Goal: Task Accomplishment & Management: Complete application form

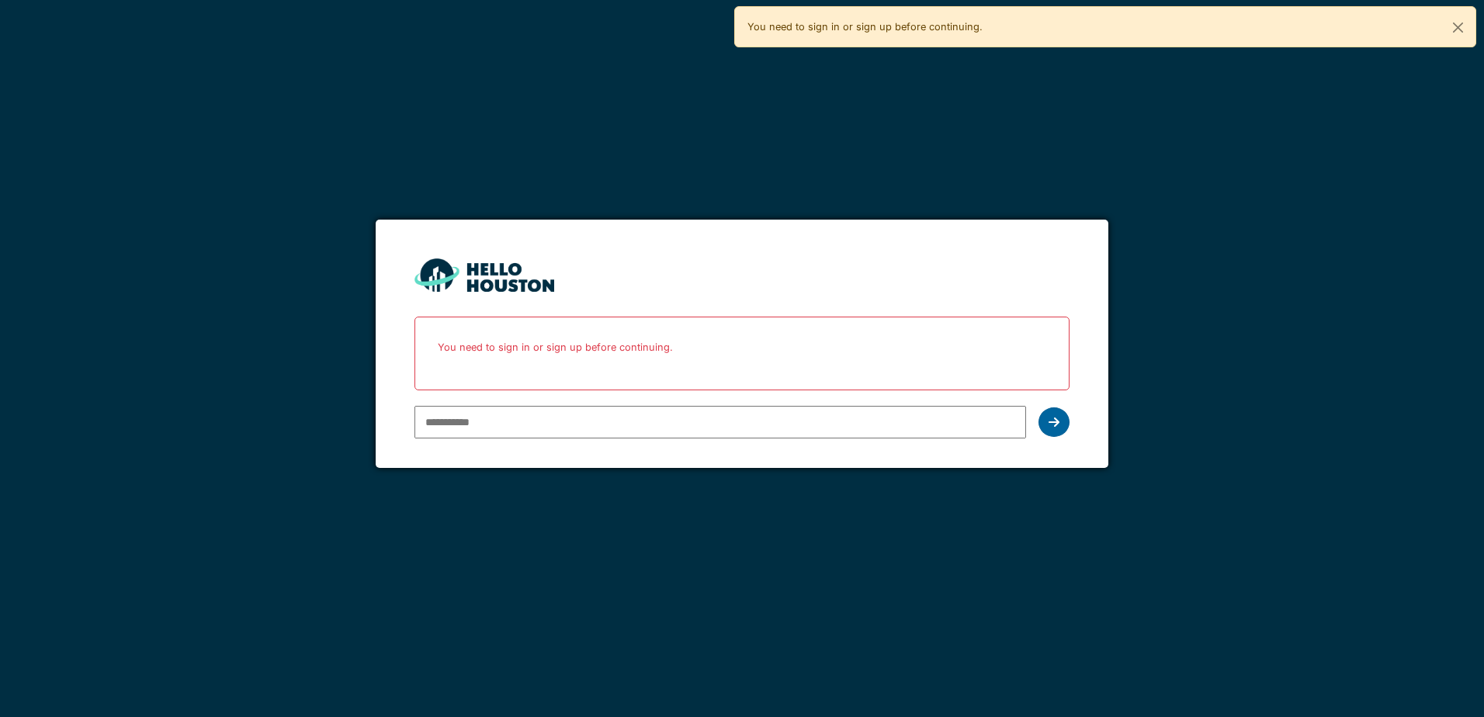
type input "**********"
click at [1059, 420] on div at bounding box center [1053, 421] width 31 height 29
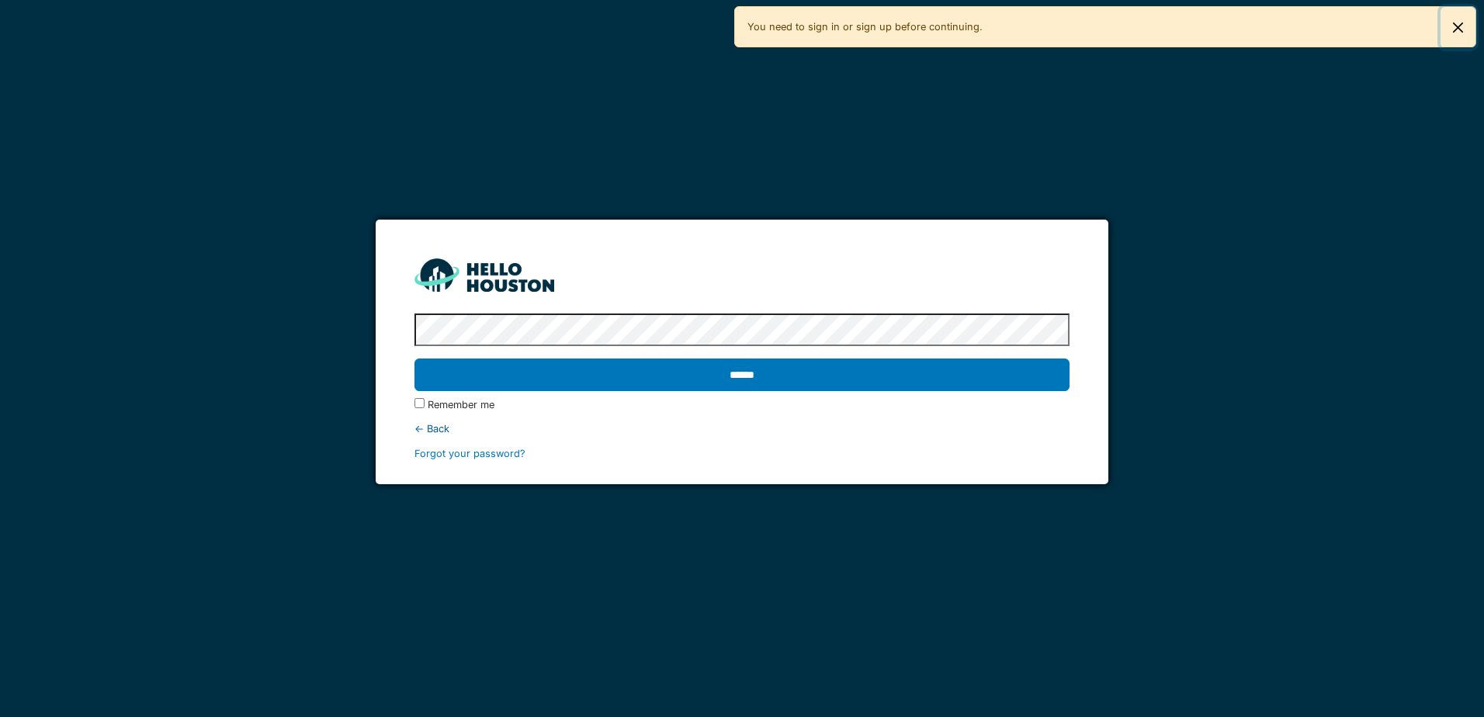
click at [1463, 21] on button "Close" at bounding box center [1457, 27] width 35 height 41
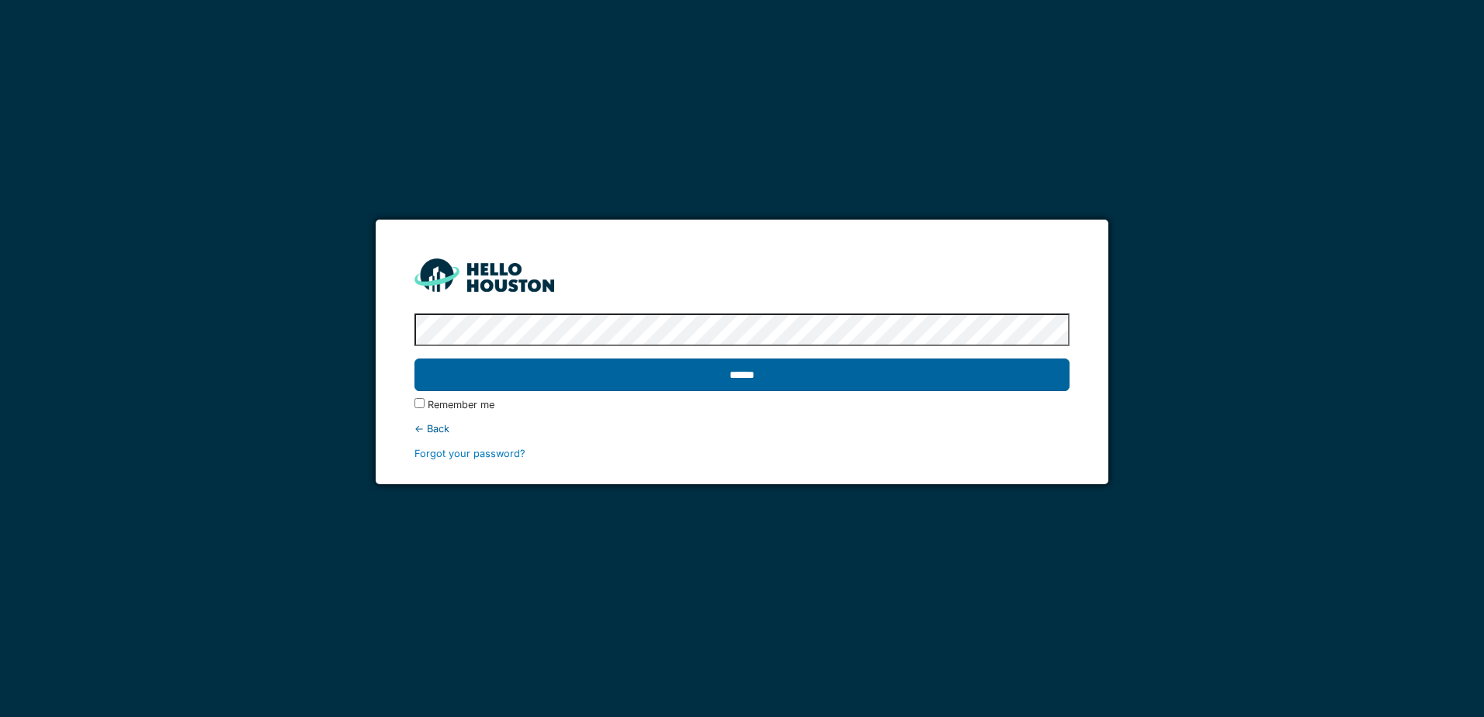
click at [958, 372] on input "******" at bounding box center [741, 374] width 654 height 33
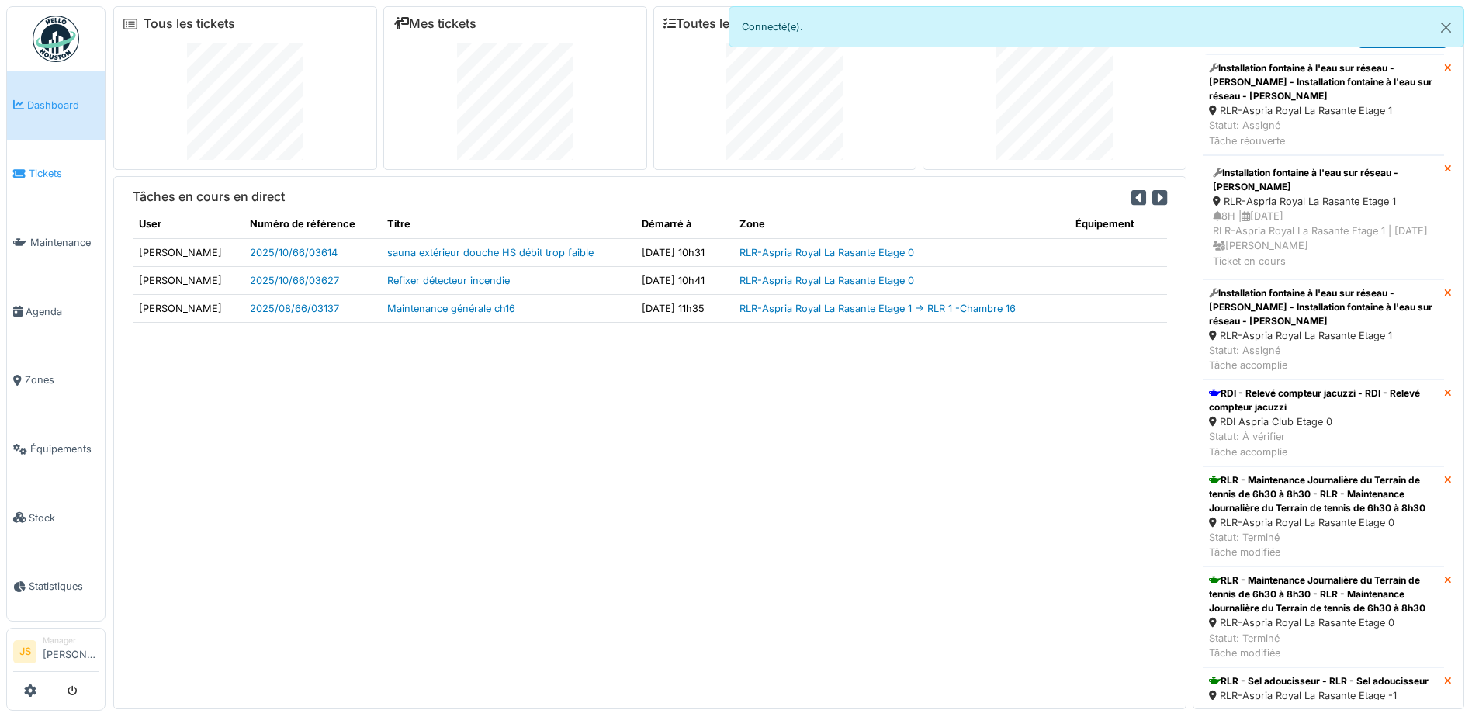
click at [52, 172] on span "Tickets" at bounding box center [64, 173] width 70 height 15
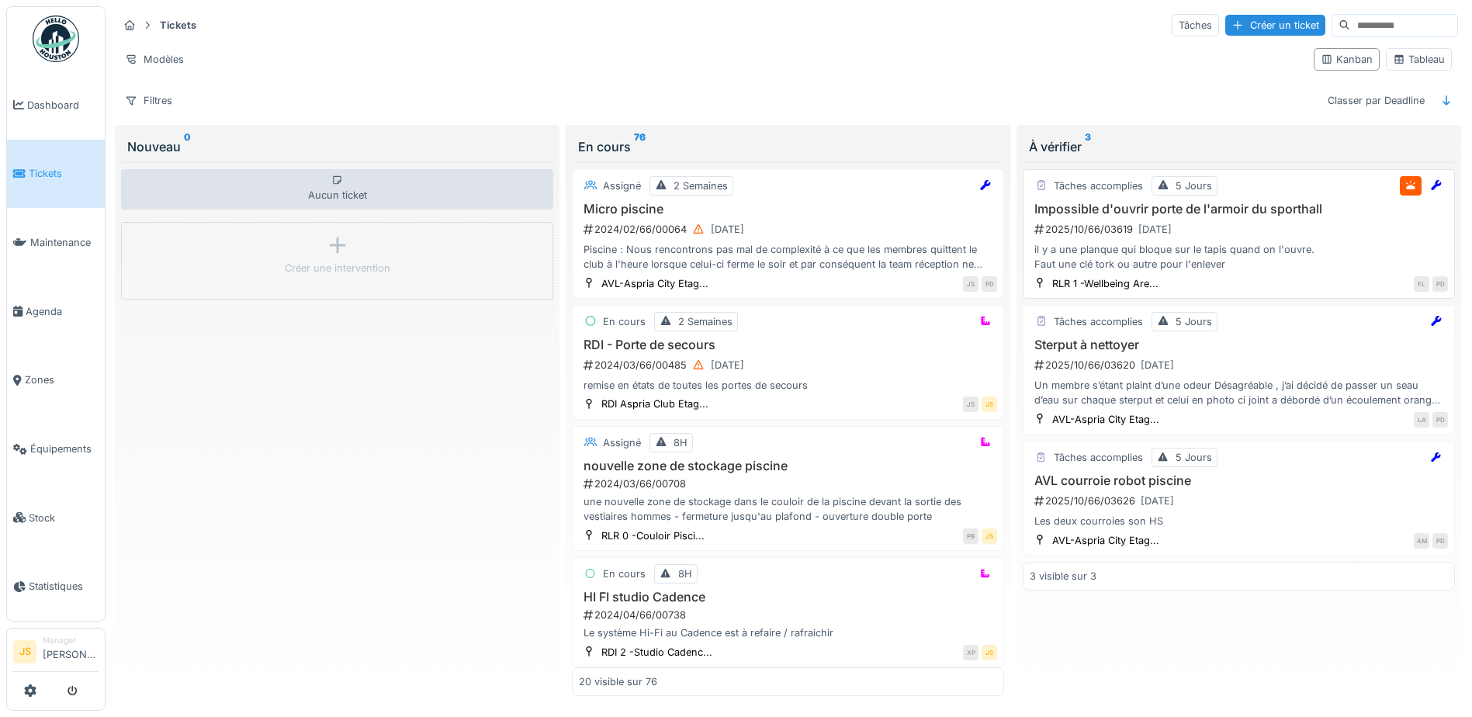
click at [1127, 210] on h3 "Impossible d'ouvrir porte de l'armoir du sporthall" at bounding box center [1239, 209] width 418 height 15
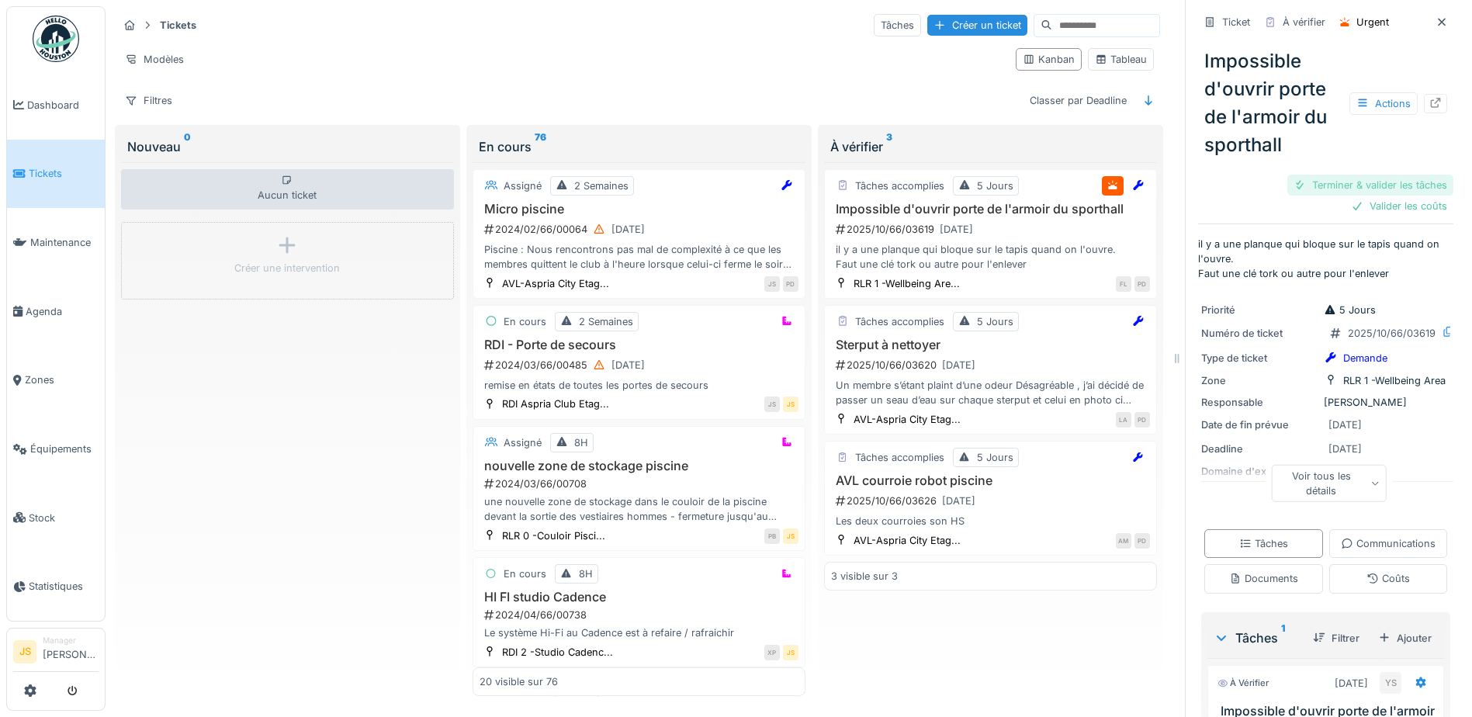
click at [1366, 185] on div "Terminer & valider les tâches" at bounding box center [1370, 185] width 166 height 21
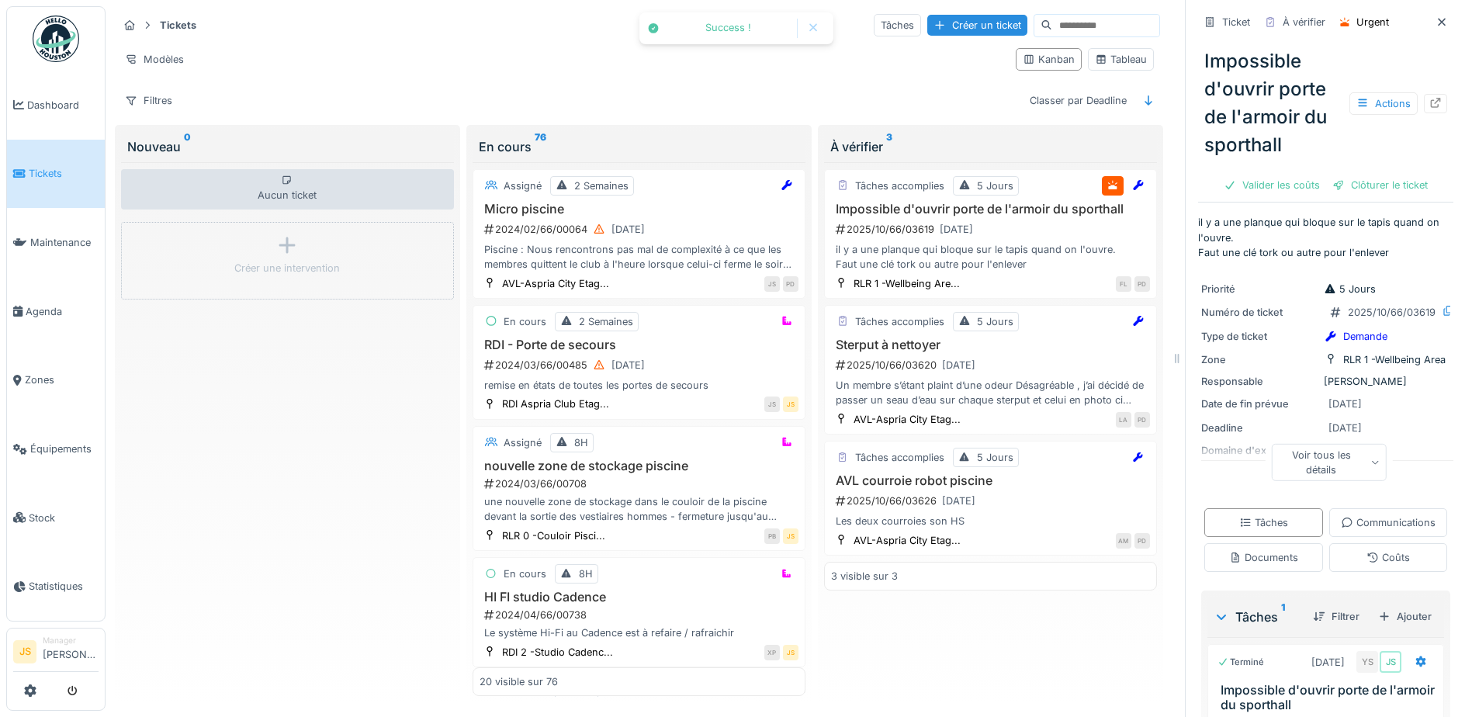
click at [1372, 183] on div "Clôturer le ticket" at bounding box center [1380, 185] width 108 height 21
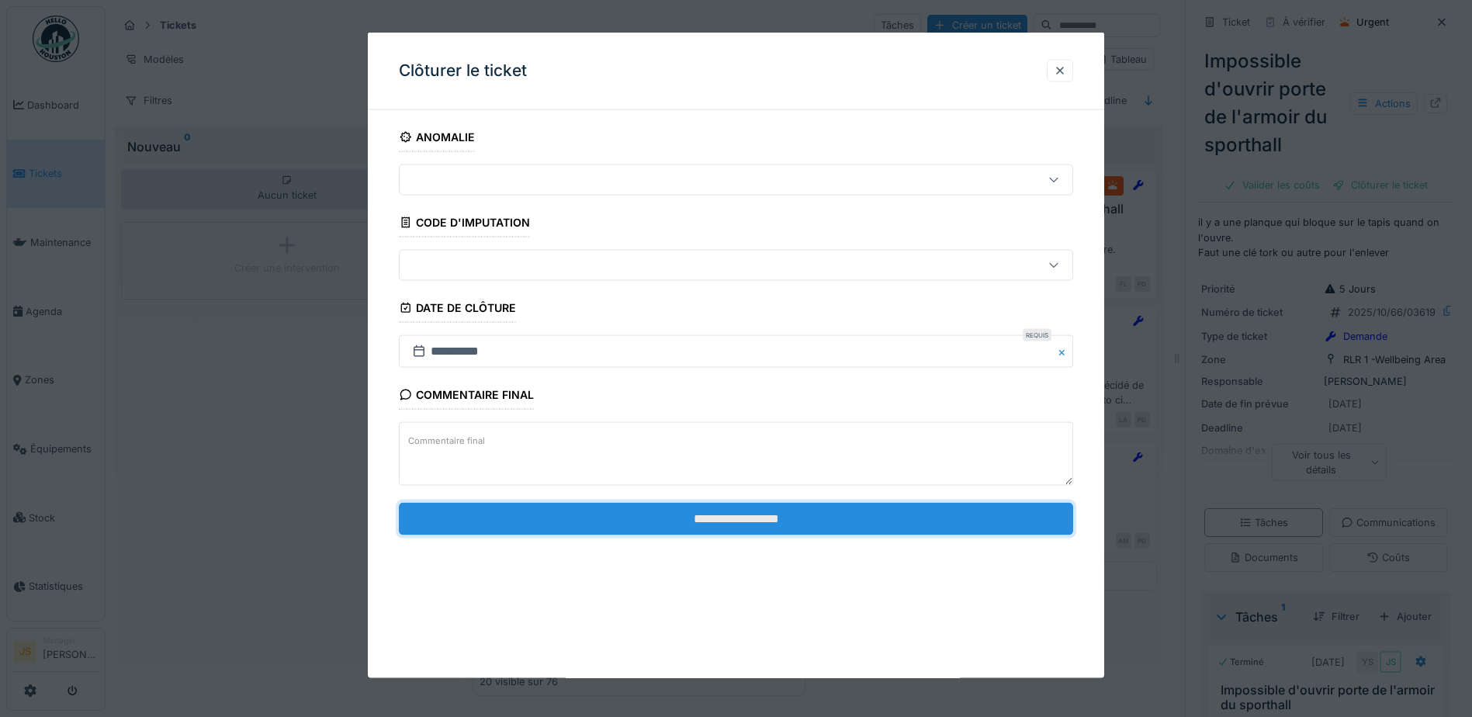
click at [575, 507] on input "**********" at bounding box center [736, 518] width 674 height 33
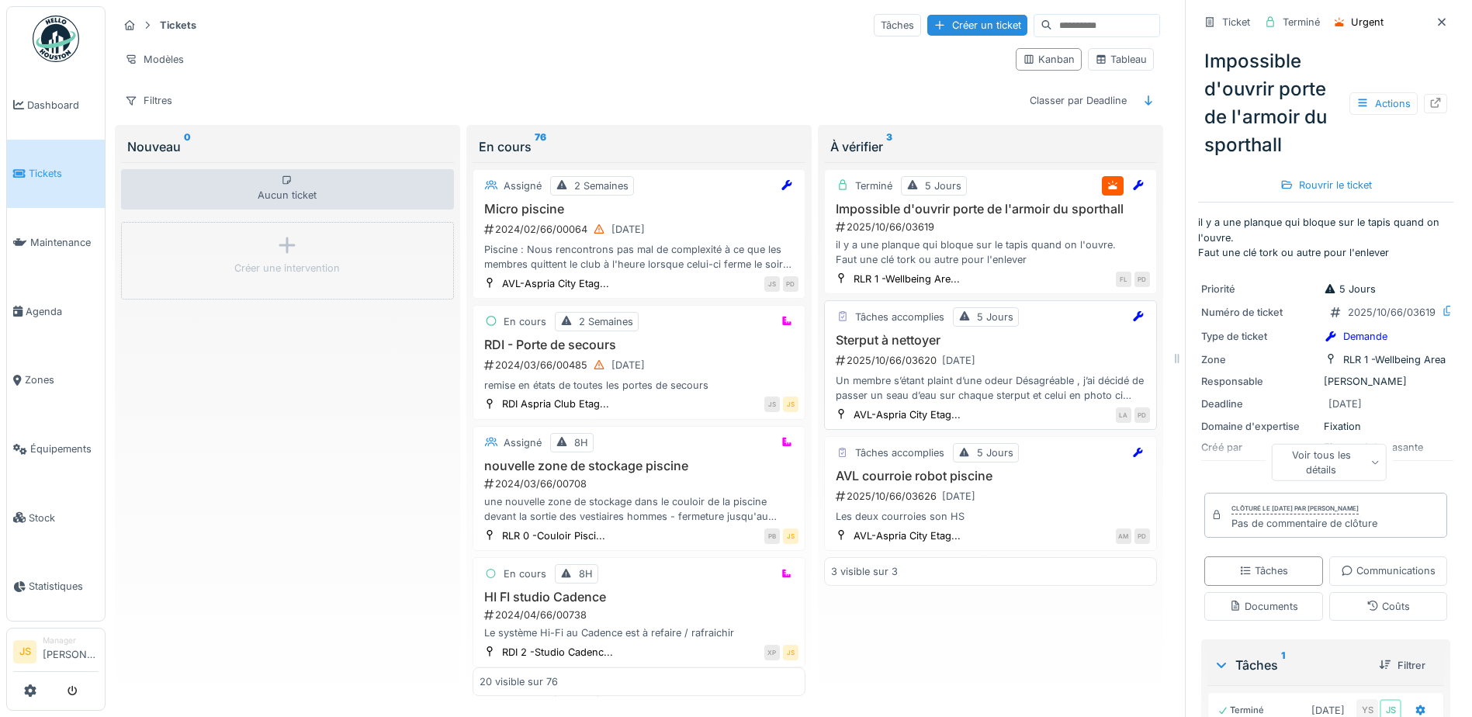
click at [923, 379] on div "Un membre s’étant plaint d’une odeur Désagréable , j’ai décidé de passer un sea…" at bounding box center [990, 387] width 319 height 29
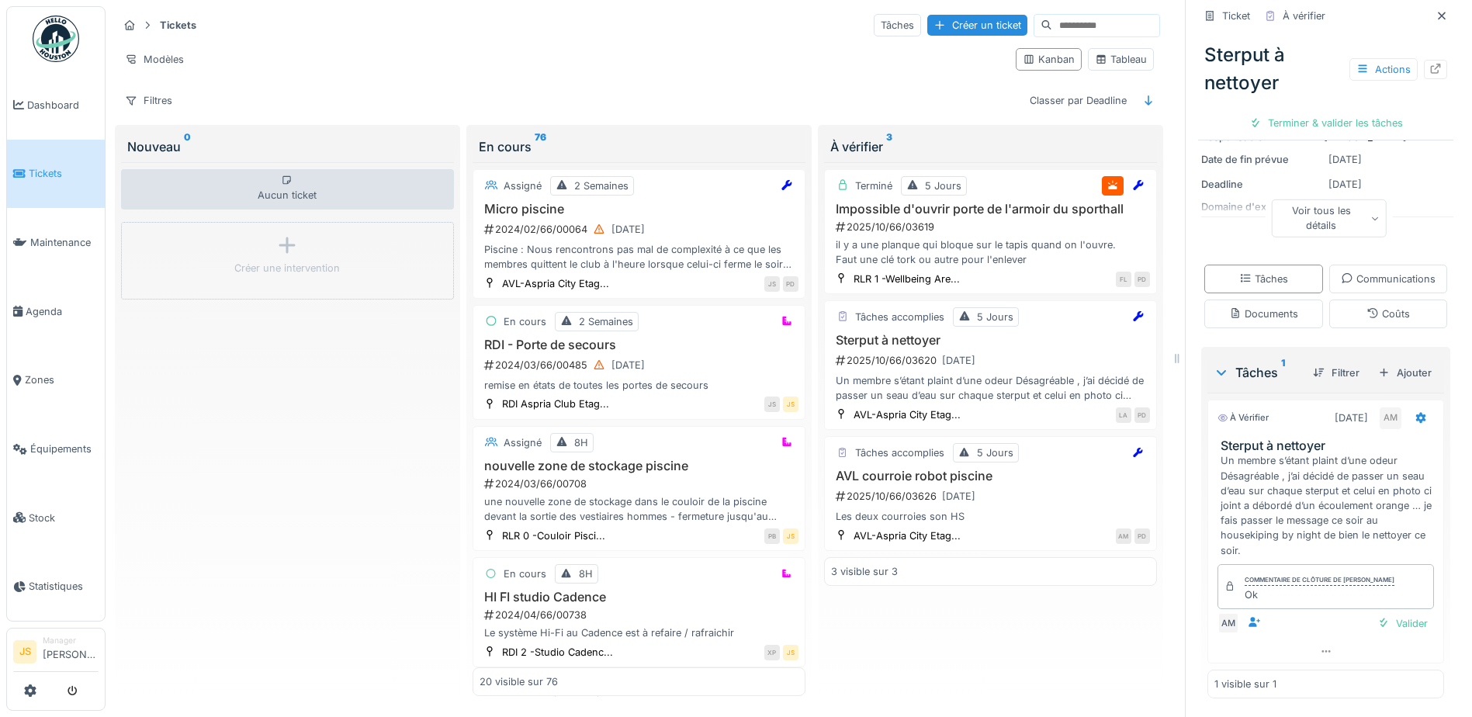
scroll to position [310, 0]
click at [1285, 115] on div "Terminer & valider les tâches" at bounding box center [1326, 123] width 166 height 21
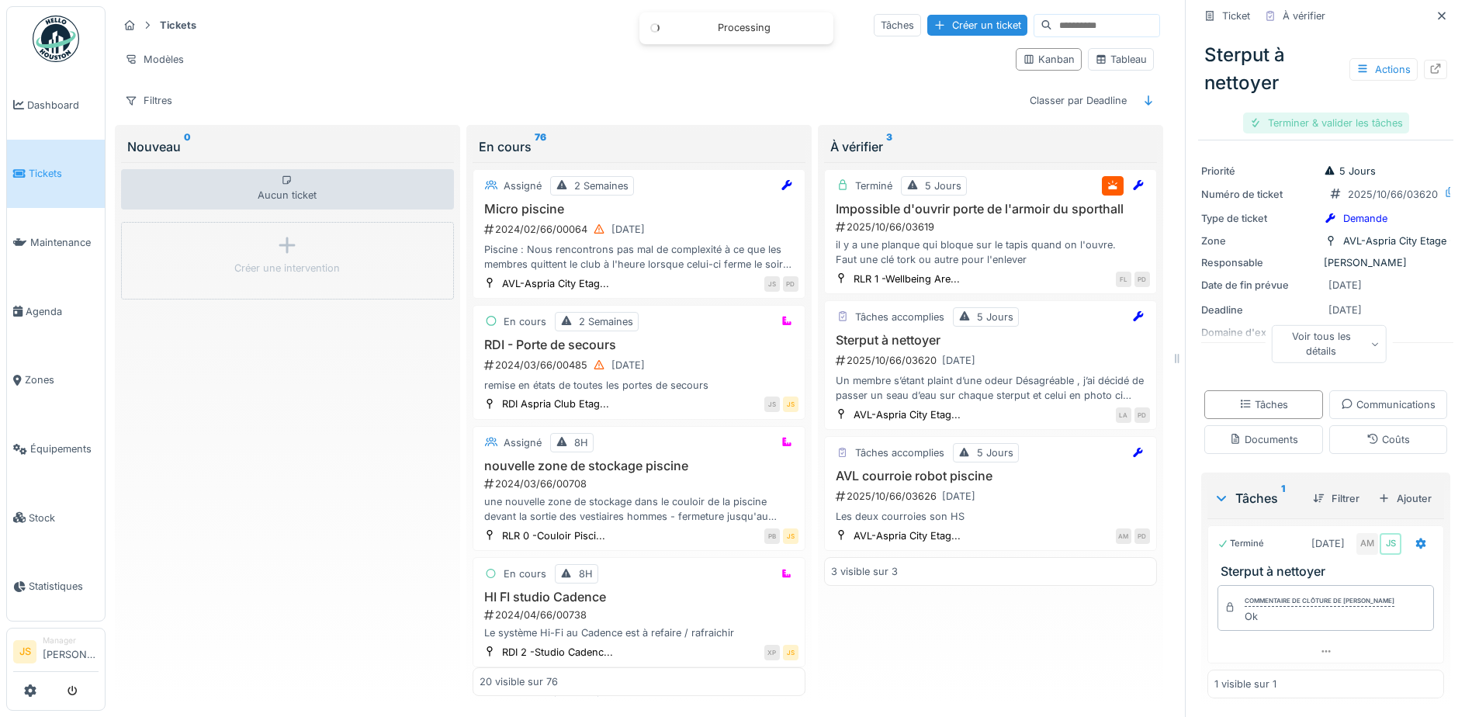
scroll to position [185, 0]
click at [1324, 118] on div "Clôturer le ticket" at bounding box center [1326, 123] width 108 height 21
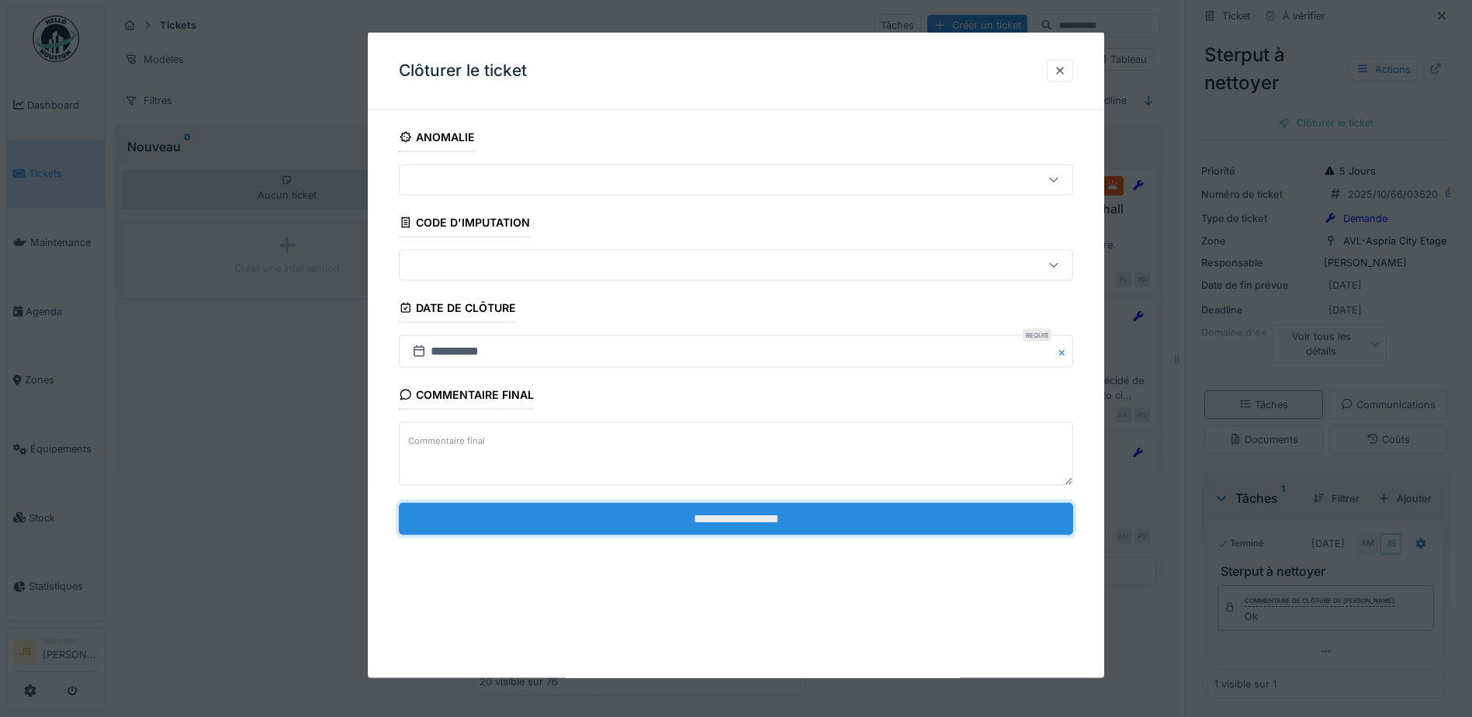
click at [746, 512] on input "**********" at bounding box center [736, 518] width 674 height 33
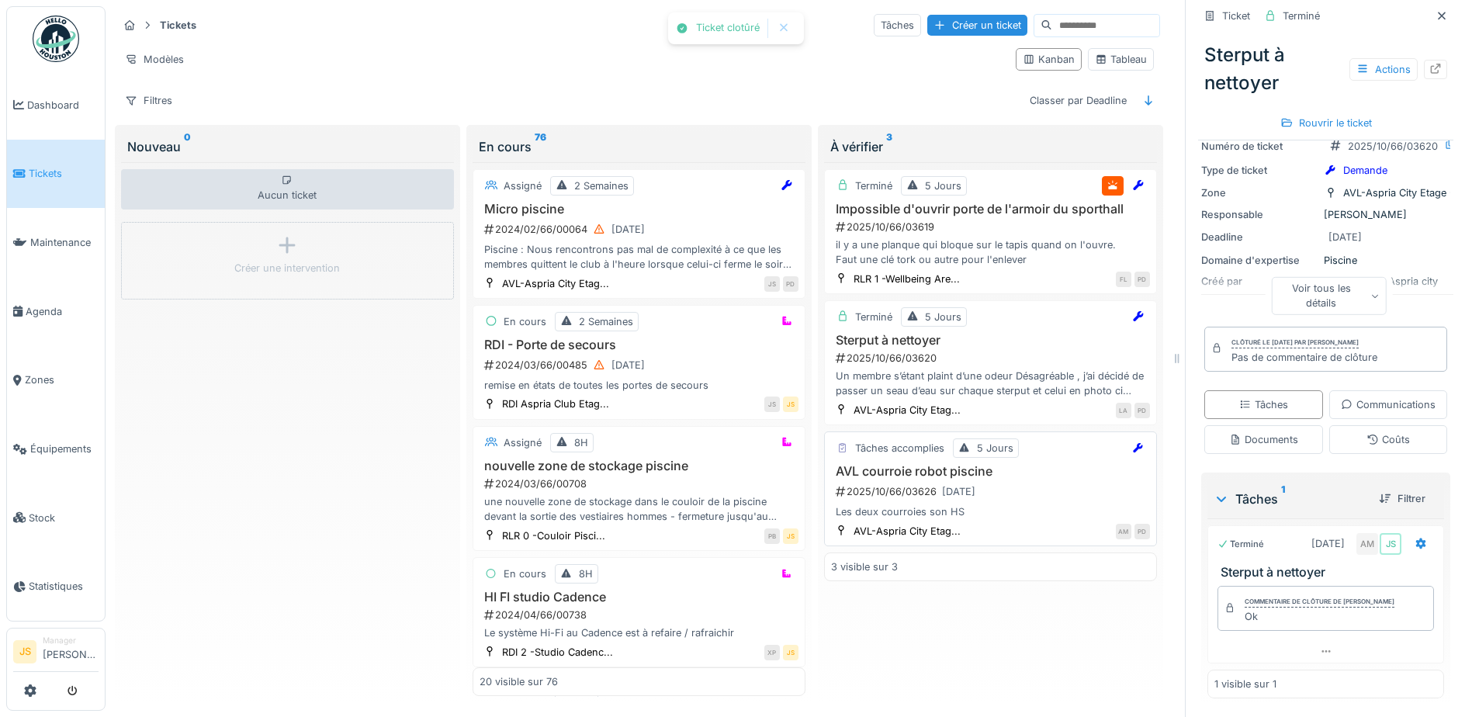
click at [930, 480] on div "AVL courroie robot piscine 2025/10/66/03626 29/09/2025 Les deux courroies son HS" at bounding box center [990, 492] width 319 height 56
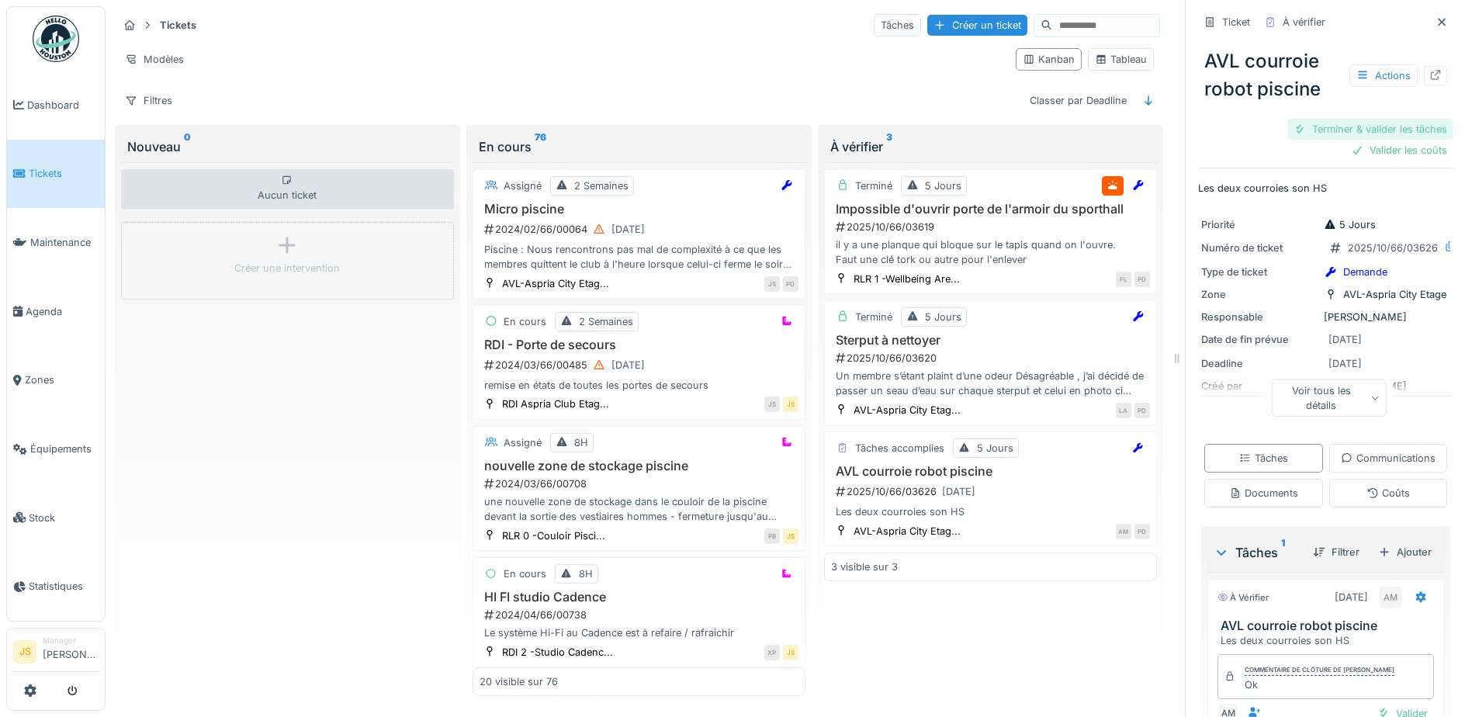
click at [1323, 123] on div "Terminer & valider les tâches" at bounding box center [1370, 129] width 166 height 21
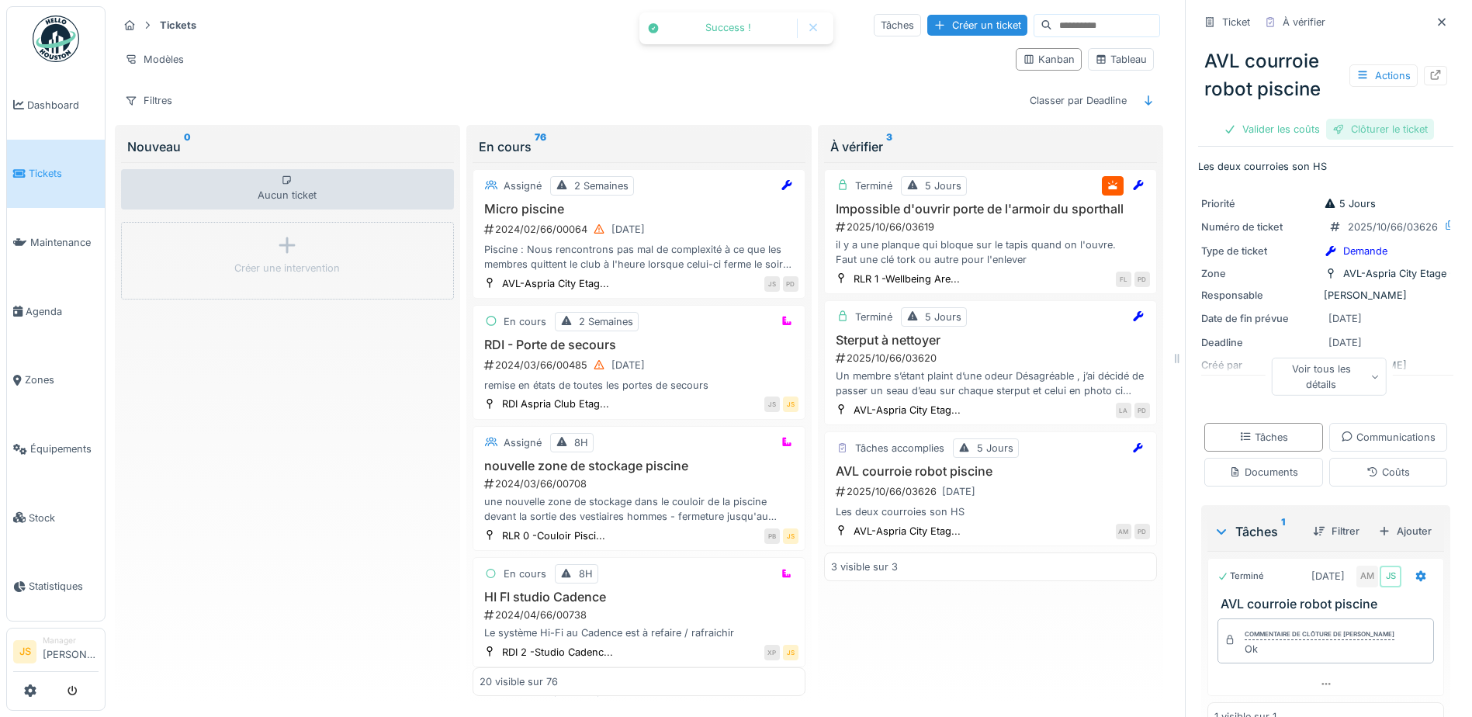
click at [1345, 126] on div "Clôturer le ticket" at bounding box center [1380, 129] width 108 height 21
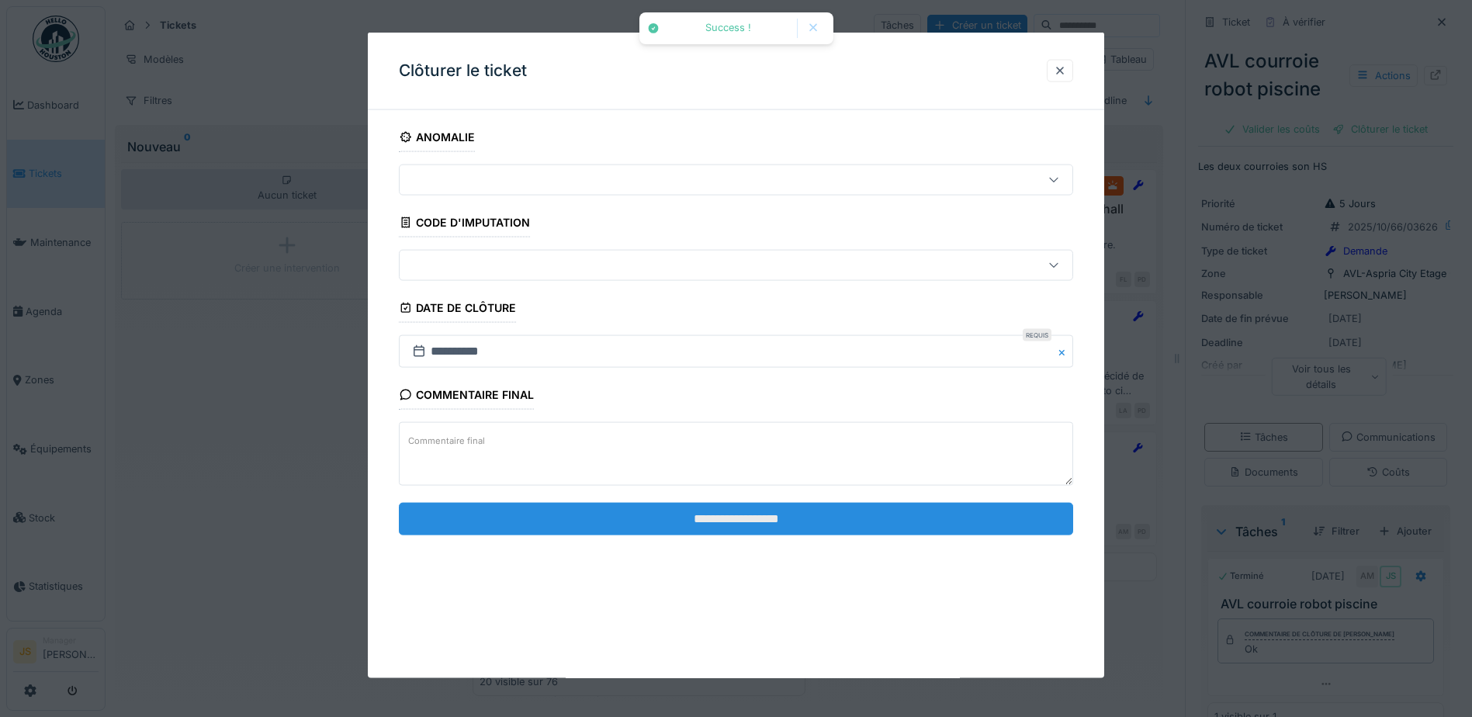
click at [681, 527] on input "**********" at bounding box center [736, 518] width 674 height 33
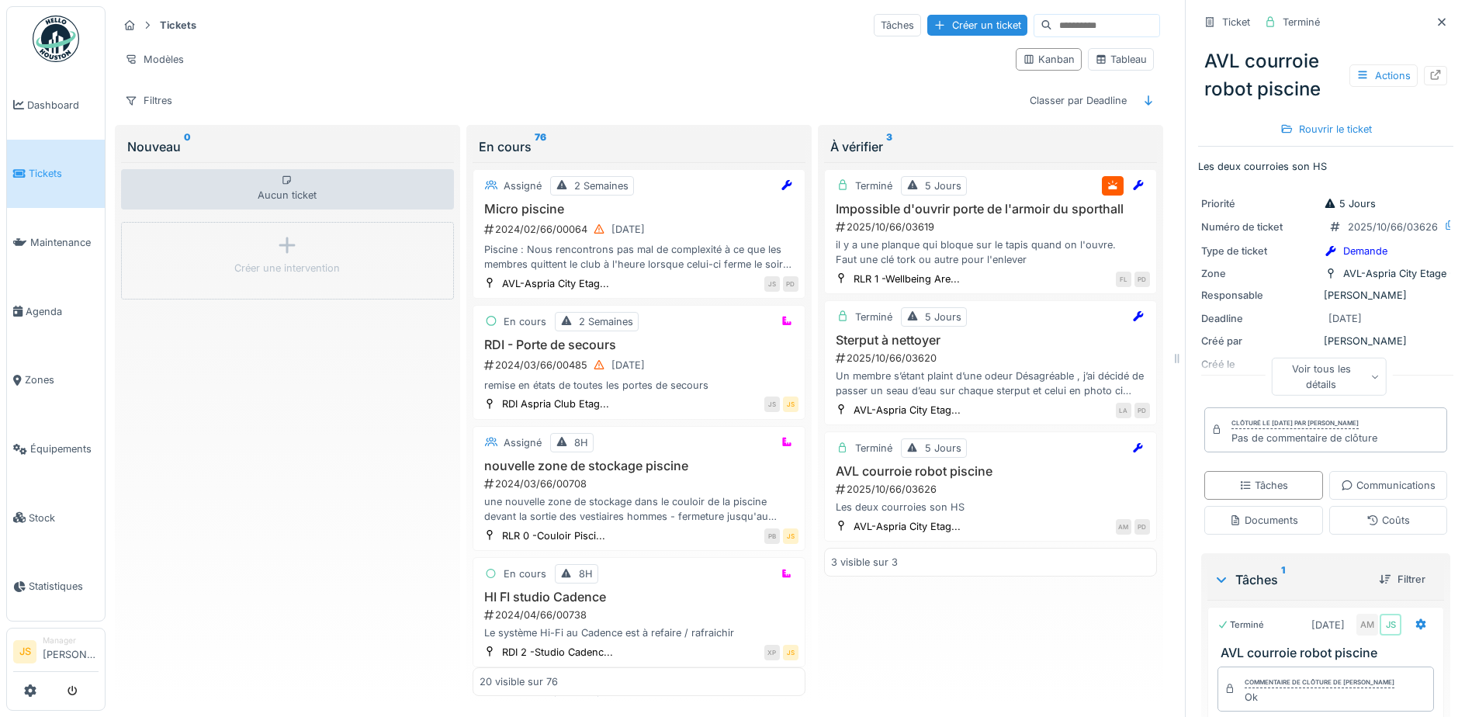
click at [974, 645] on div "Terminé 5 Jours Impossible d'ouvrir porte de l'armoir du sporthall 2025/10/66/0…" at bounding box center [990, 429] width 333 height 535
click at [39, 106] on span "Dashboard" at bounding box center [62, 105] width 71 height 15
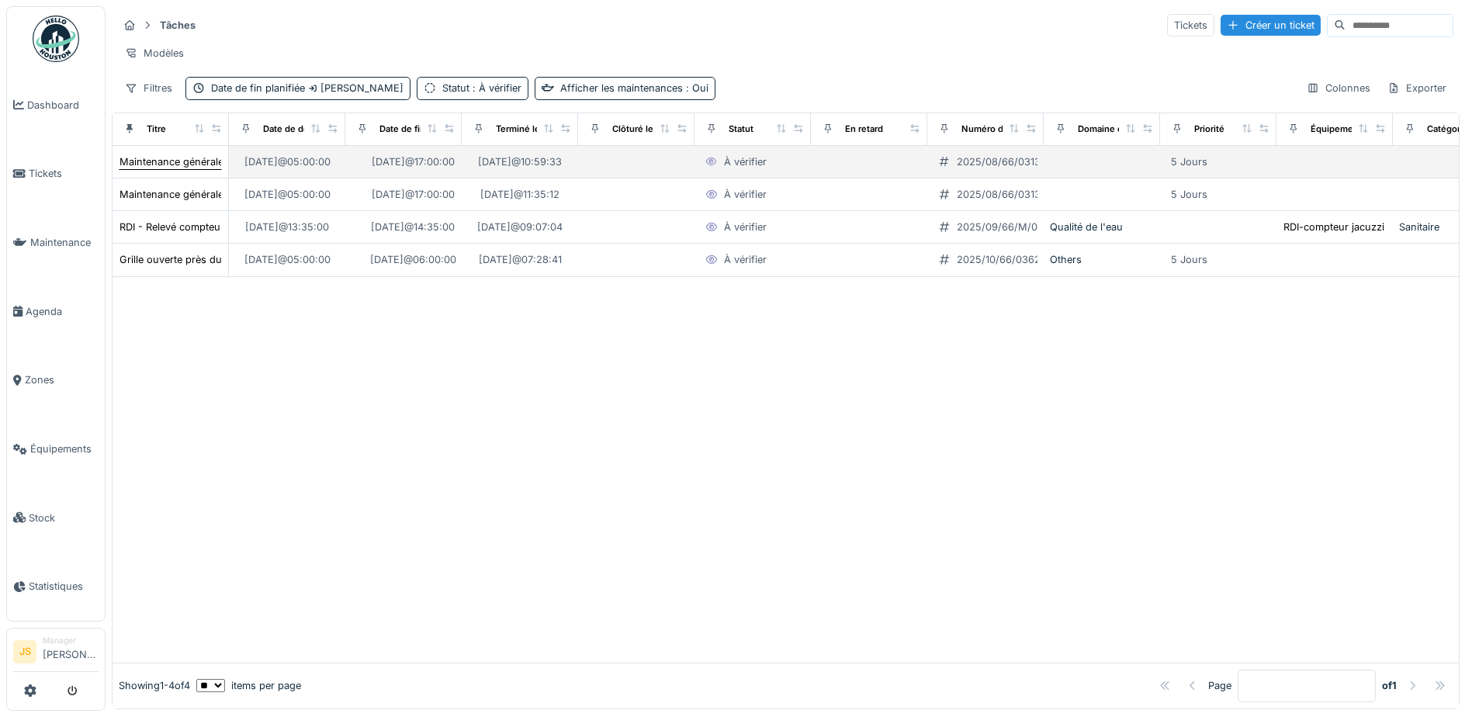
click at [203, 169] on div "Maintenance générale ch16" at bounding box center [183, 161] width 128 height 15
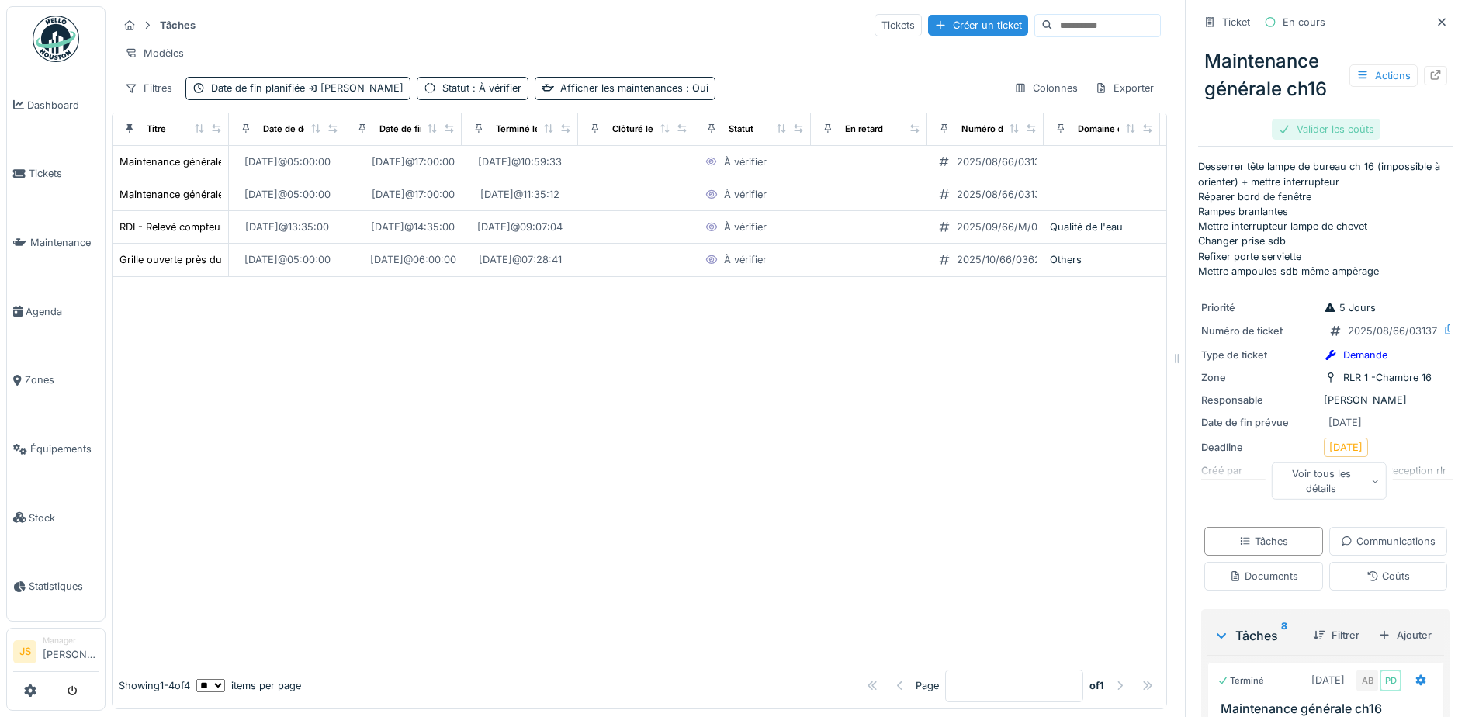
click at [1335, 126] on div "Valider les coûts" at bounding box center [1326, 129] width 109 height 21
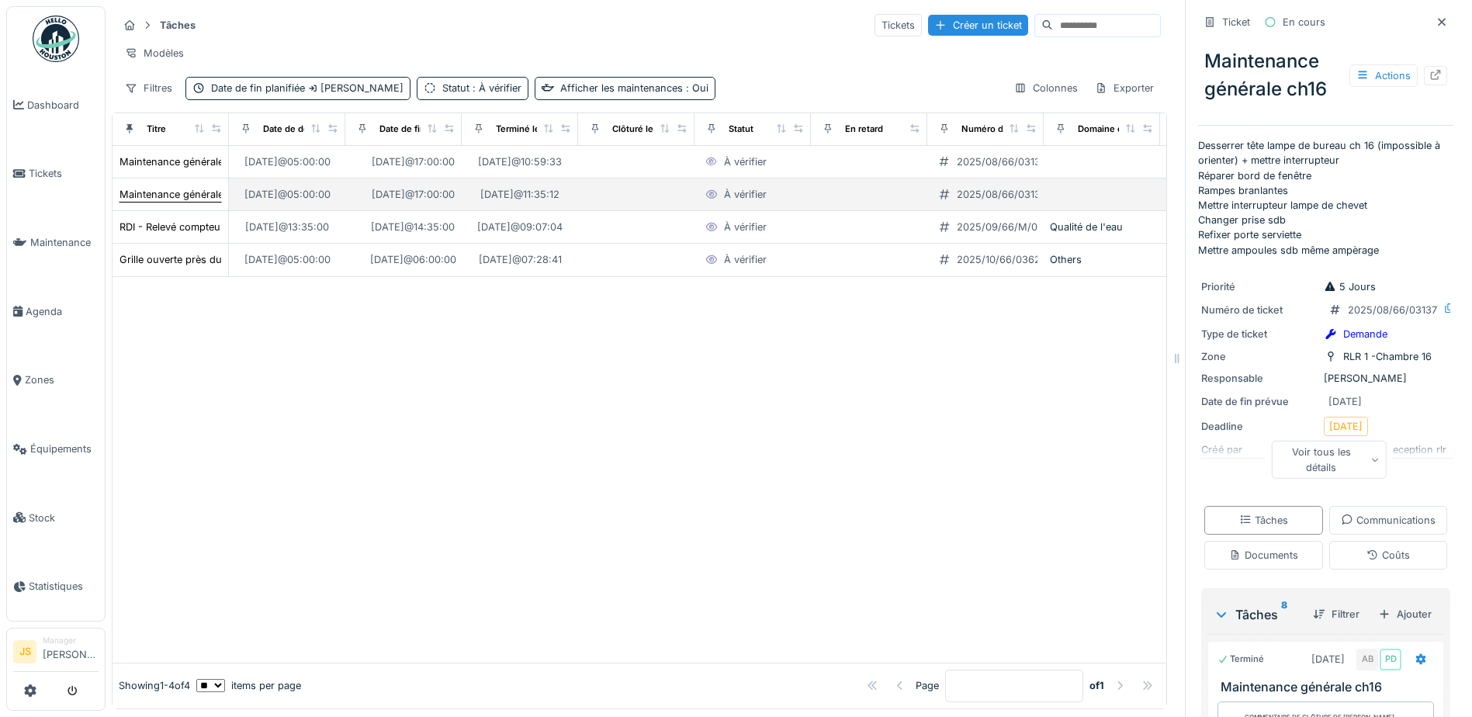
click at [192, 202] on div "Maintenance générale ch16" at bounding box center [183, 194] width 128 height 15
click at [171, 202] on div "Maintenance générale ch16" at bounding box center [183, 194] width 128 height 15
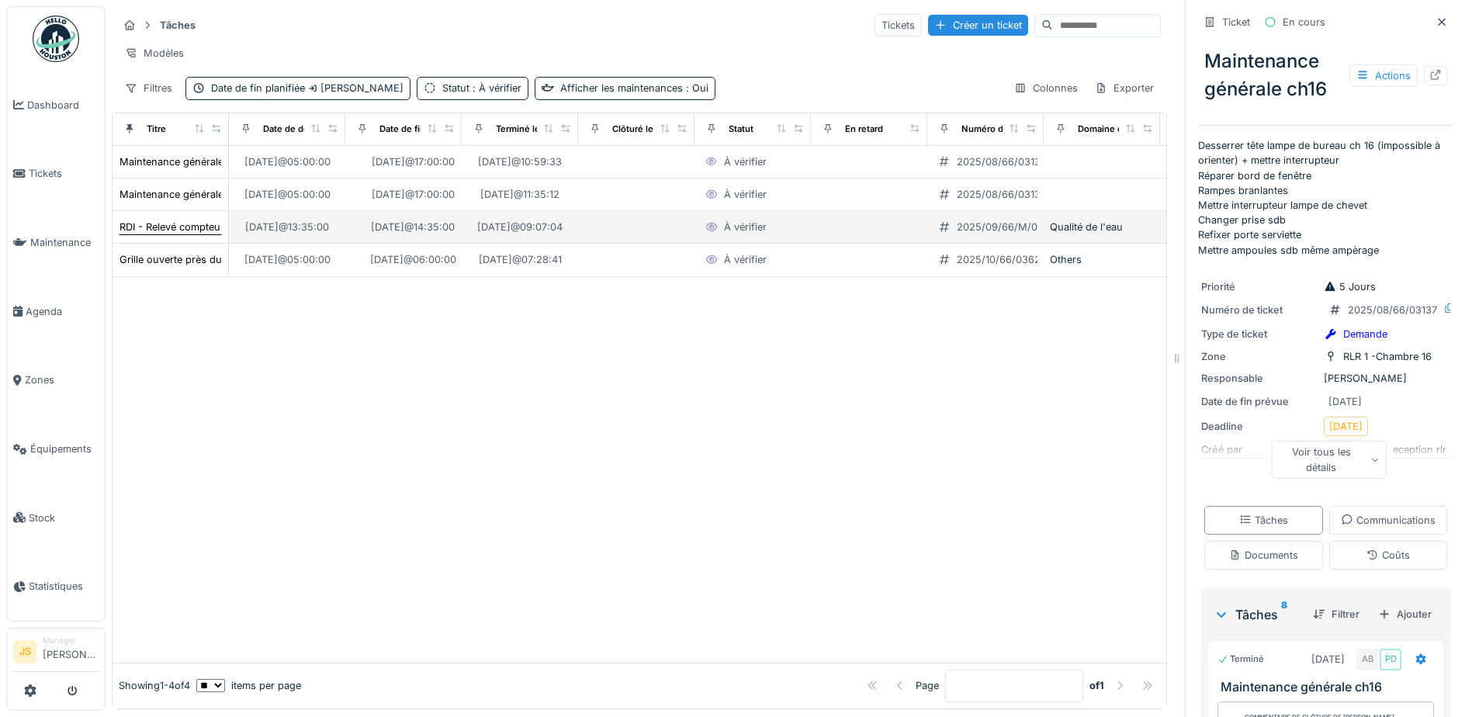
click at [182, 234] on div "RDI - Relevé compteur jacuzzi" at bounding box center [189, 227] width 140 height 15
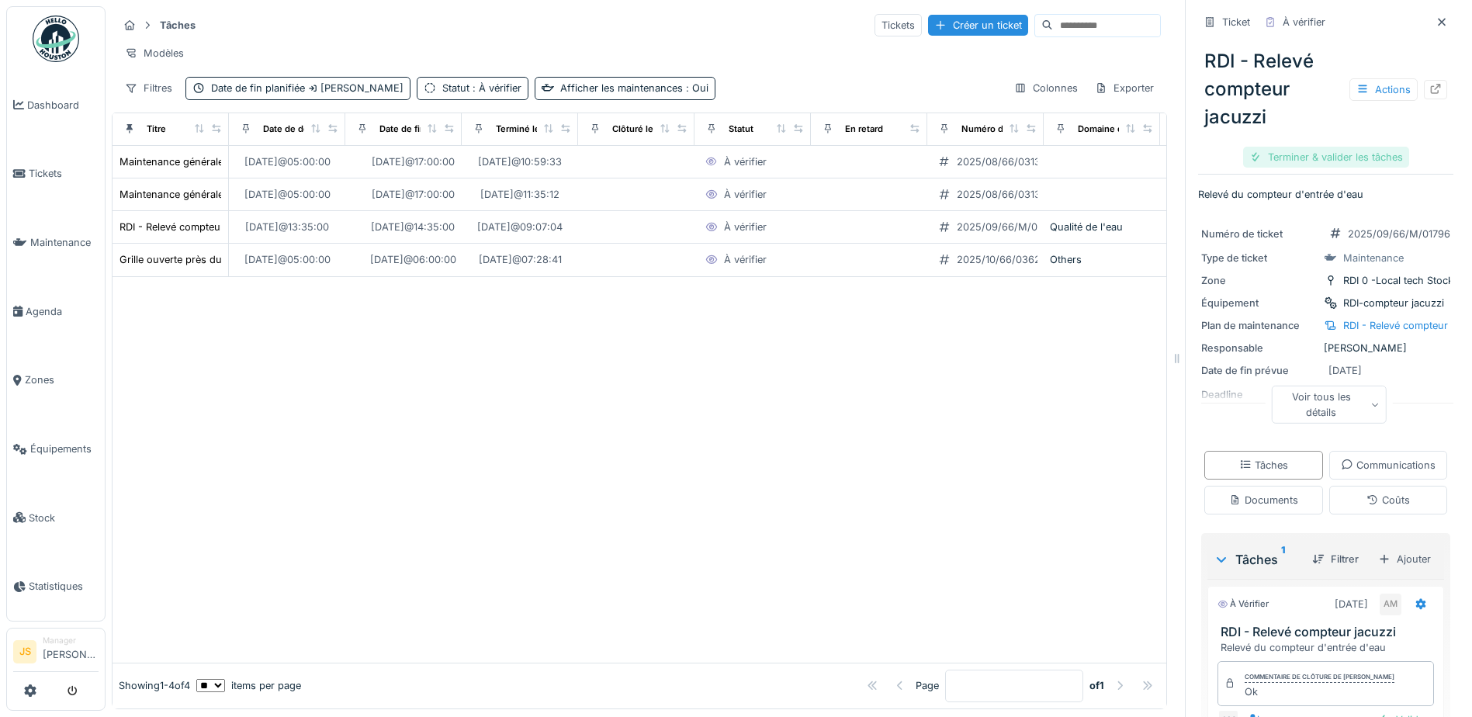
click at [1277, 154] on div "Terminer & valider les tâches" at bounding box center [1326, 157] width 166 height 21
click at [1287, 152] on div "Clôturer le ticket" at bounding box center [1326, 157] width 108 height 21
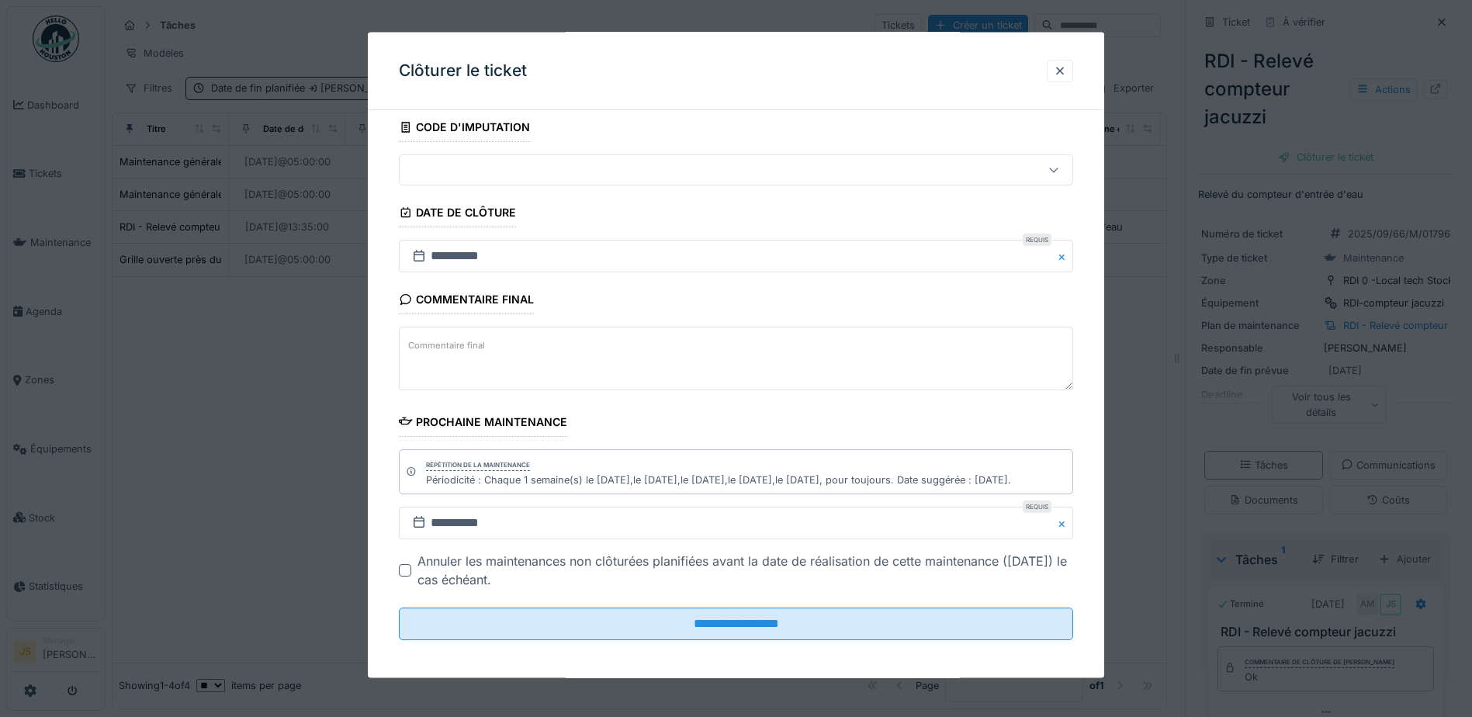
scroll to position [101, 0]
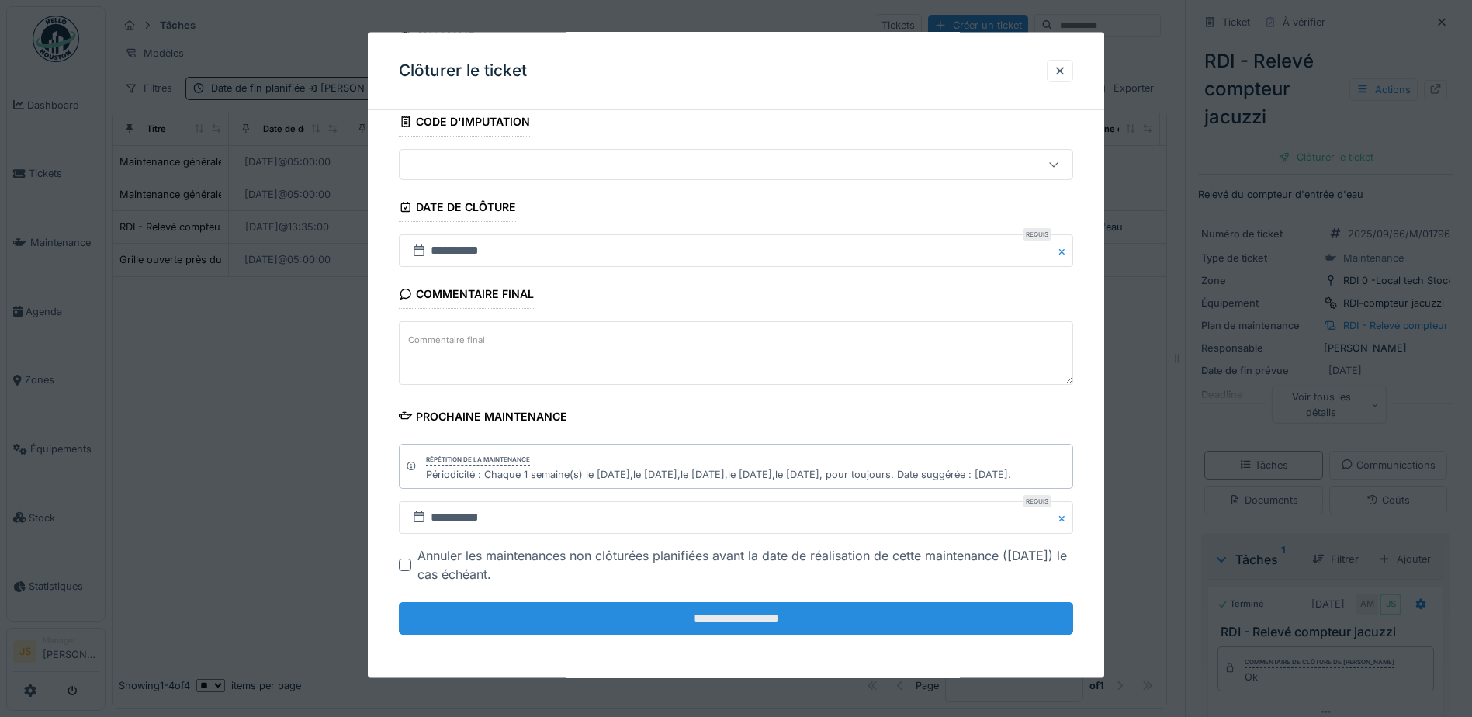
click at [673, 616] on input "**********" at bounding box center [736, 618] width 674 height 33
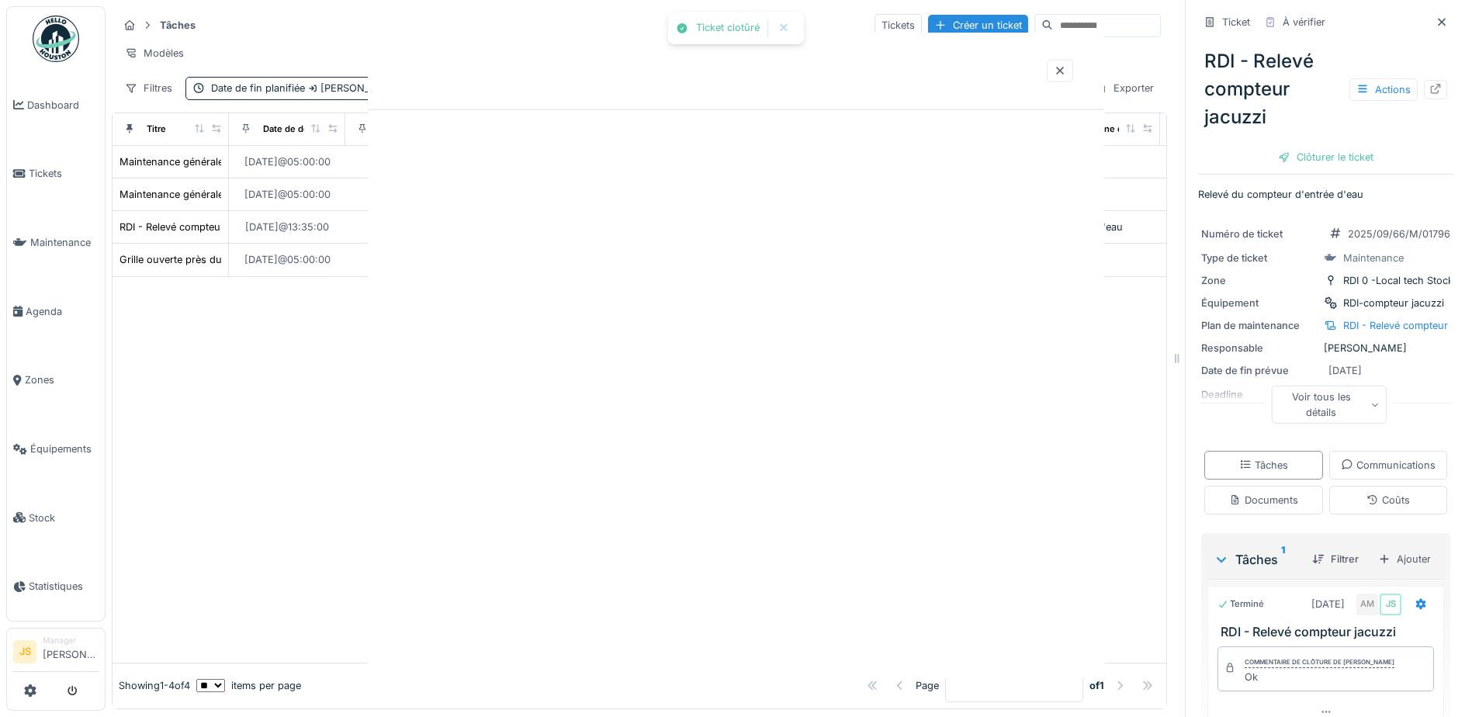
scroll to position [0, 0]
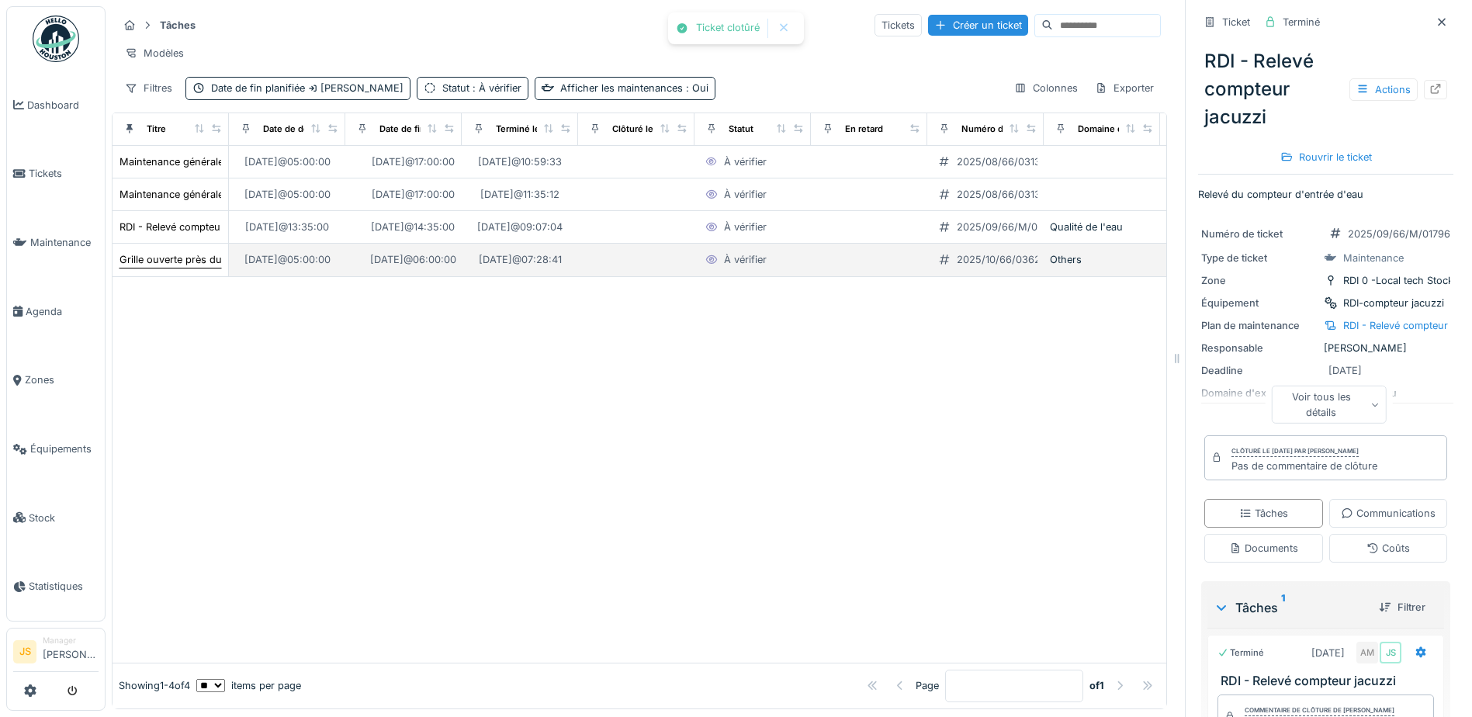
click at [171, 267] on div "Grille ouverte près du terrain de hockey" at bounding box center [213, 259] width 188 height 15
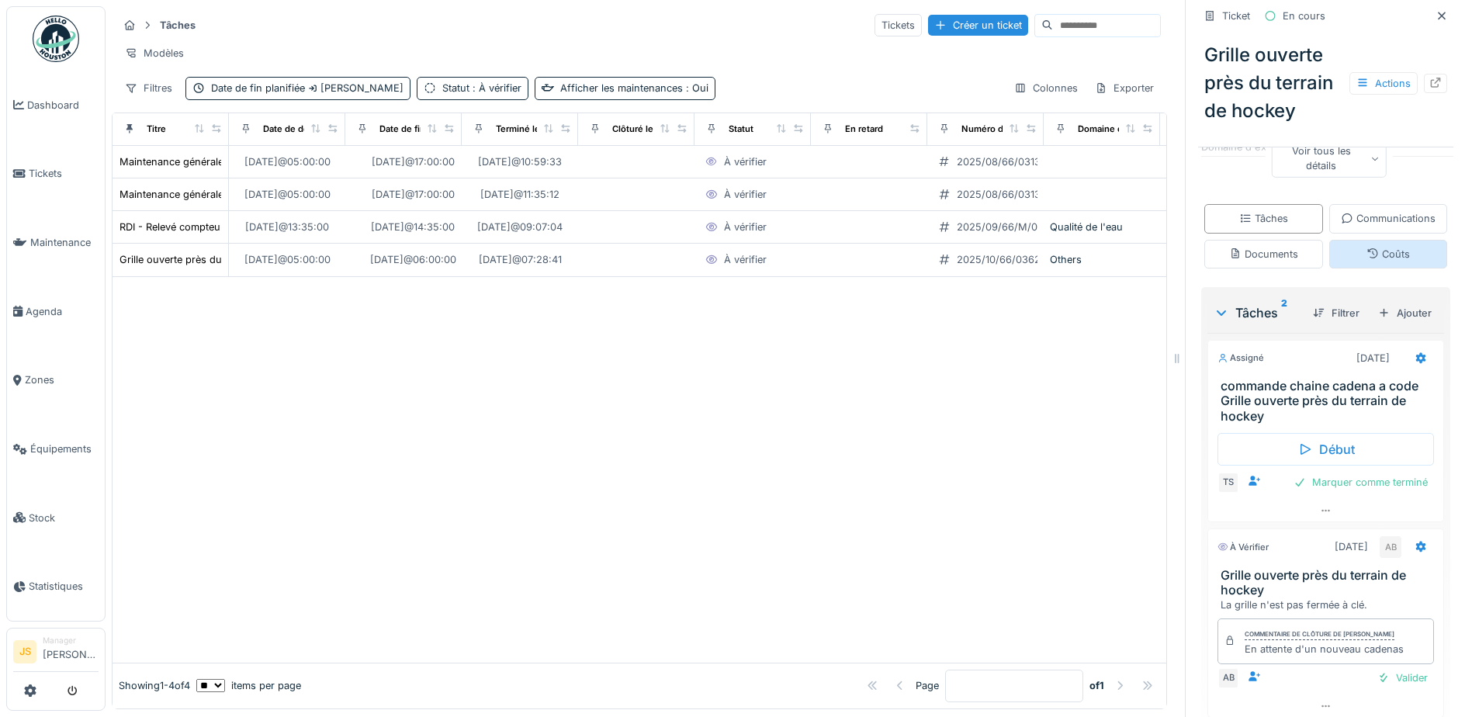
scroll to position [352, 0]
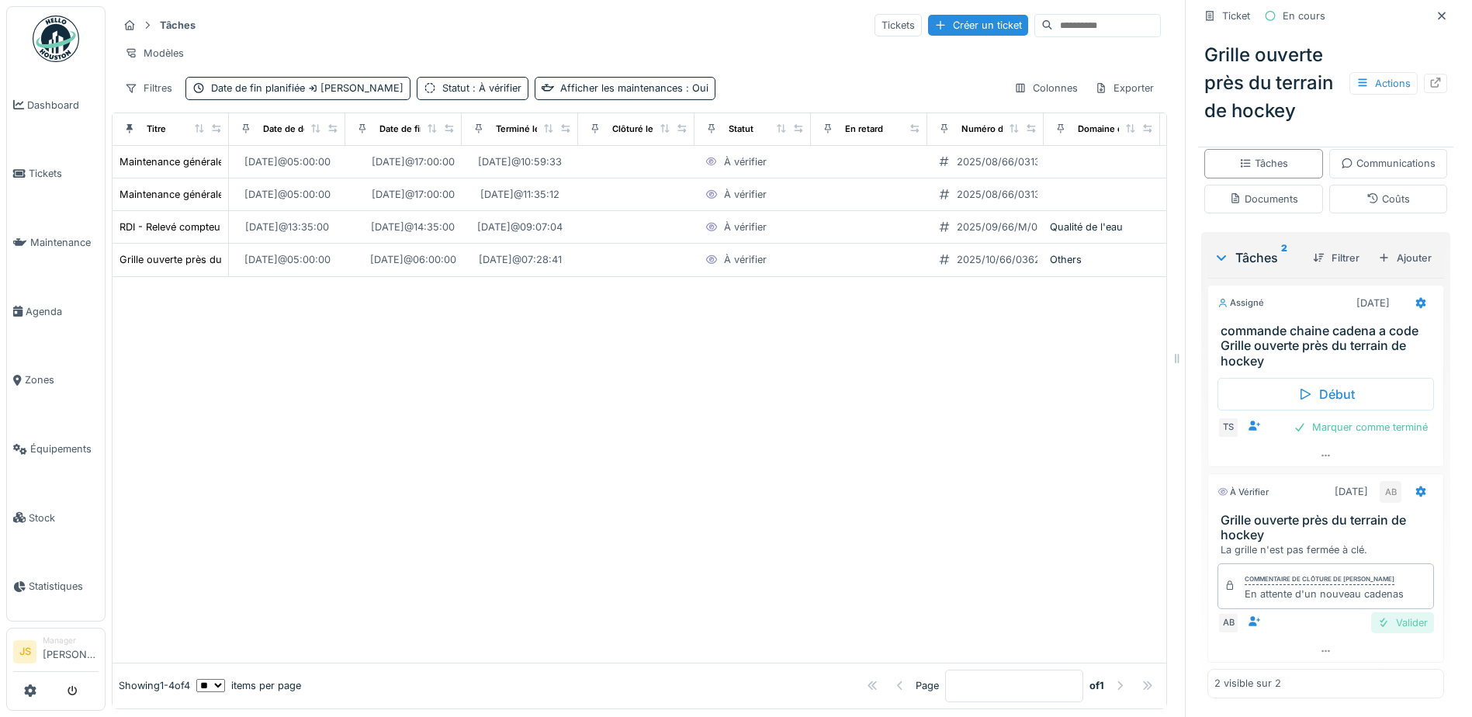
click at [1397, 629] on div "Valider" at bounding box center [1402, 622] width 63 height 21
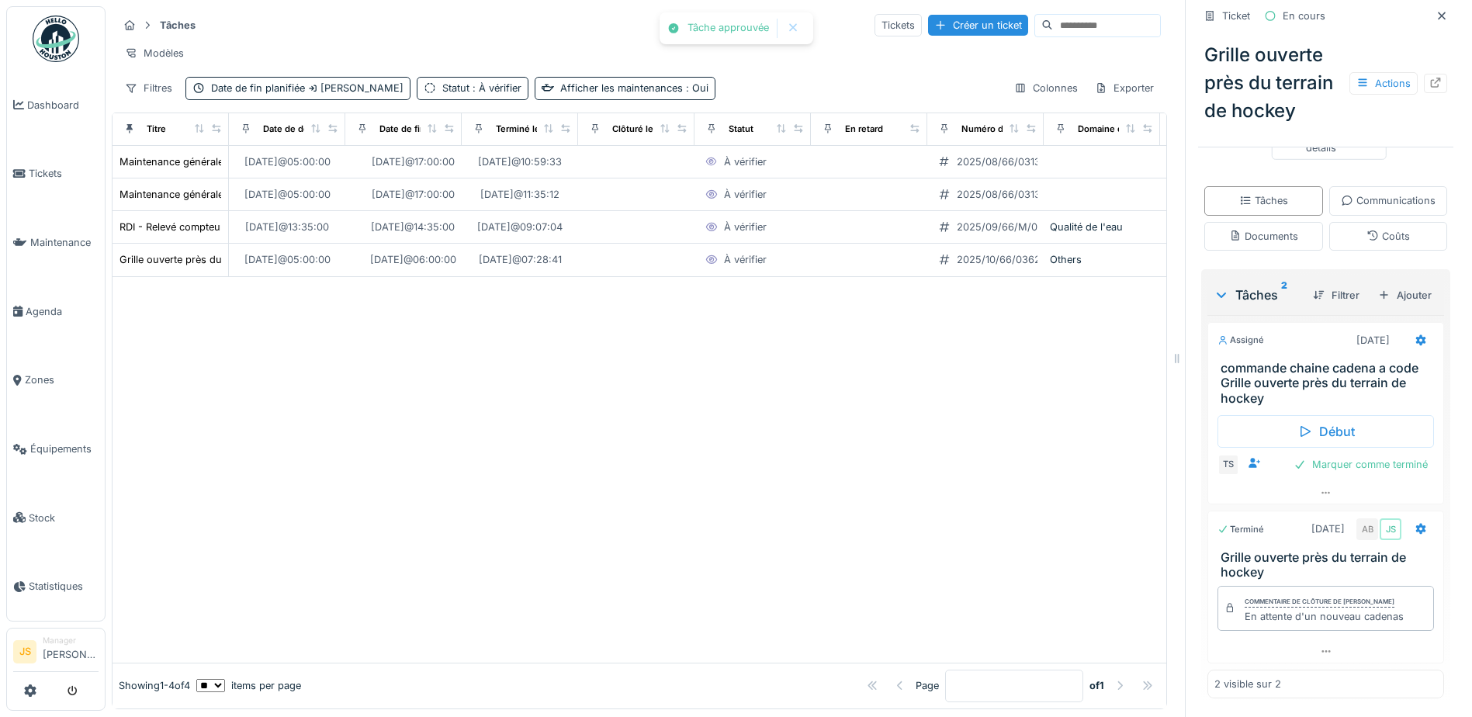
click at [637, 449] on div at bounding box center [640, 470] width 1054 height 386
click at [49, 175] on span "Tickets" at bounding box center [64, 173] width 70 height 15
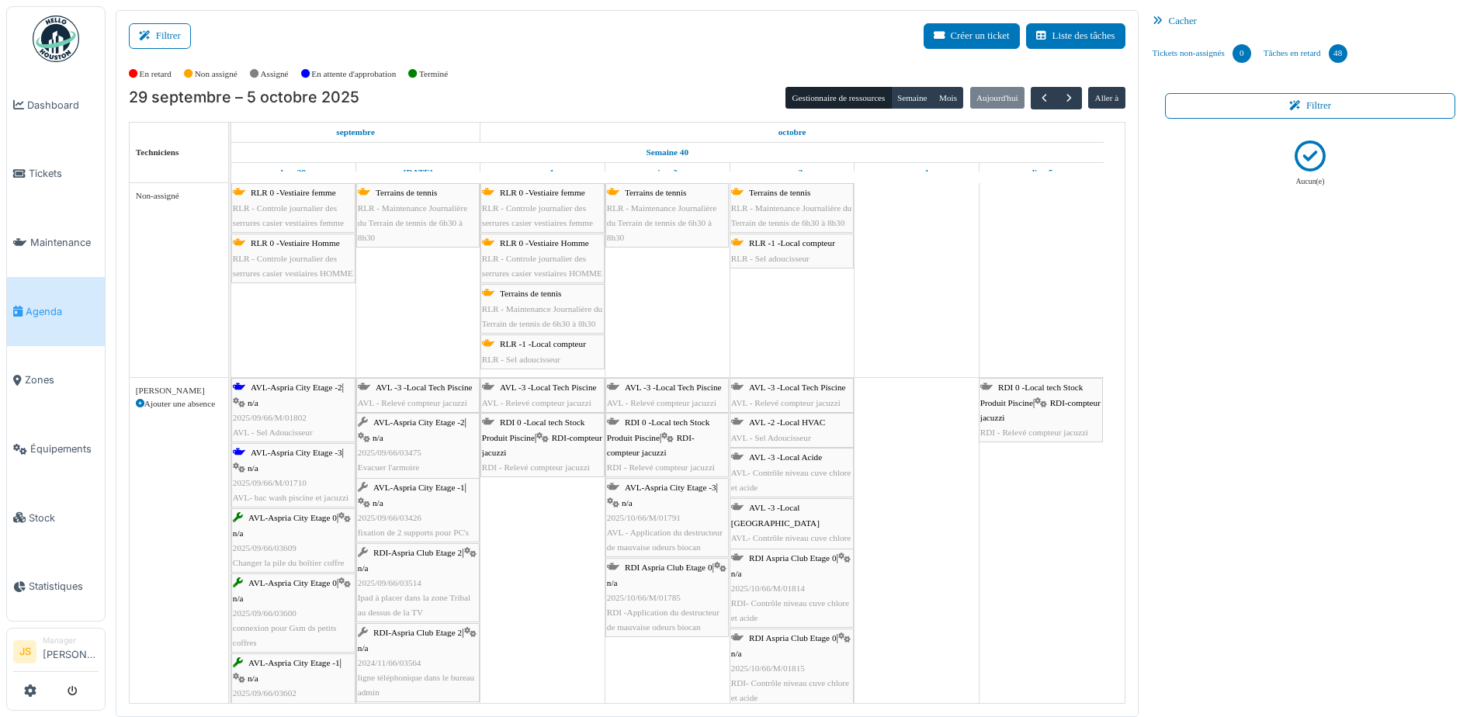
click at [281, 245] on span "RLR 0 -Vestiaire Homme" at bounding box center [295, 242] width 89 height 9
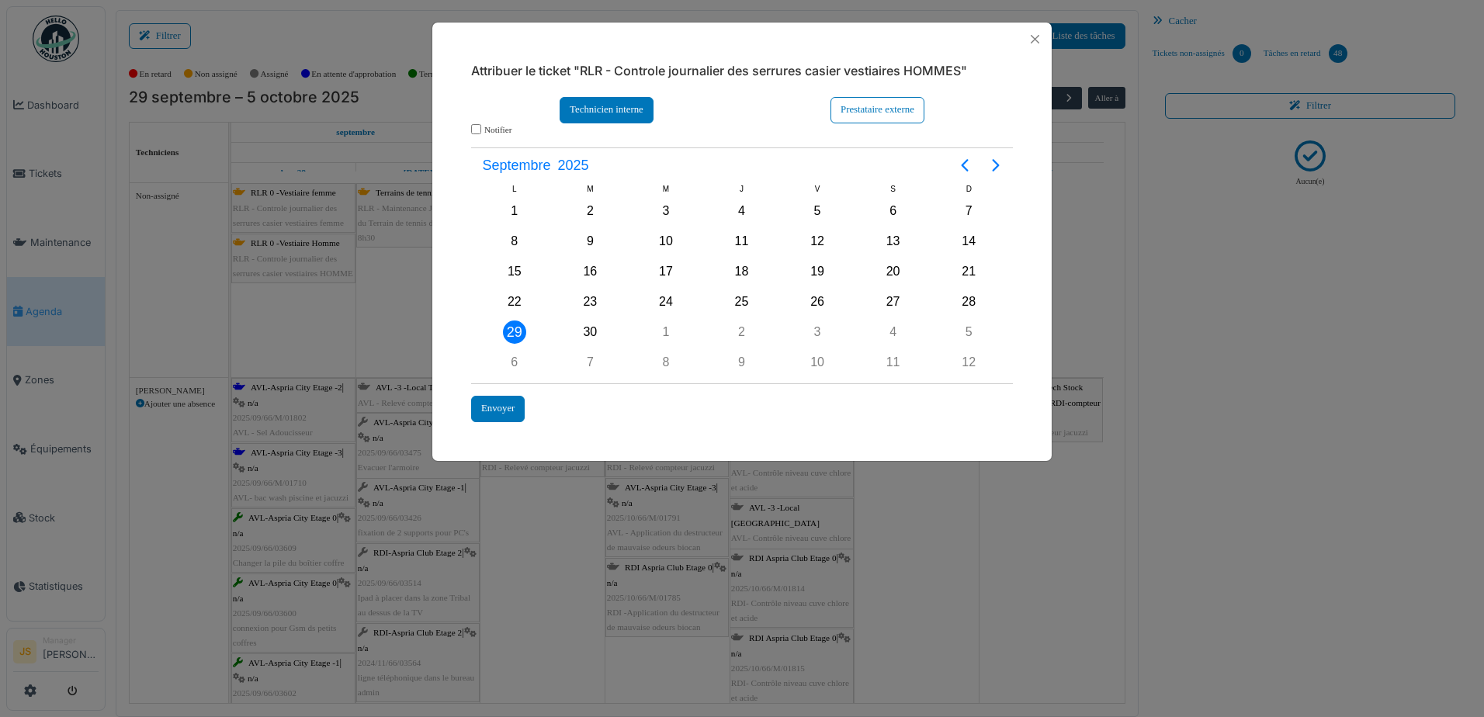
click at [615, 108] on div "Technicien interne" at bounding box center [606, 110] width 94 height 26
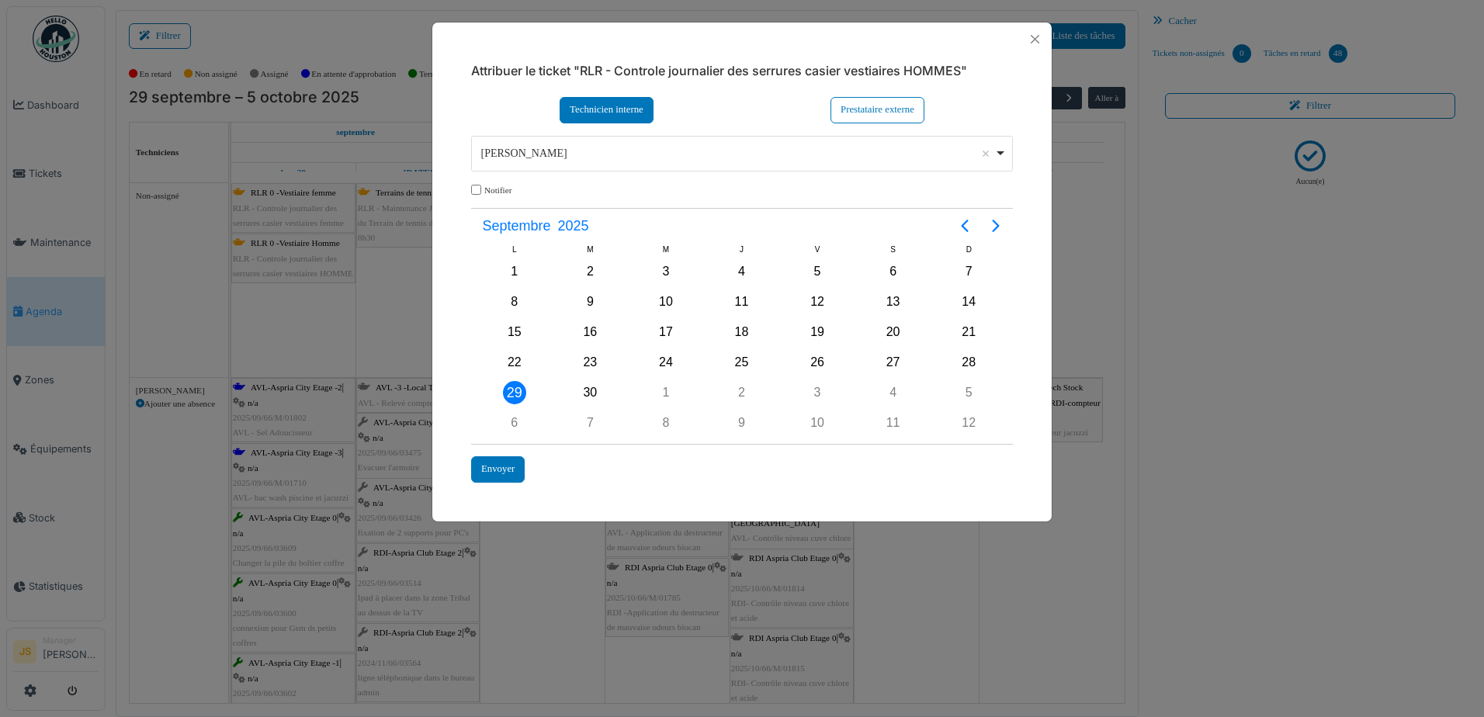
click at [642, 153] on div "Alexandre Michailidis Remove item" at bounding box center [737, 153] width 513 height 16
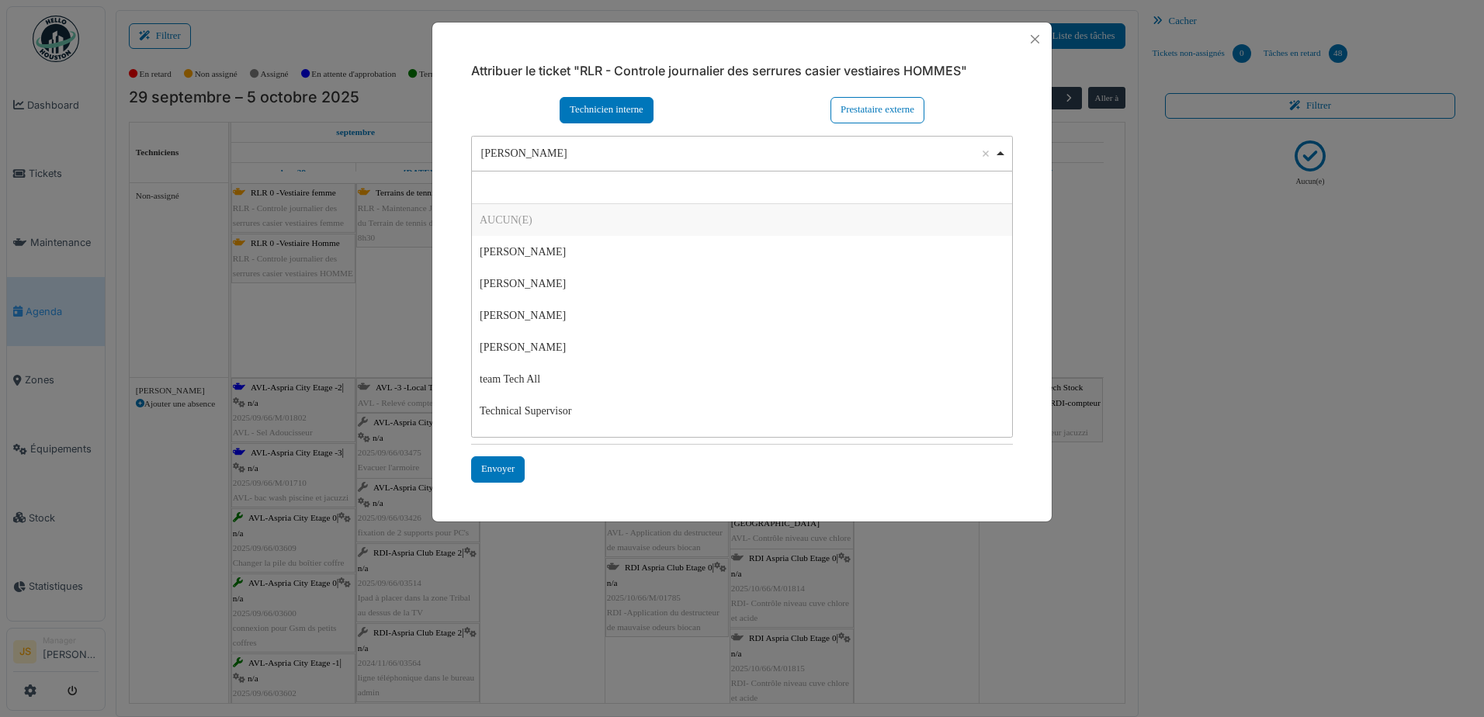
click at [497, 101] on div "Technicien interne Prestataire externe" at bounding box center [742, 110] width 542 height 26
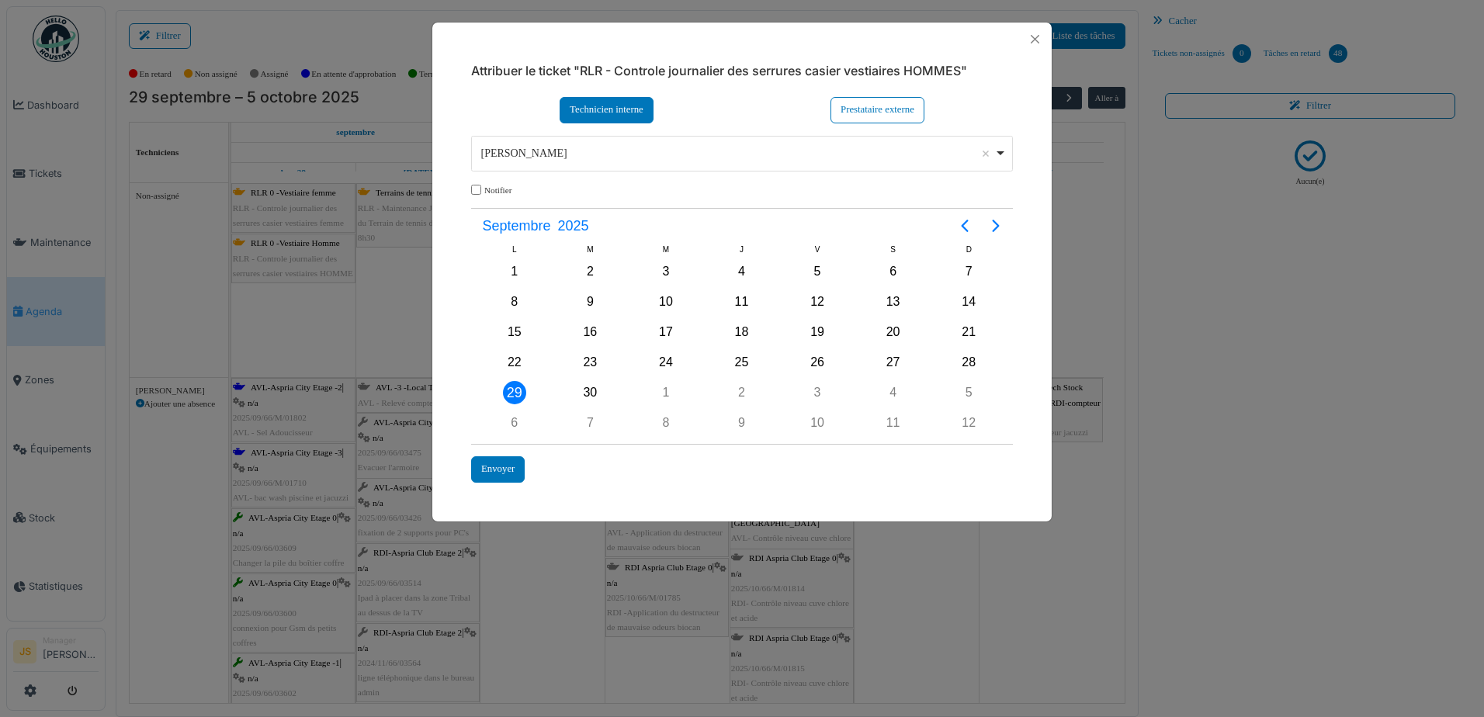
click at [741, 154] on div "Alexandre Michailidis Remove item" at bounding box center [737, 153] width 513 height 16
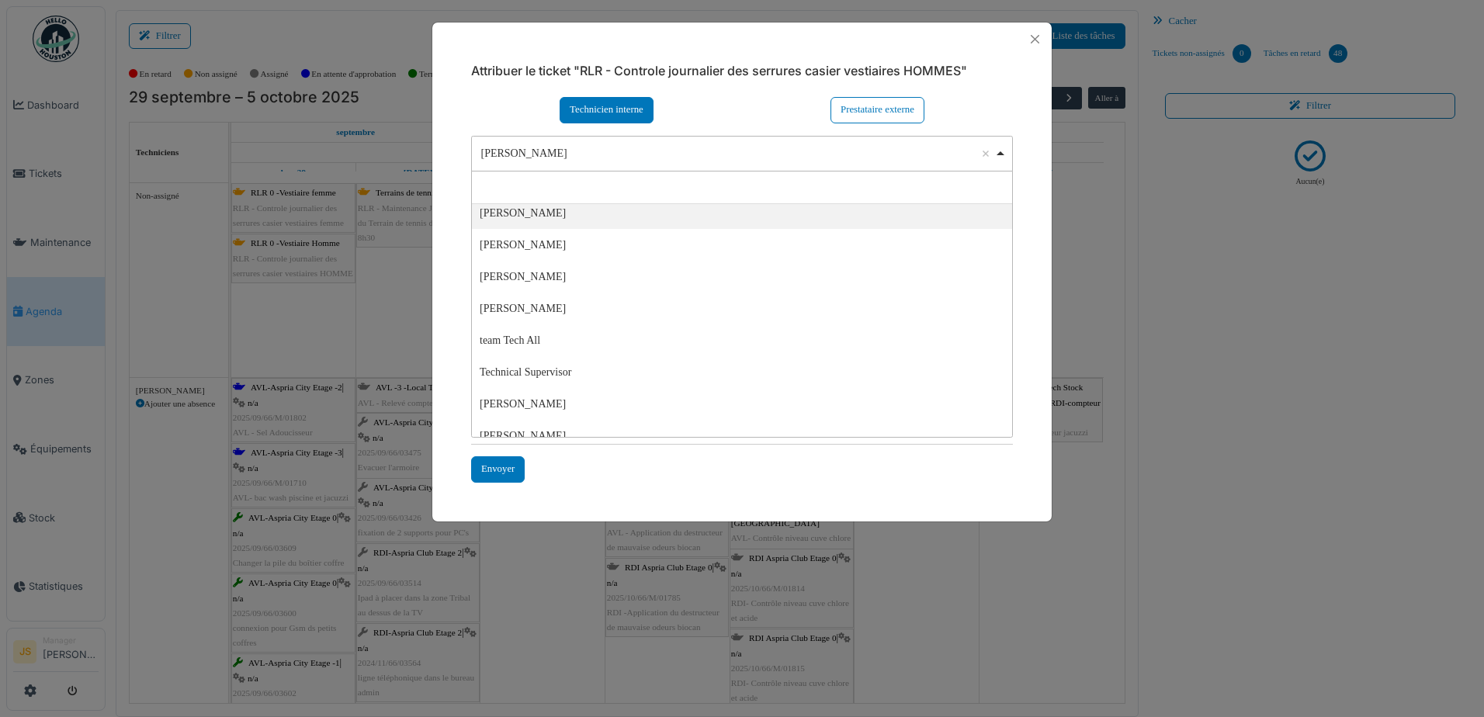
scroll to position [54, 0]
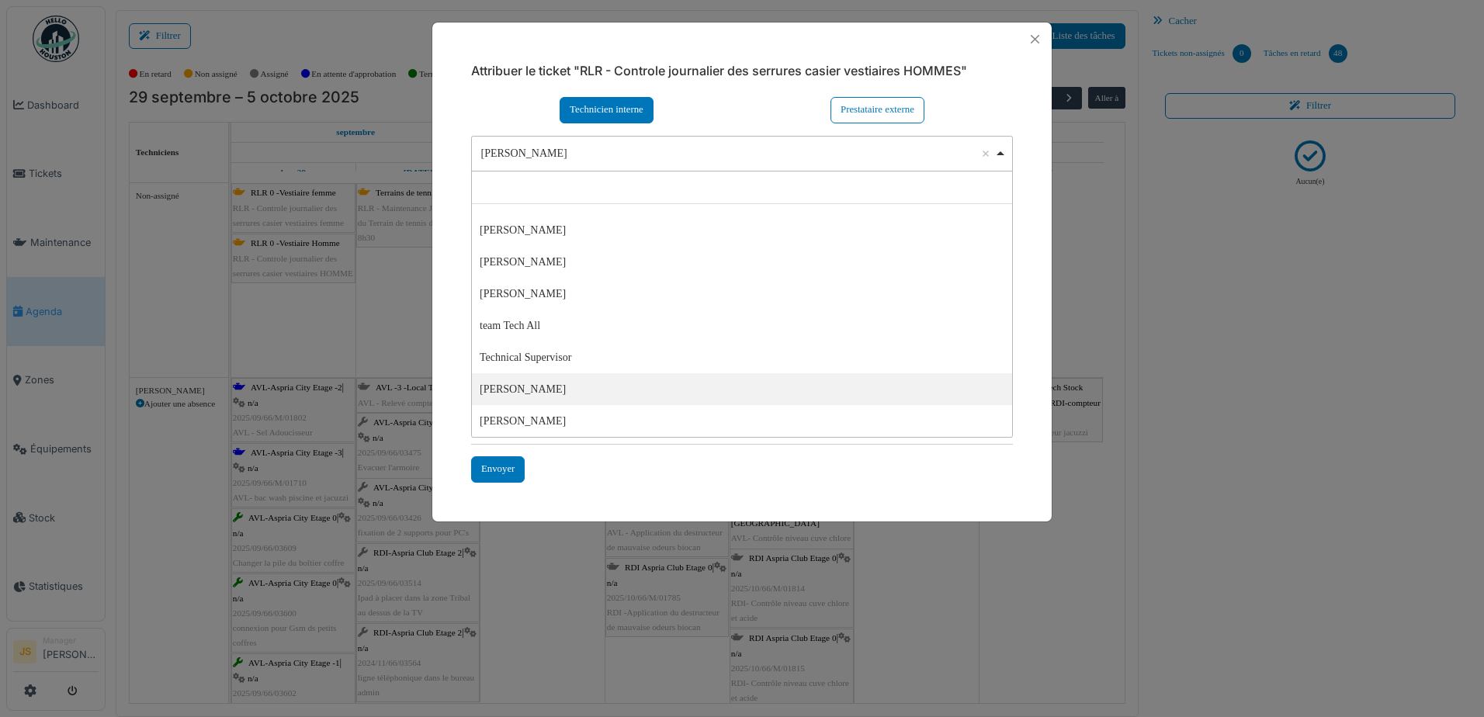
select select "****"
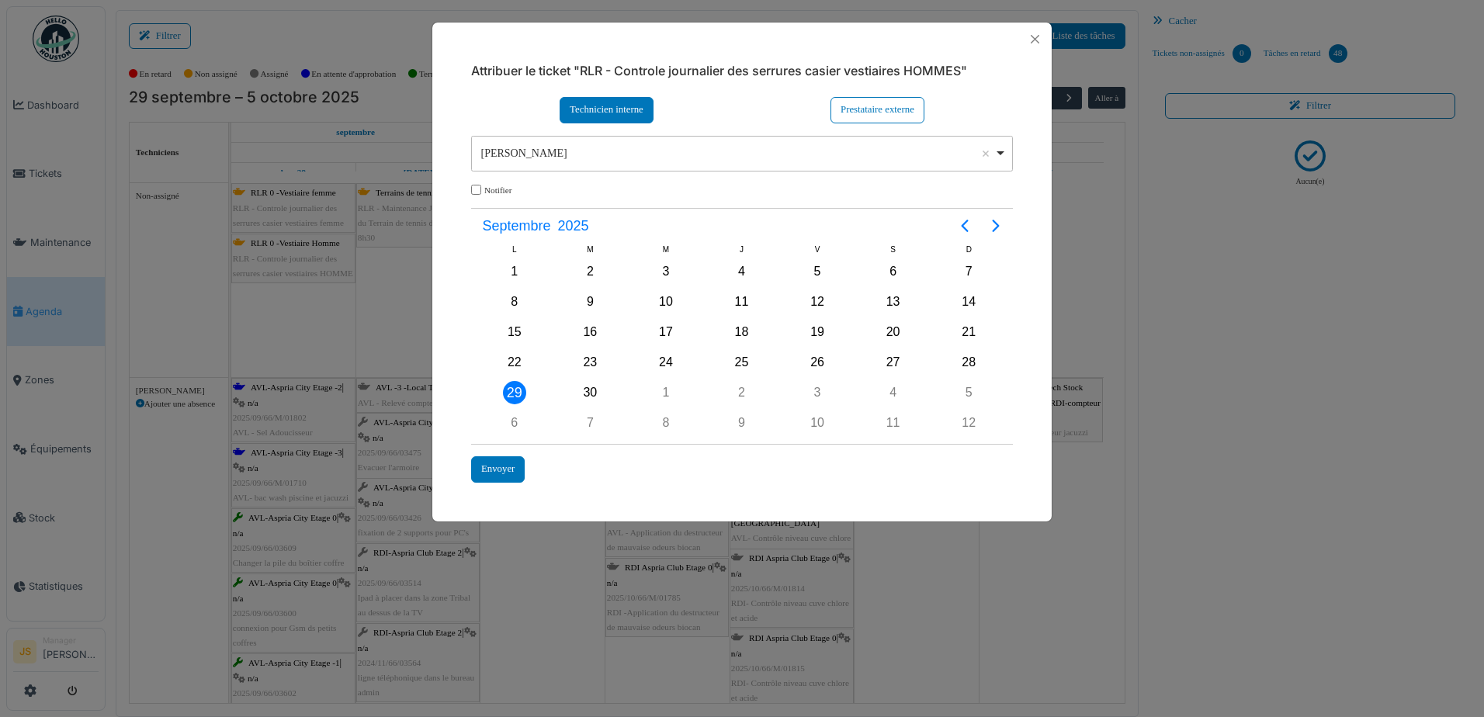
click at [508, 393] on div "29" at bounding box center [514, 392] width 23 height 23
click at [514, 393] on div "29" at bounding box center [514, 392] width 23 height 23
click at [510, 390] on div "29" at bounding box center [514, 392] width 23 height 23
click at [510, 389] on div "29" at bounding box center [514, 392] width 23 height 23
click at [510, 475] on div "Envoyer" at bounding box center [498, 469] width 54 height 26
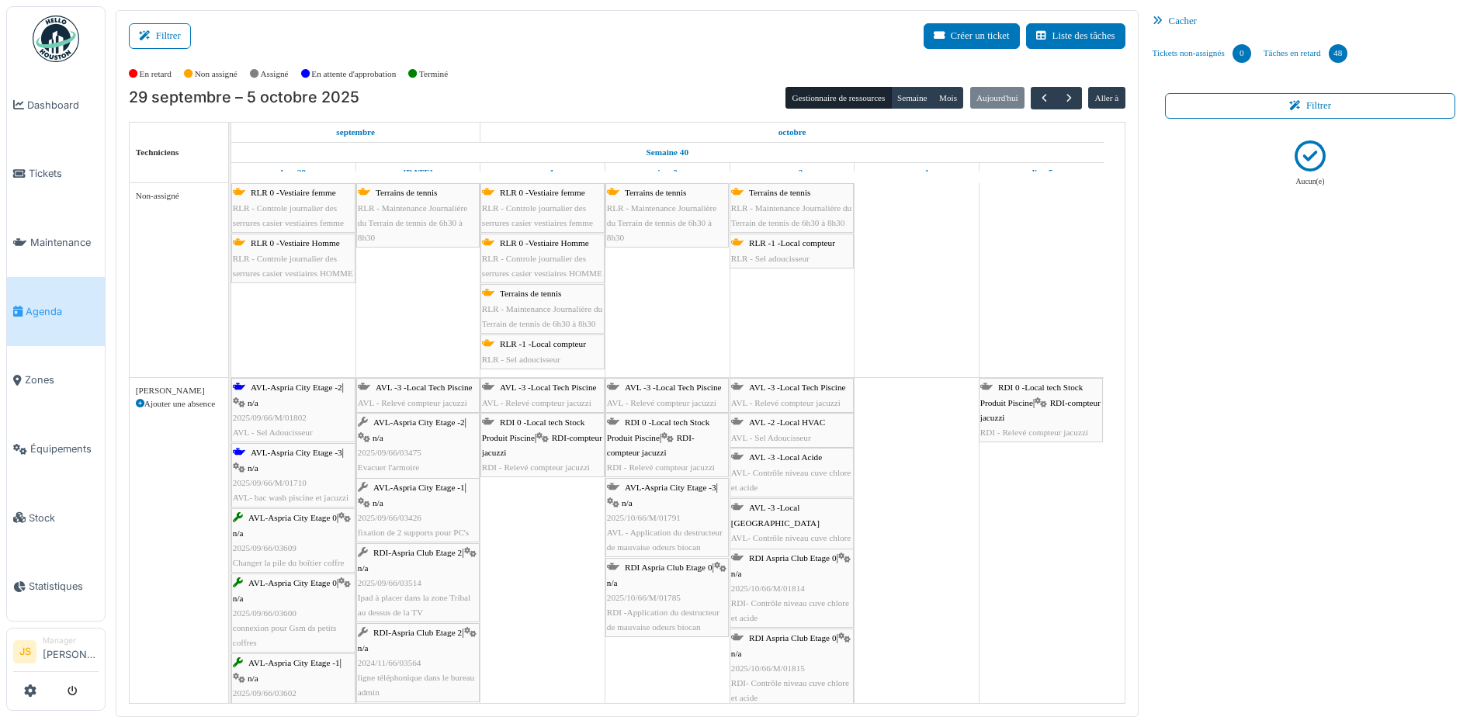
click at [291, 254] on span "RLR - Controle journalier des serrures casier vestiaires HOMME" at bounding box center [293, 266] width 120 height 24
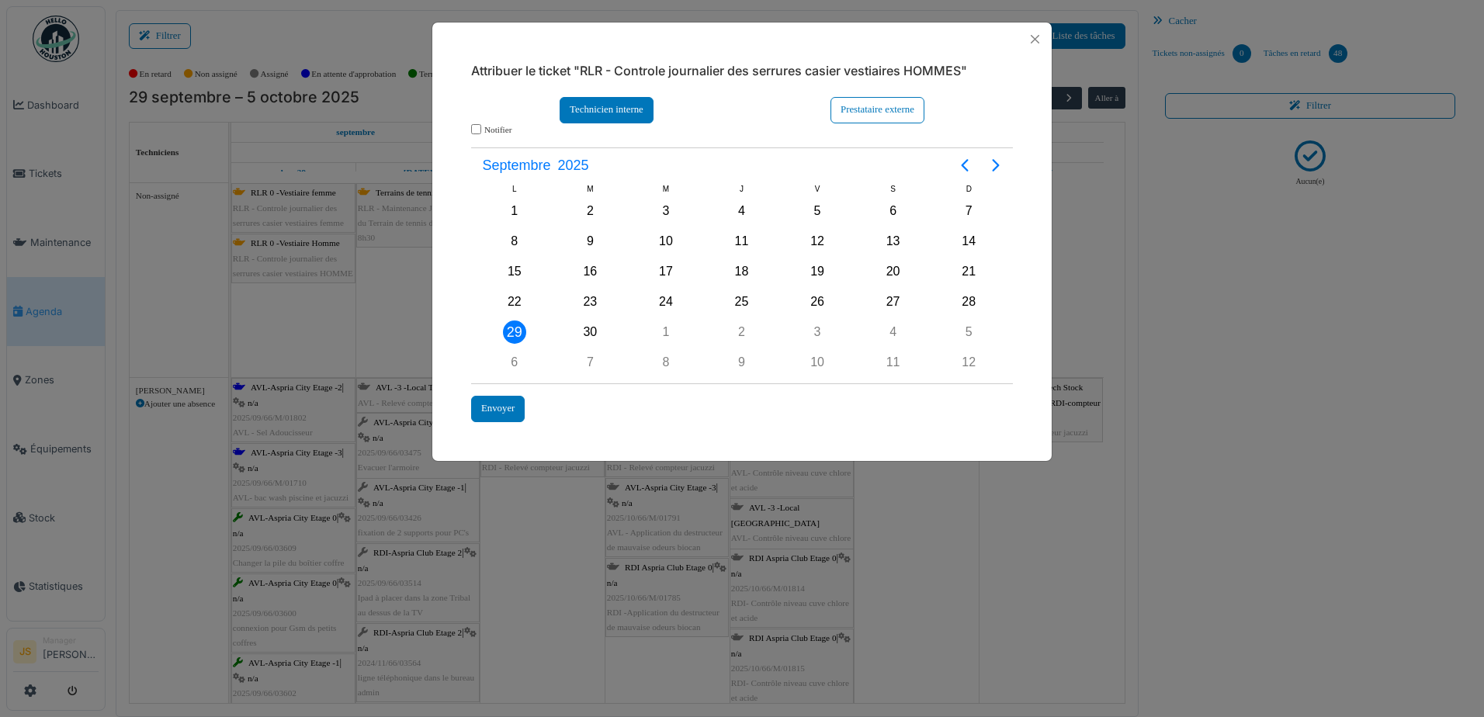
click at [595, 106] on div "Technicien interne" at bounding box center [606, 110] width 94 height 26
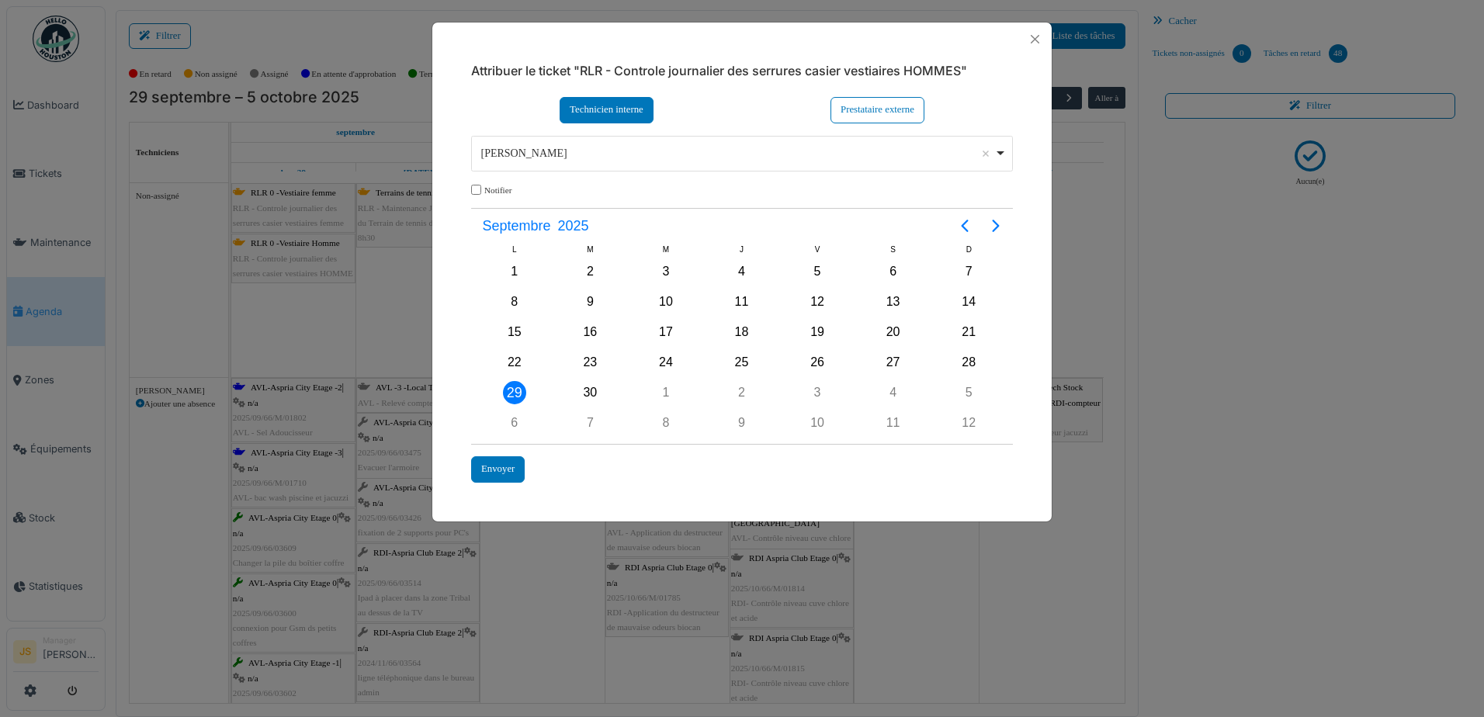
click at [612, 146] on div "Alexandre Michailidis Remove item" at bounding box center [737, 153] width 513 height 16
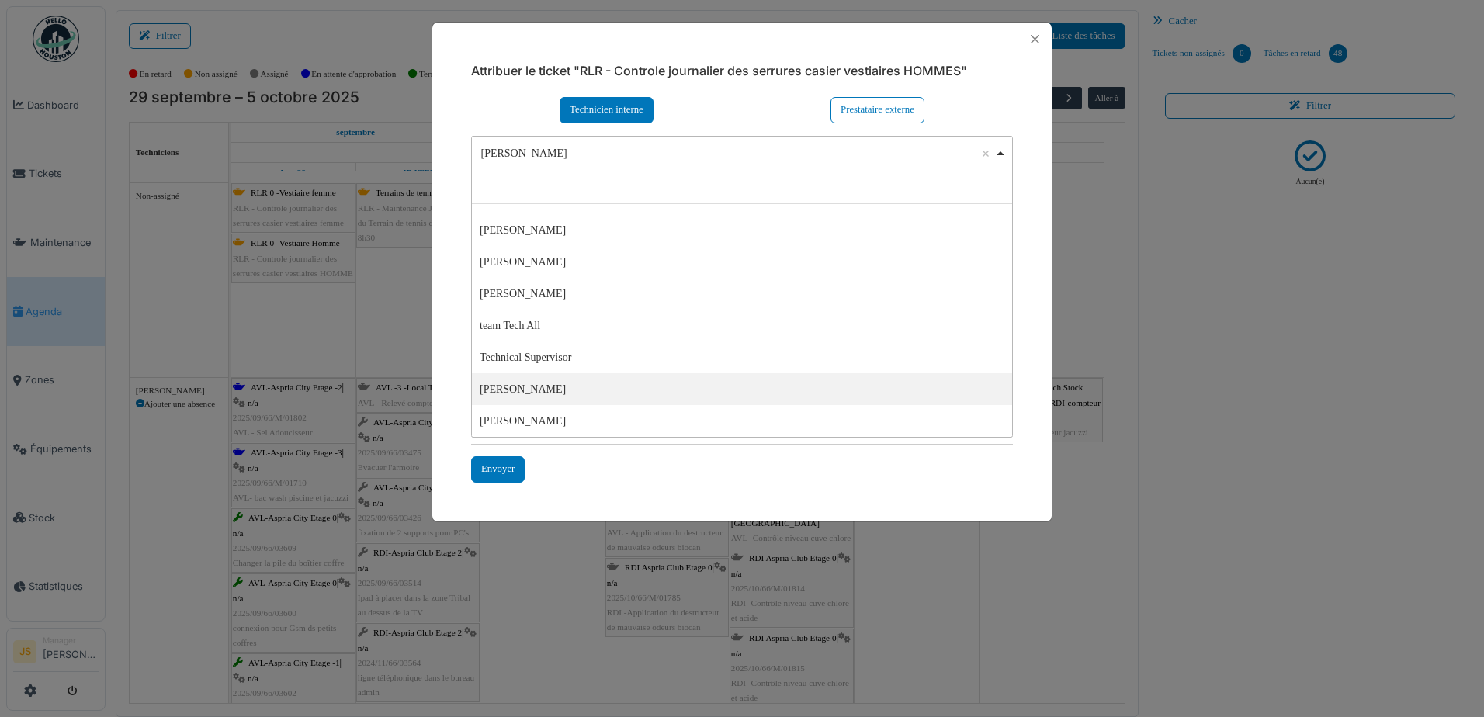
select select "****"
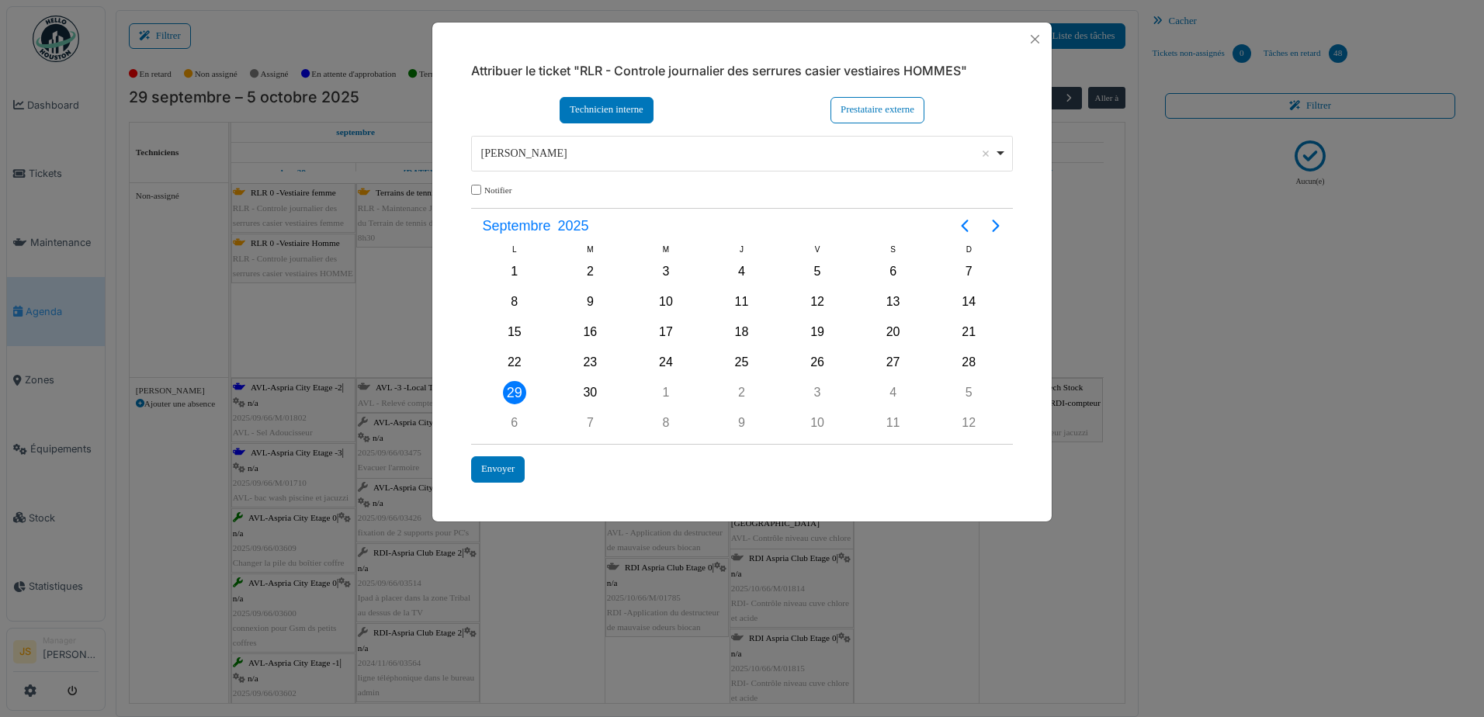
click at [519, 395] on div "29" at bounding box center [514, 392] width 23 height 23
click at [516, 471] on div "Envoyer" at bounding box center [498, 469] width 54 height 26
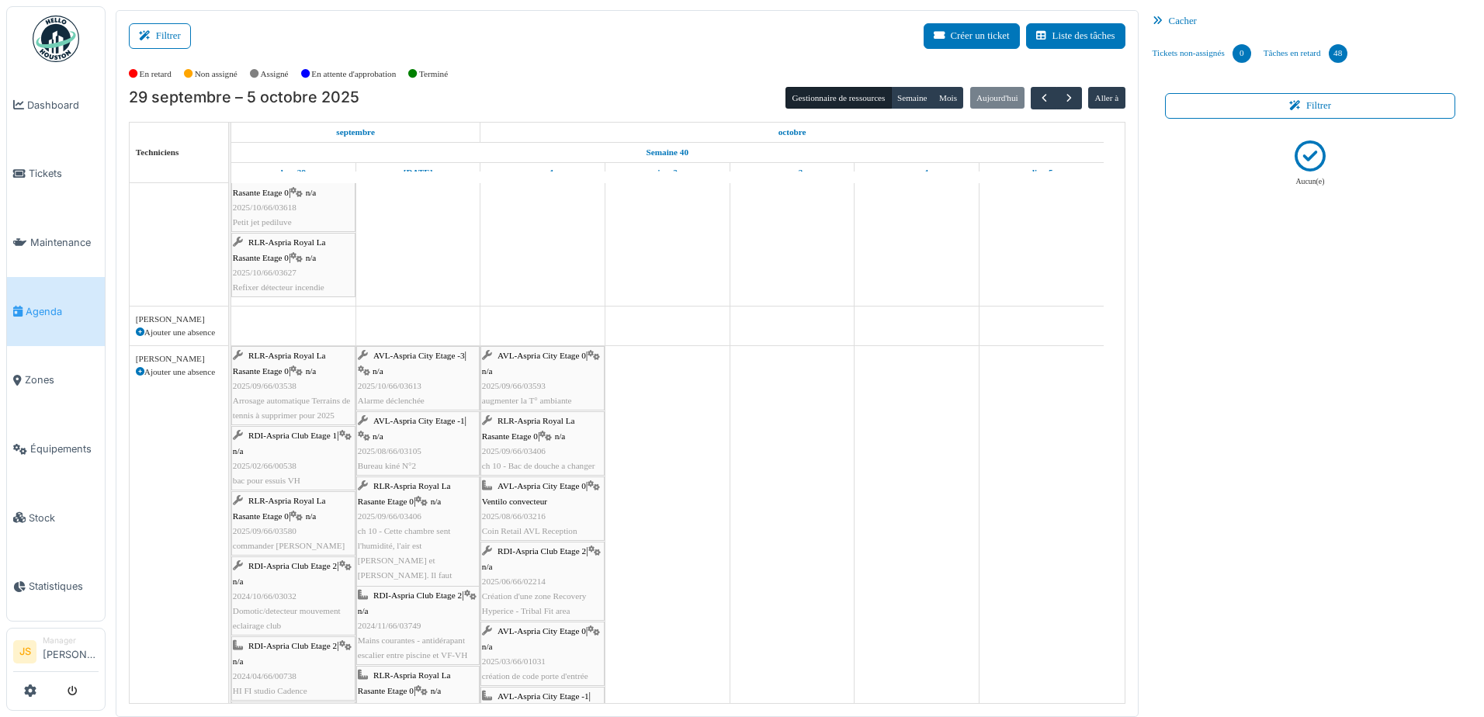
scroll to position [0, 0]
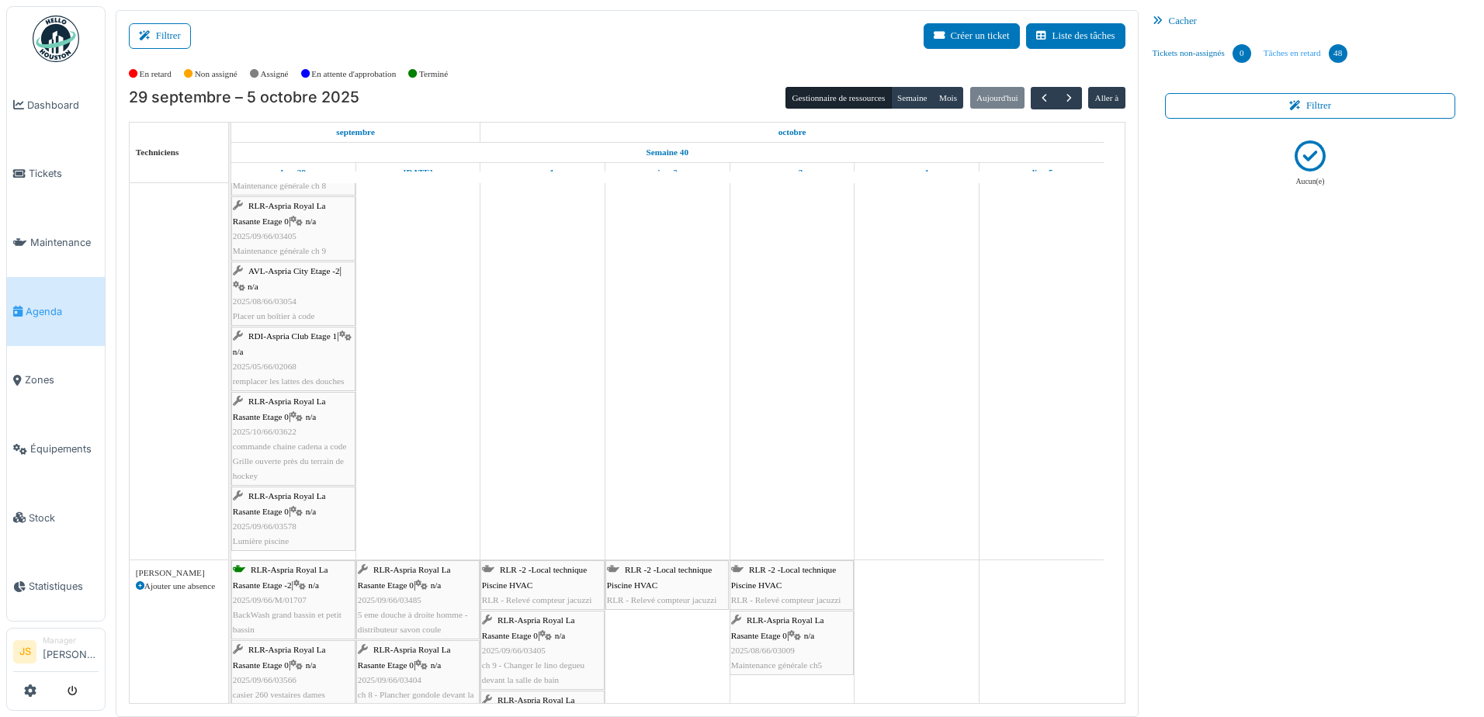
click at [1282, 49] on link "Tâches en retard 48" at bounding box center [1305, 54] width 96 height 42
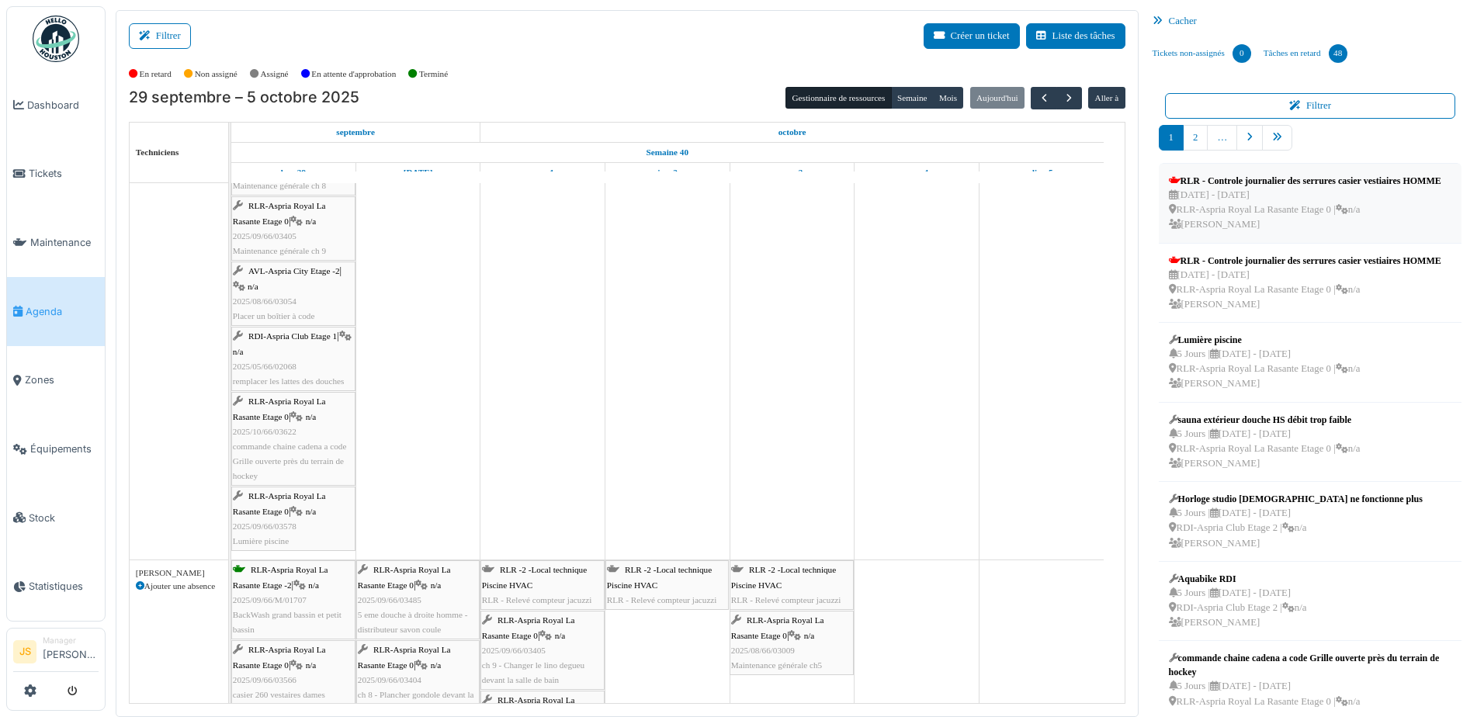
click at [1227, 223] on div "28 sep - 28 sep RLR-Aspria Royal La Rasante Etage 0 | n/a Pierre De kan" at bounding box center [1305, 210] width 272 height 45
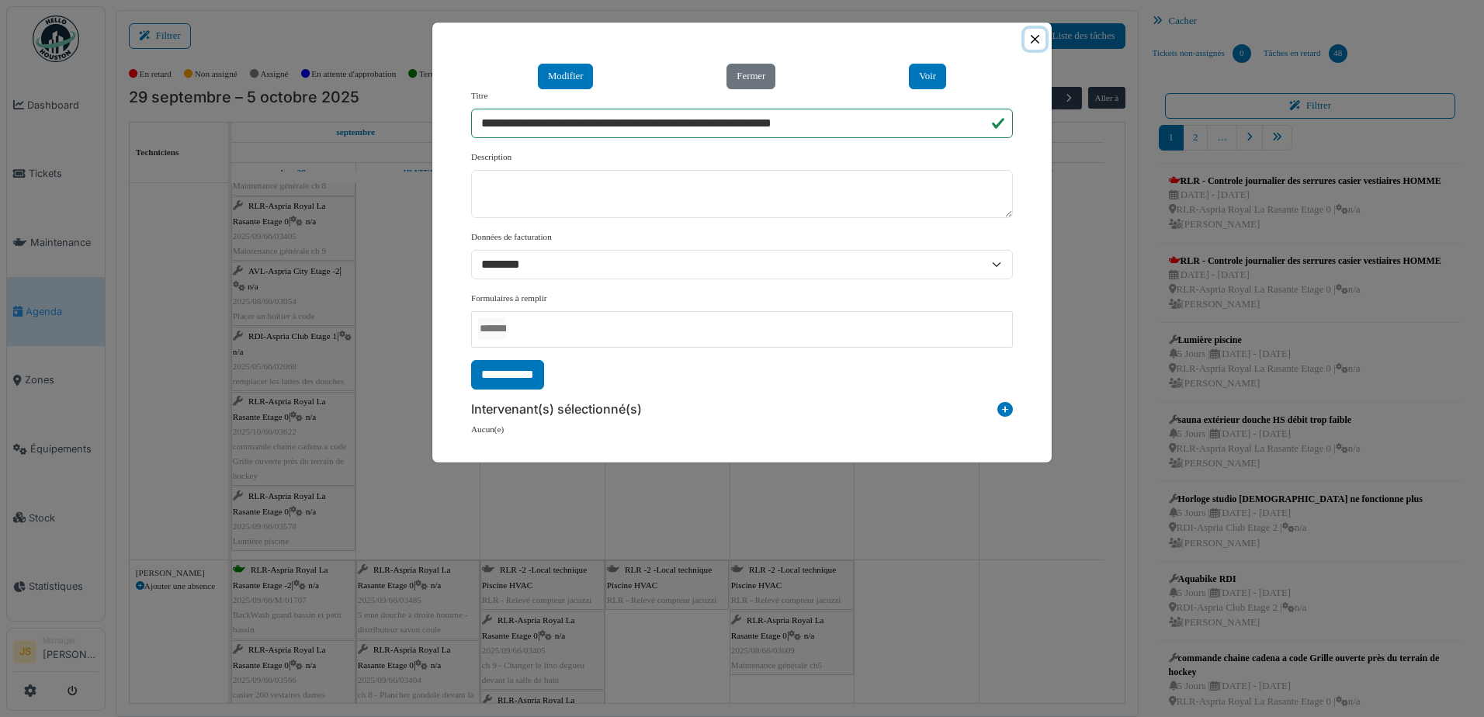
click at [1034, 37] on button "Close" at bounding box center [1034, 39] width 21 height 21
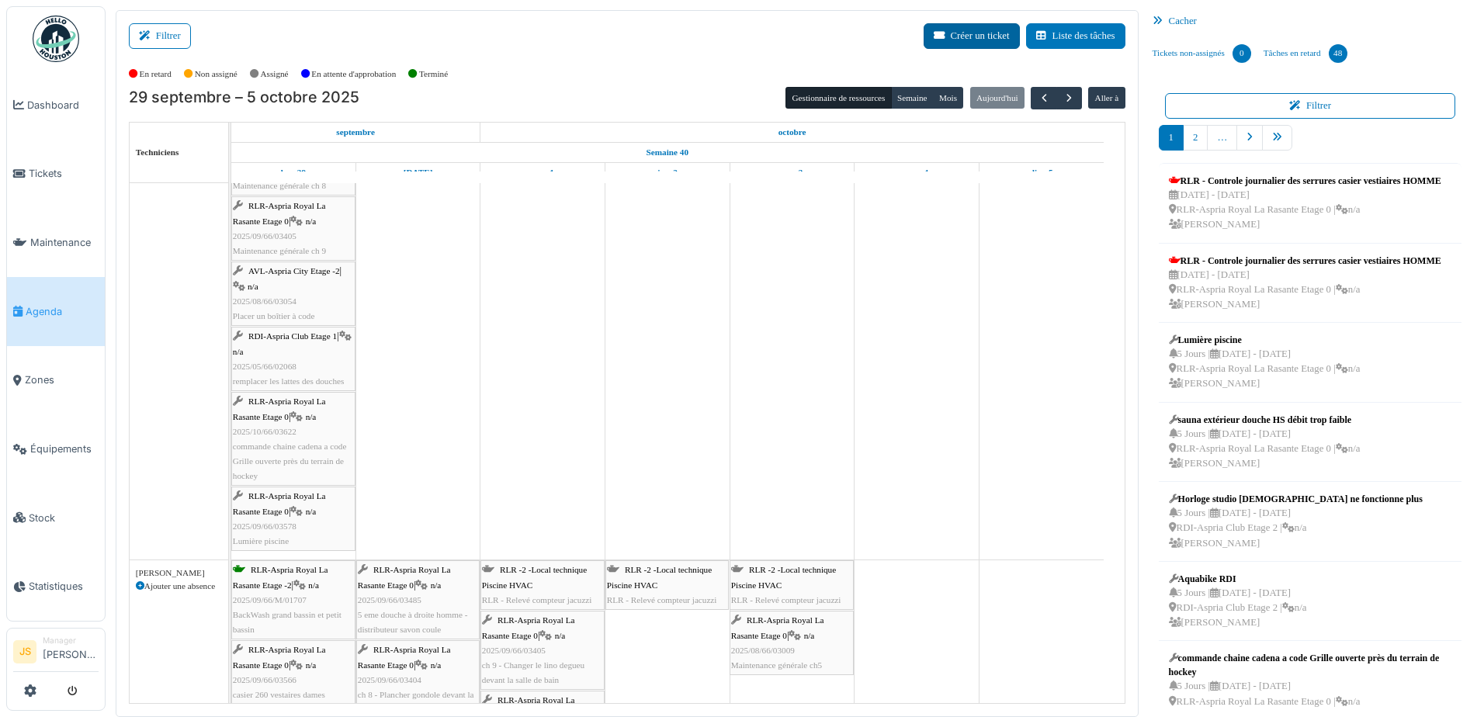
click at [947, 31] on button "Créer un ticket" at bounding box center [971, 36] width 96 height 26
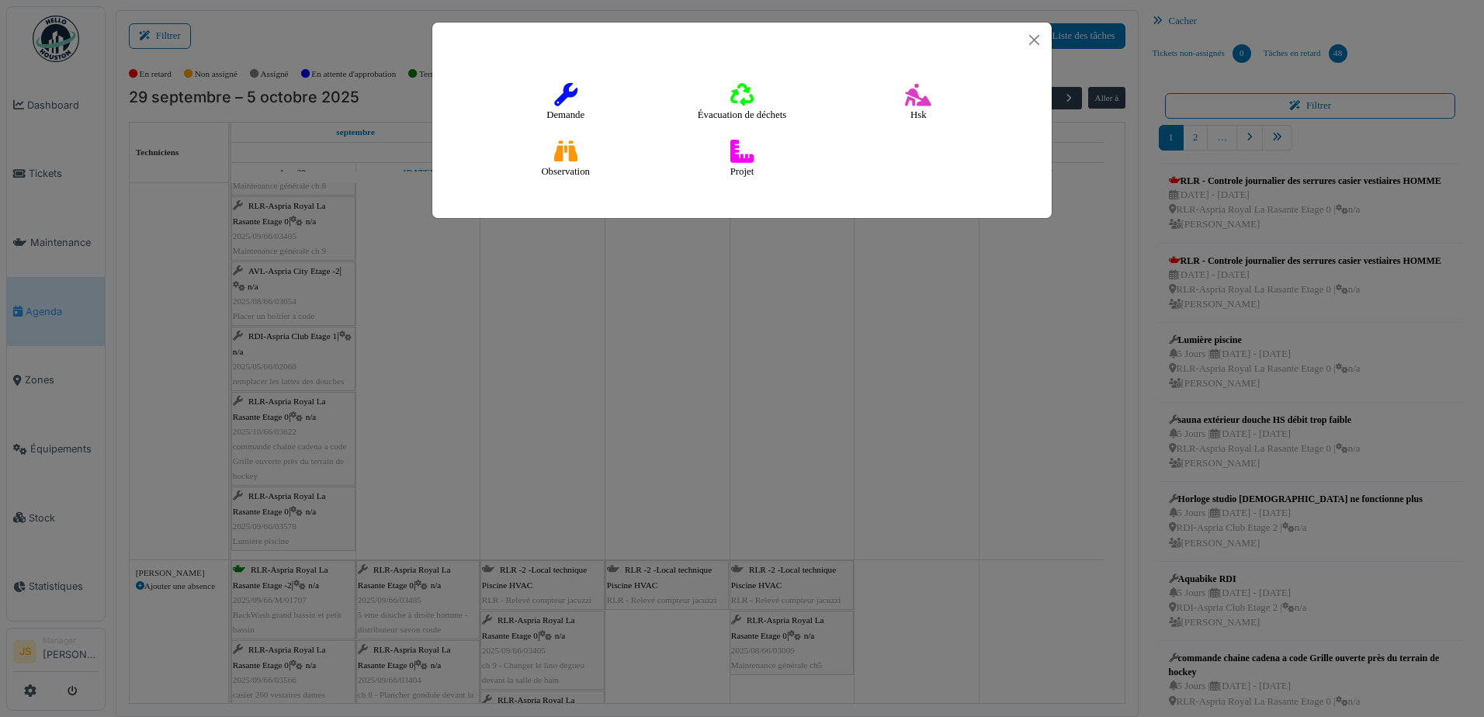
click at [560, 86] on icon at bounding box center [565, 94] width 23 height 23
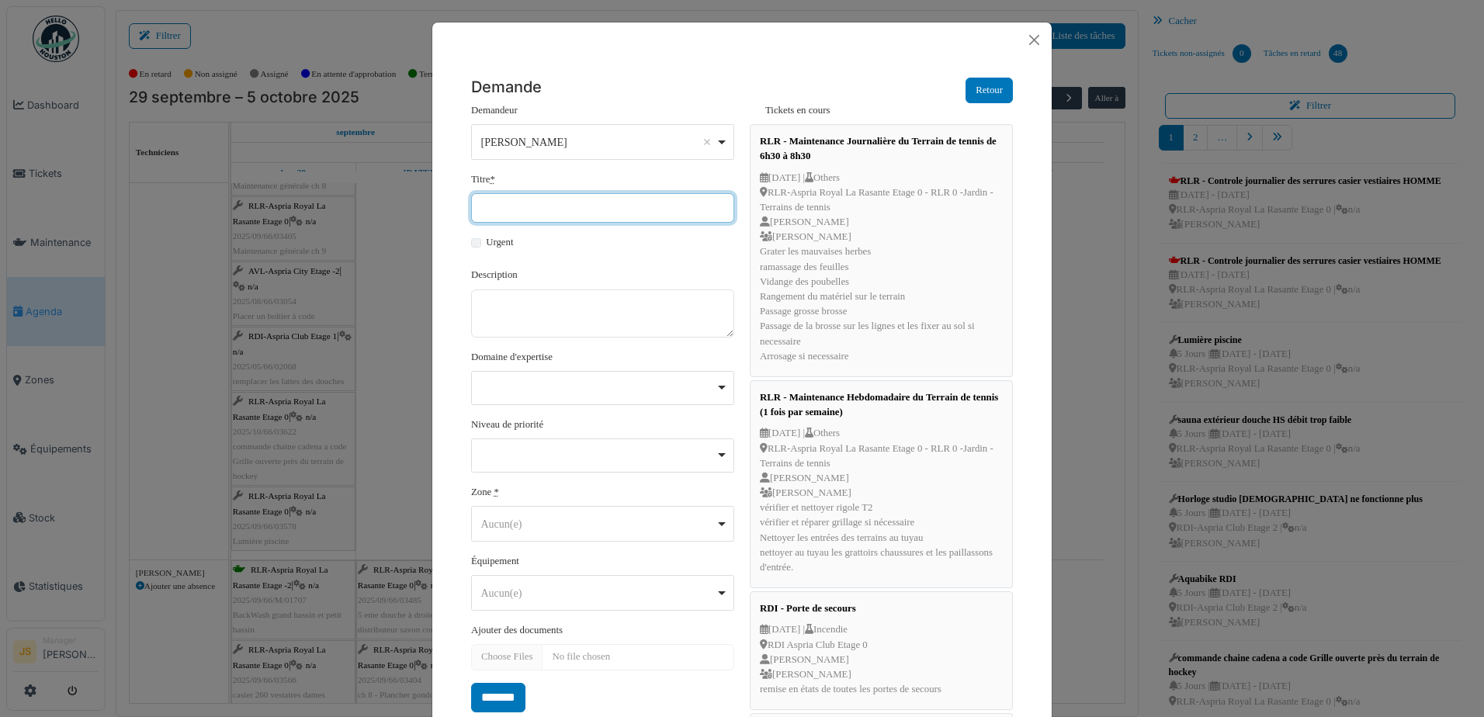
click at [584, 203] on input "Titre *" at bounding box center [602, 207] width 263 height 29
click at [532, 391] on div "Remove item" at bounding box center [602, 388] width 263 height 34
type input "**********"
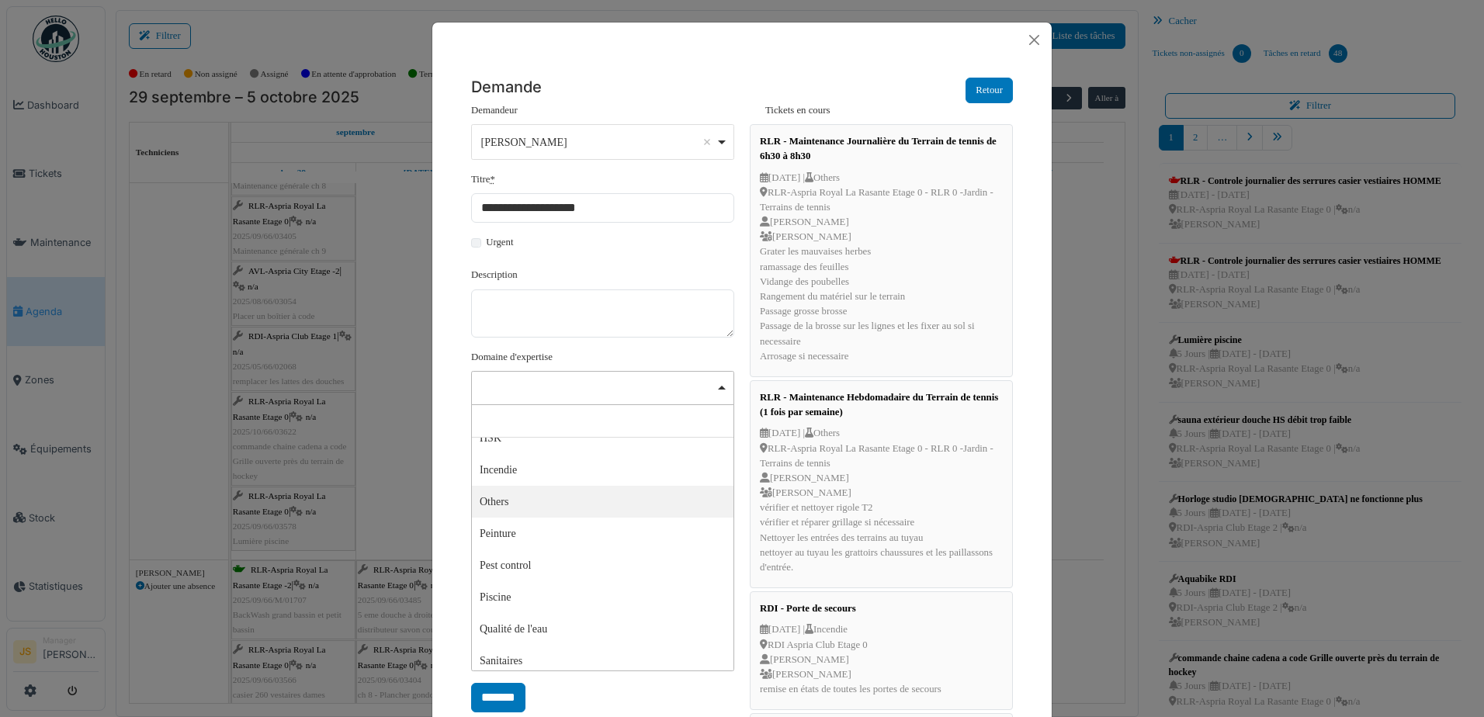
scroll to position [310, 0]
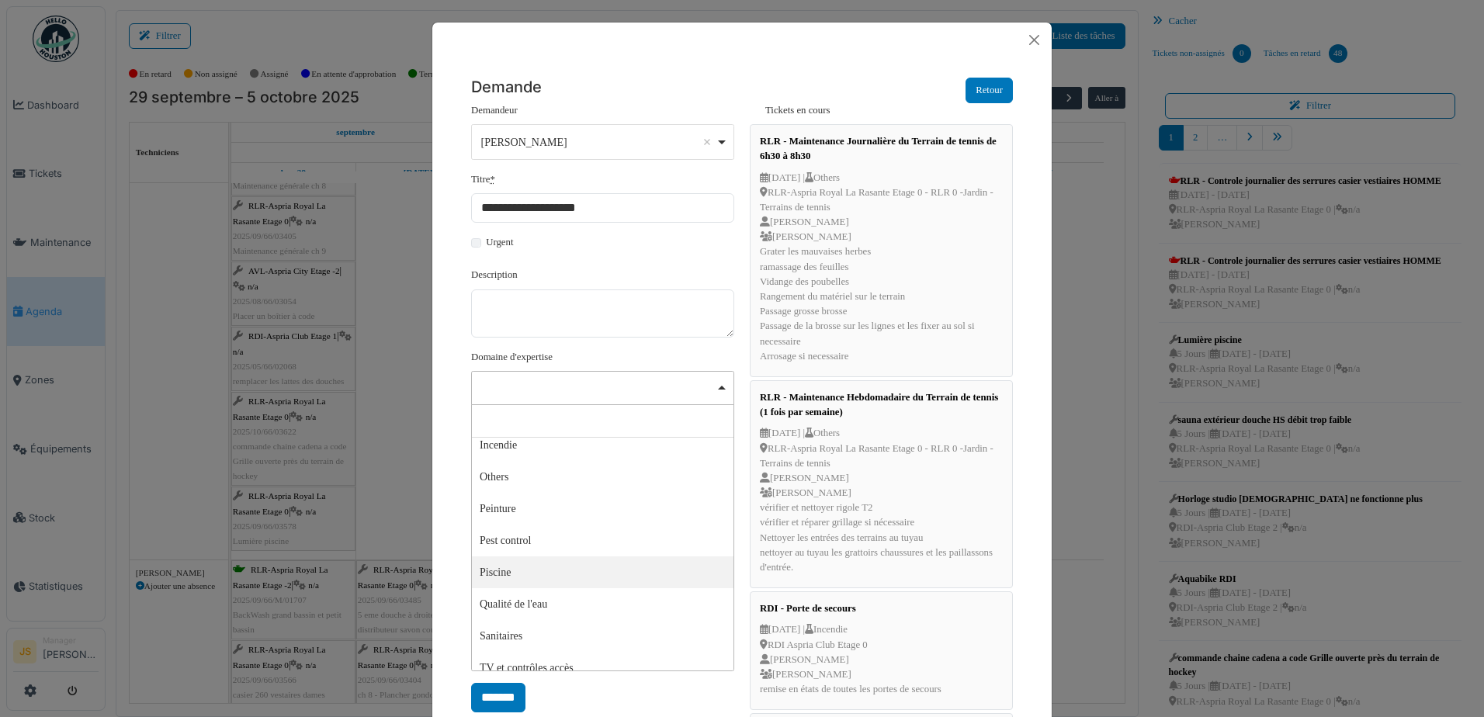
select select "****"
click at [511, 523] on div "Aucun(e) Remove item" at bounding box center [598, 526] width 234 height 16
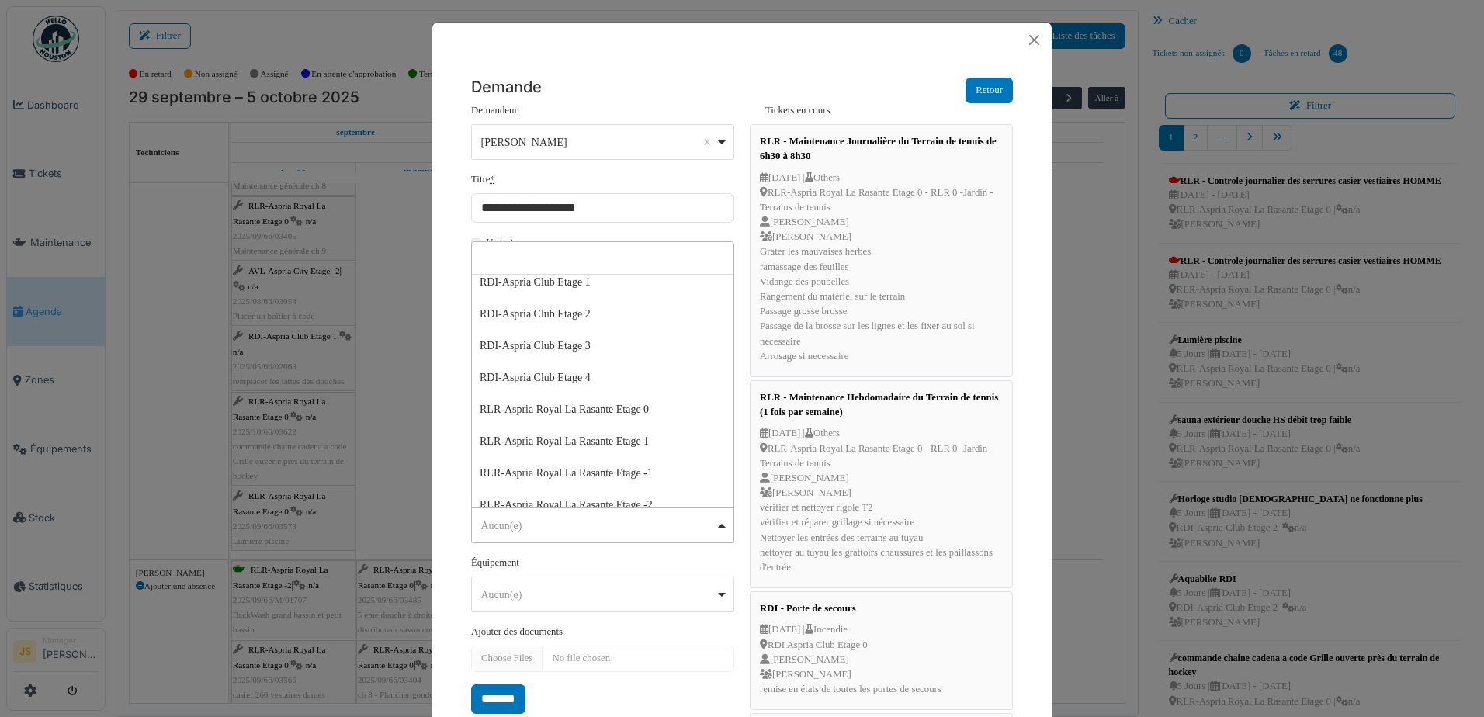
scroll to position [233, 0]
select select "*****"
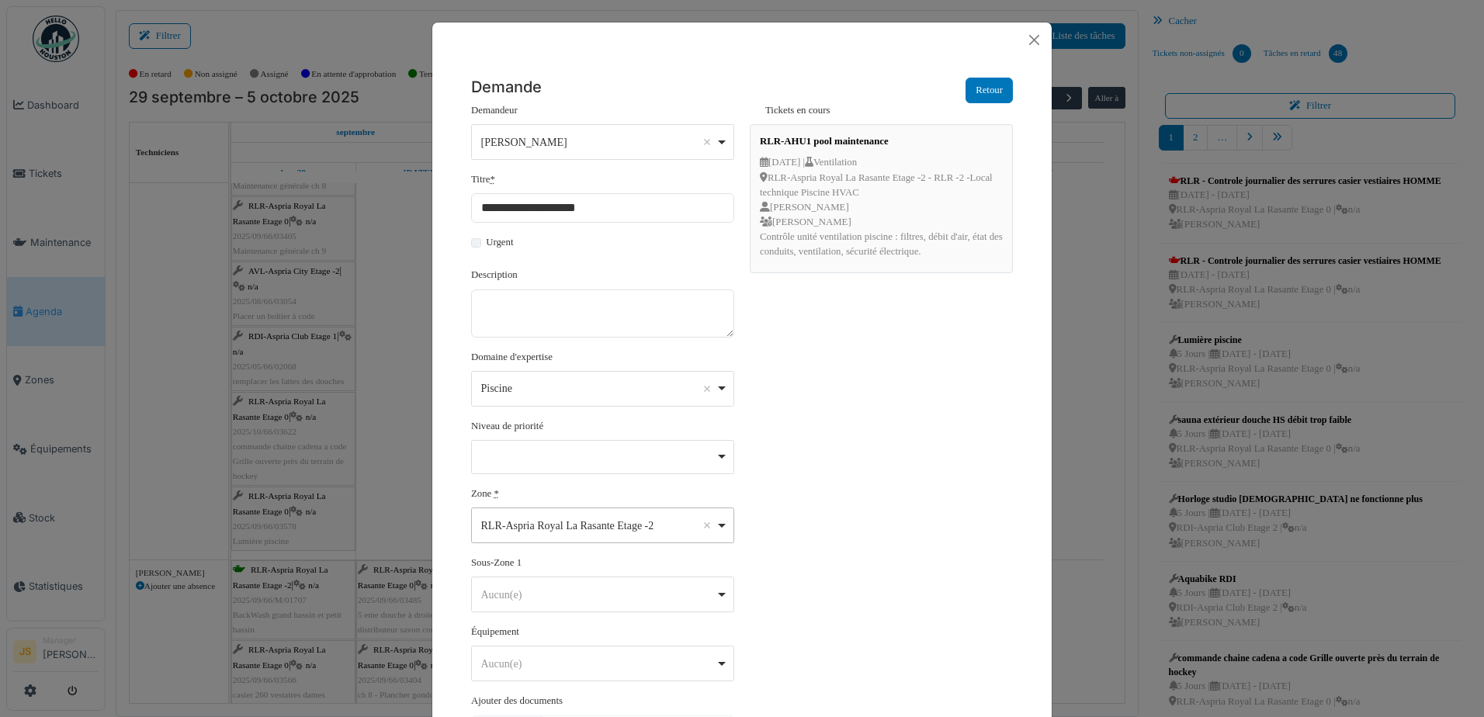
click at [554, 594] on div "Aucun(e) Remove item" at bounding box center [598, 595] width 234 height 16
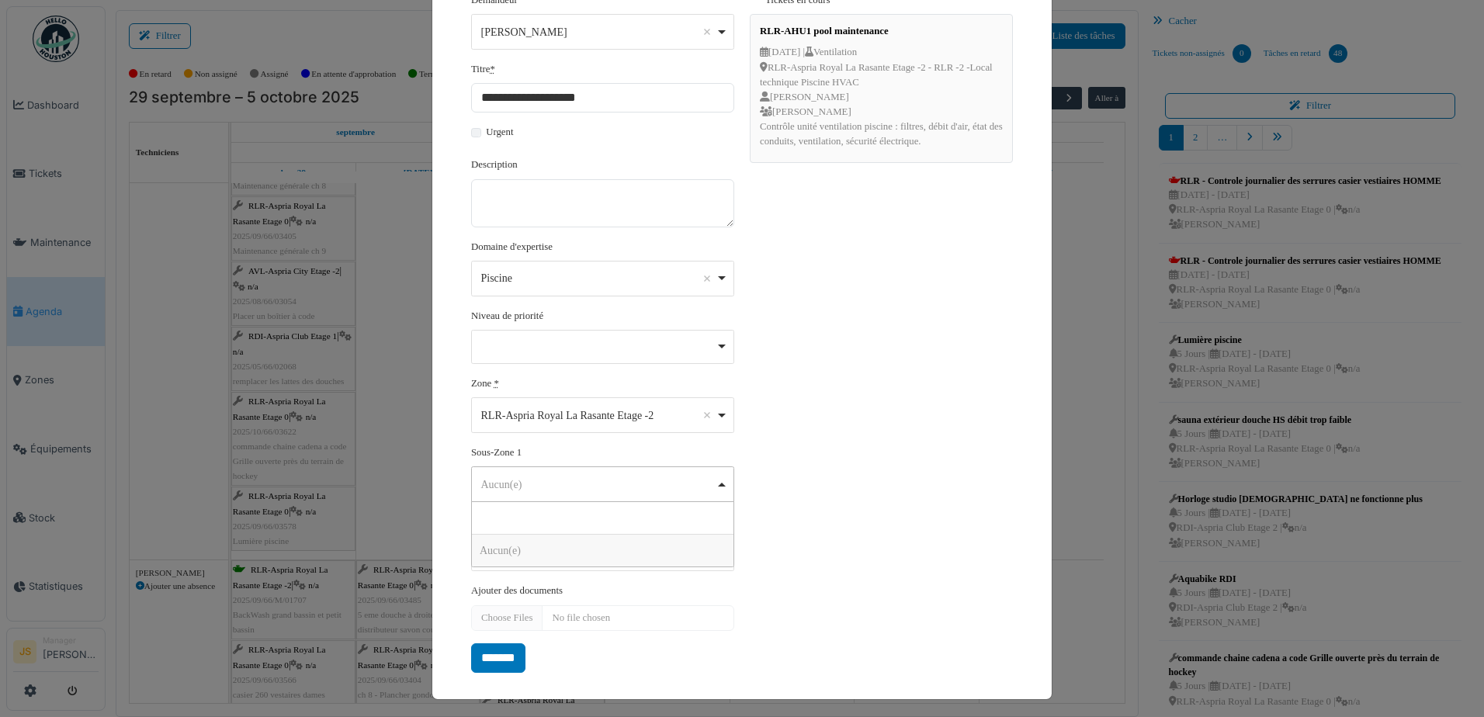
scroll to position [115, 0]
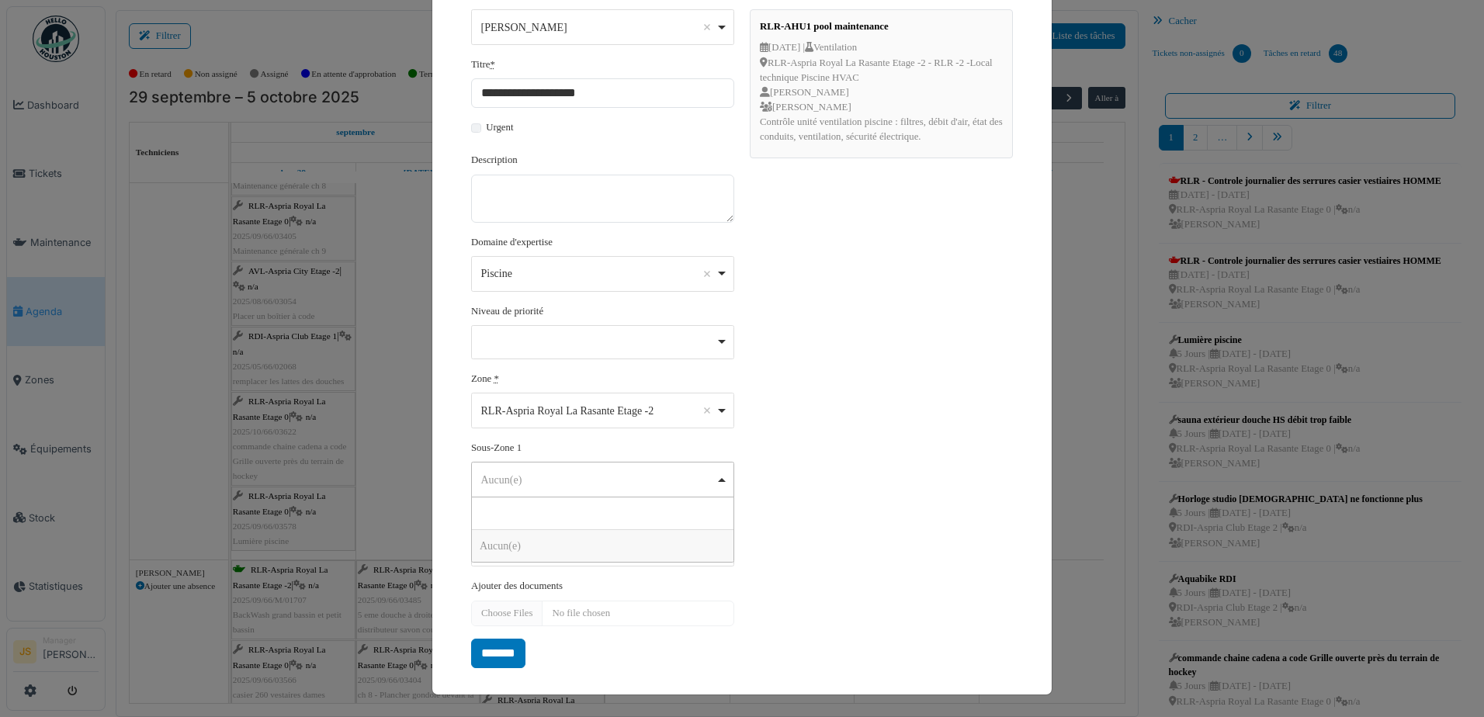
click at [514, 474] on div "Aucun(e) Remove item" at bounding box center [598, 480] width 234 height 16
click at [542, 481] on div "Aucun(e) Remove item" at bounding box center [598, 480] width 234 height 16
click at [504, 658] on input "*******" at bounding box center [498, 653] width 54 height 29
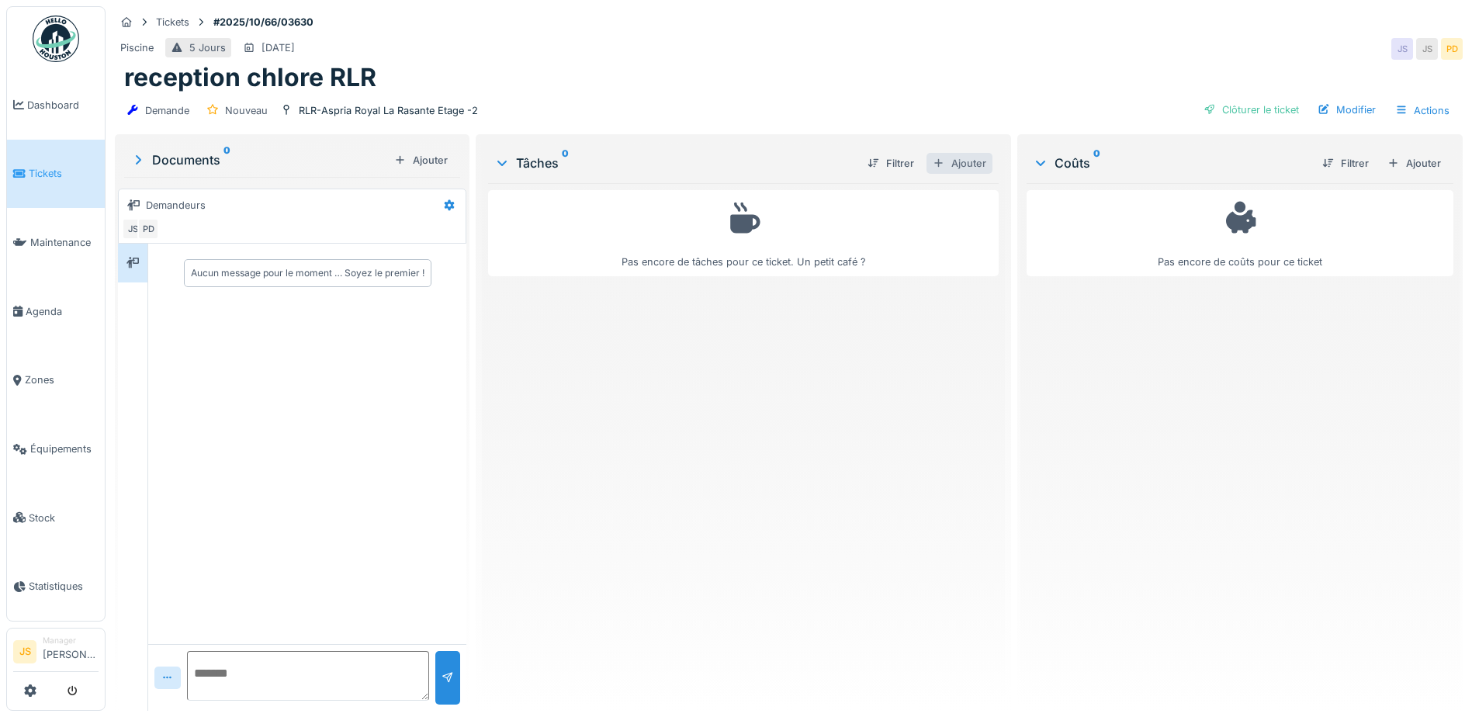
click at [947, 164] on div "Ajouter" at bounding box center [959, 163] width 66 height 21
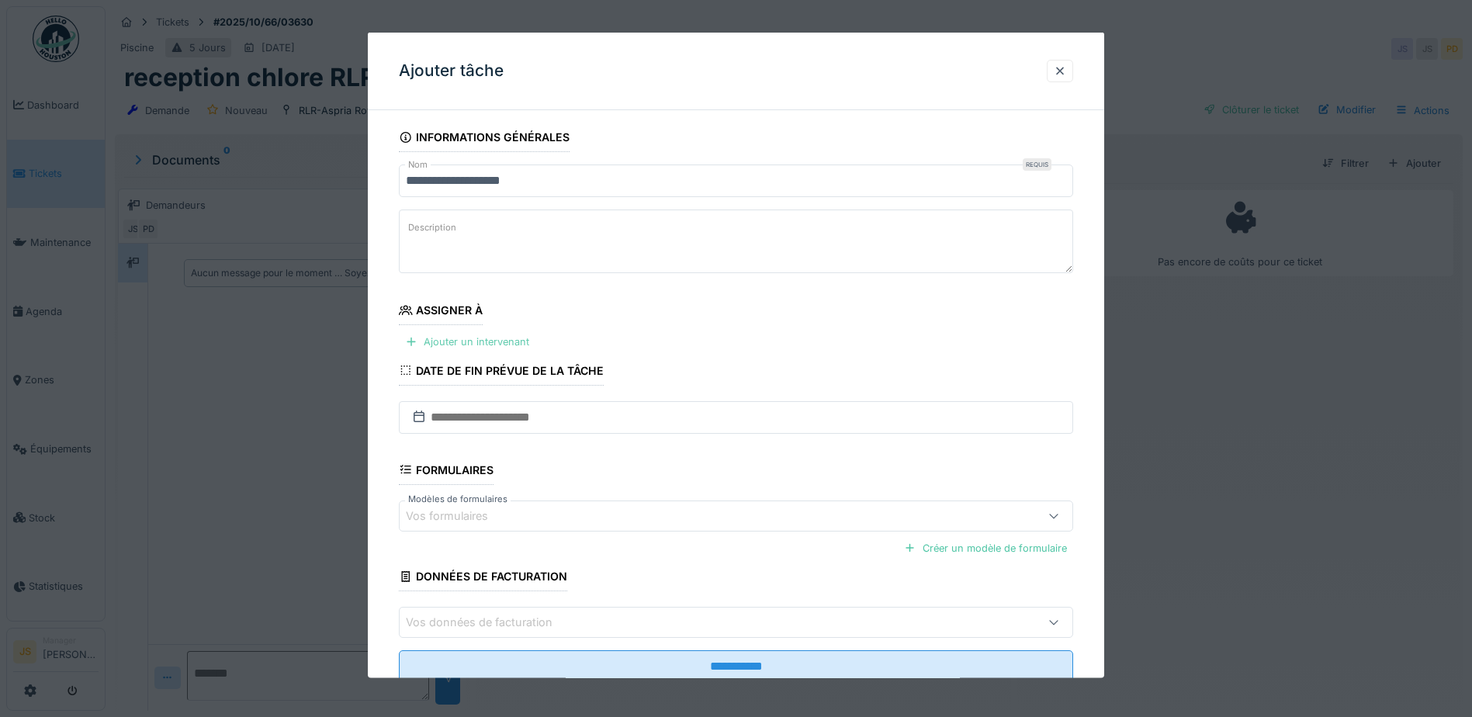
click at [478, 340] on div "Ajouter un intervenant" at bounding box center [467, 341] width 137 height 21
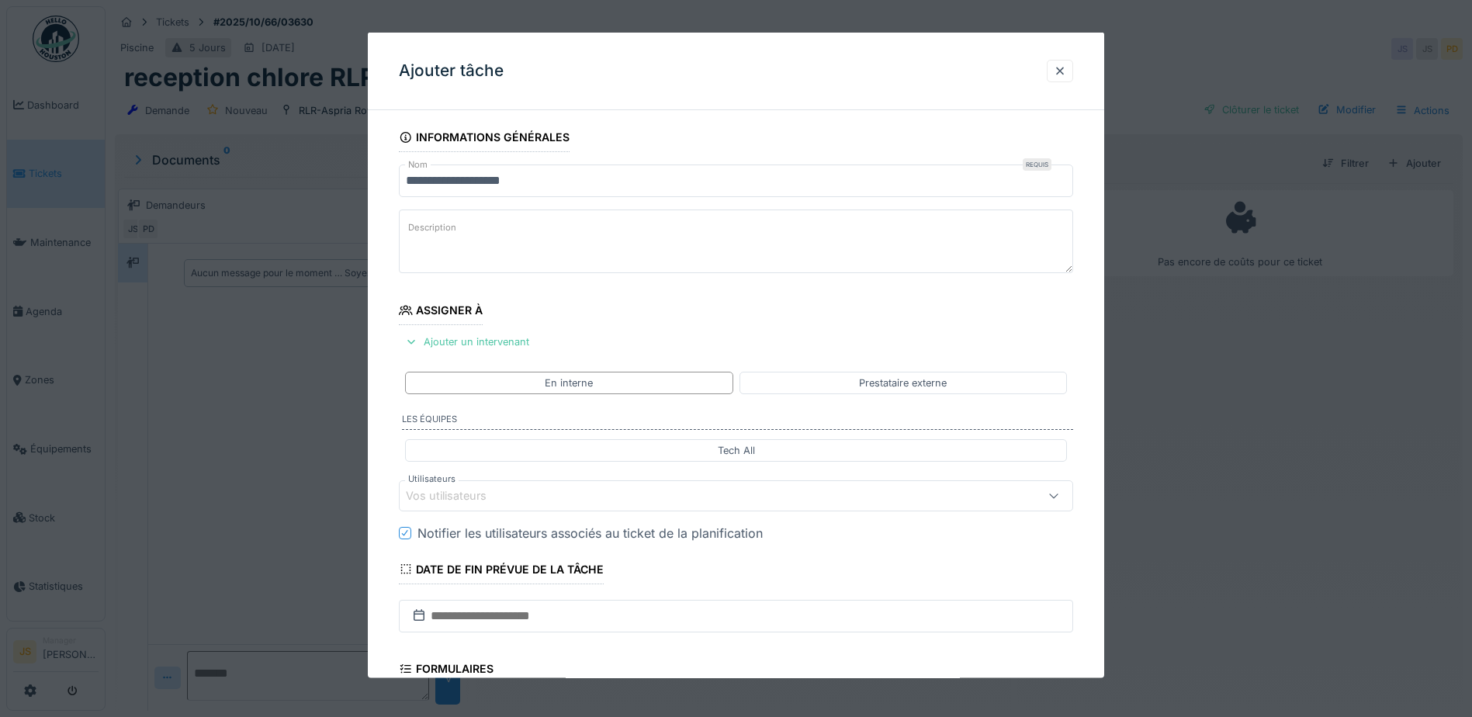
click at [463, 490] on div "Vos utilisateurs" at bounding box center [457, 495] width 102 height 17
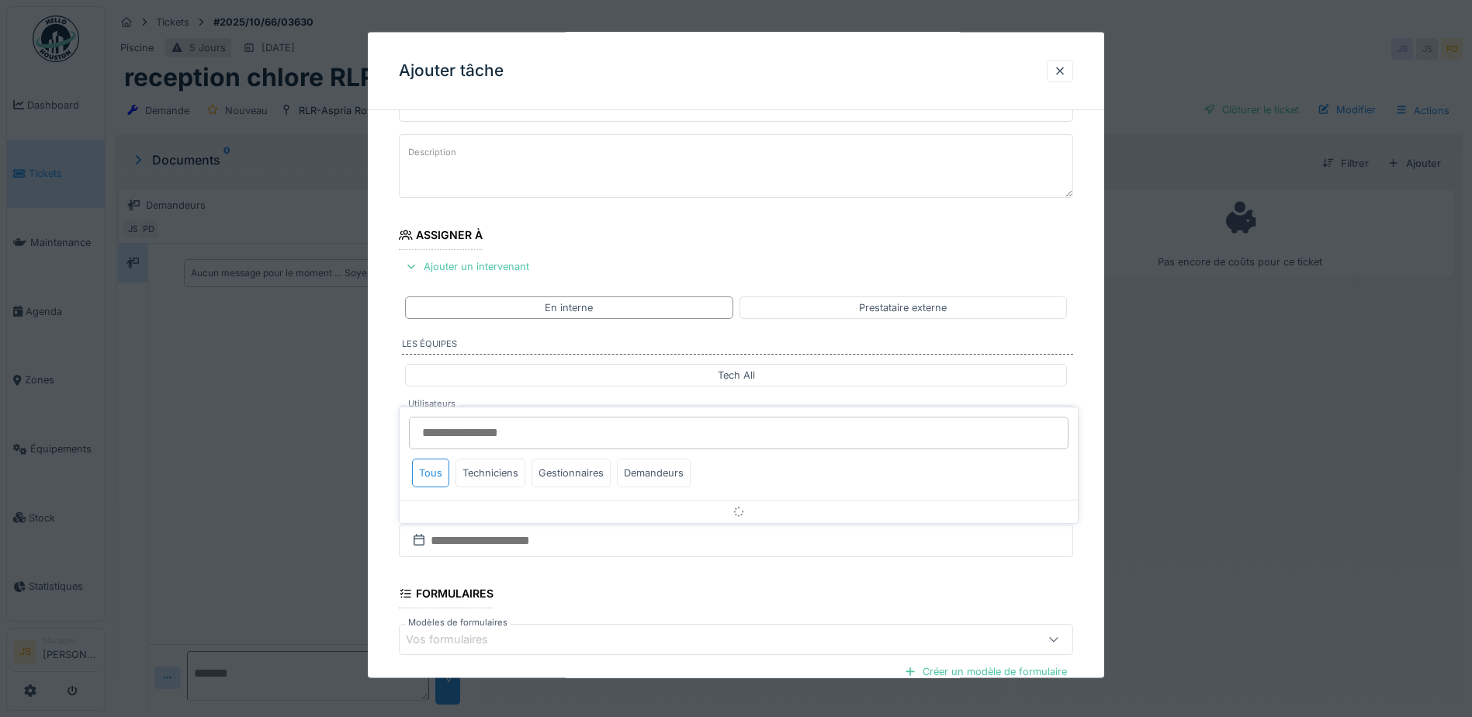
scroll to position [140, 0]
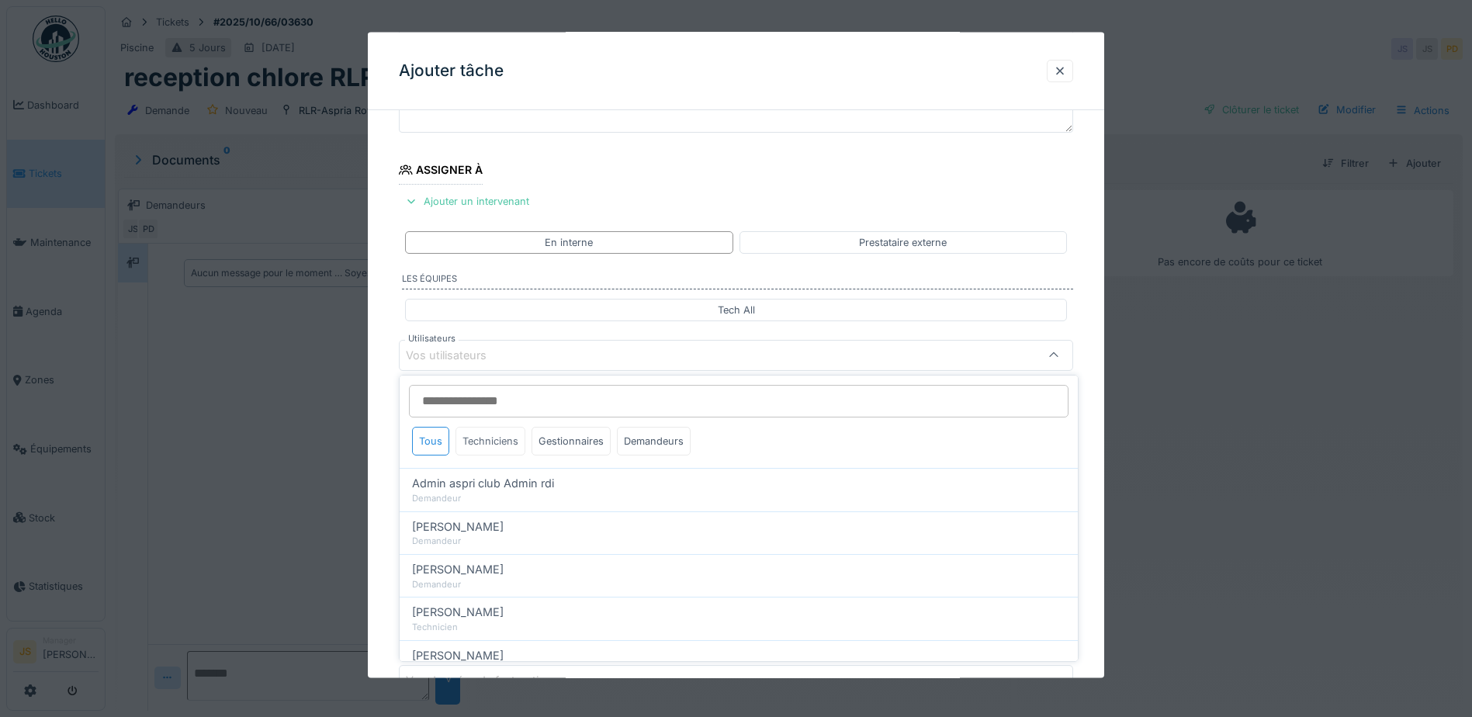
click at [490, 440] on div "Techniciens" at bounding box center [490, 441] width 70 height 29
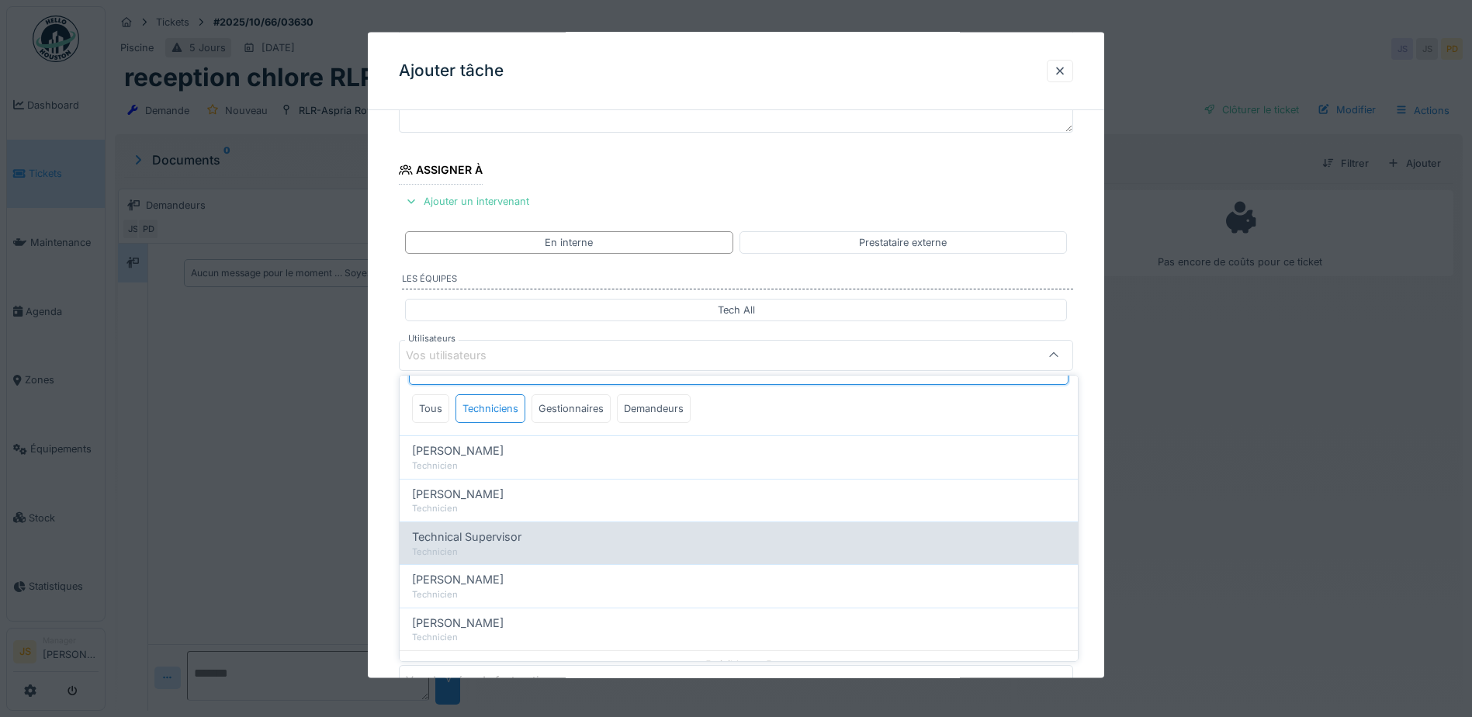
scroll to position [50, 0]
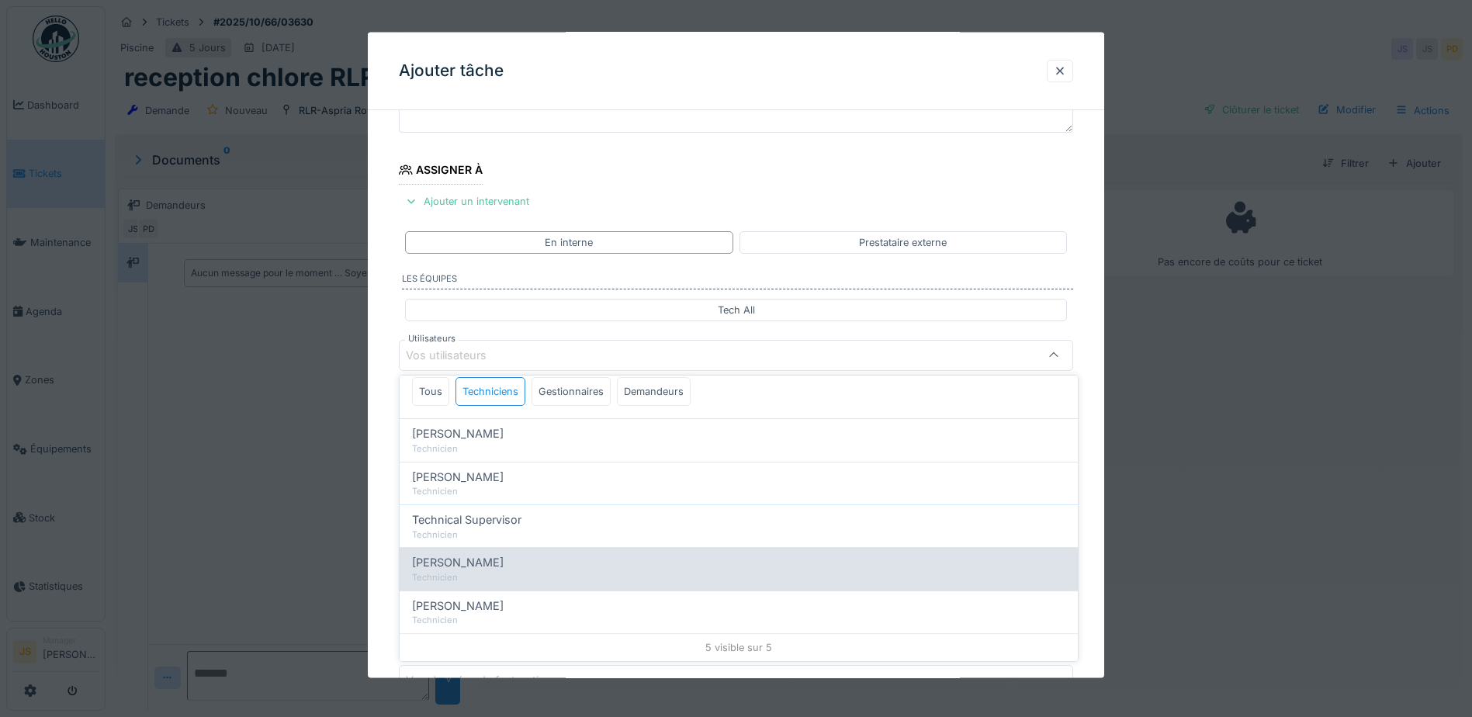
click at [490, 560] on span "[PERSON_NAME]" at bounding box center [458, 562] width 92 height 17
type input "****"
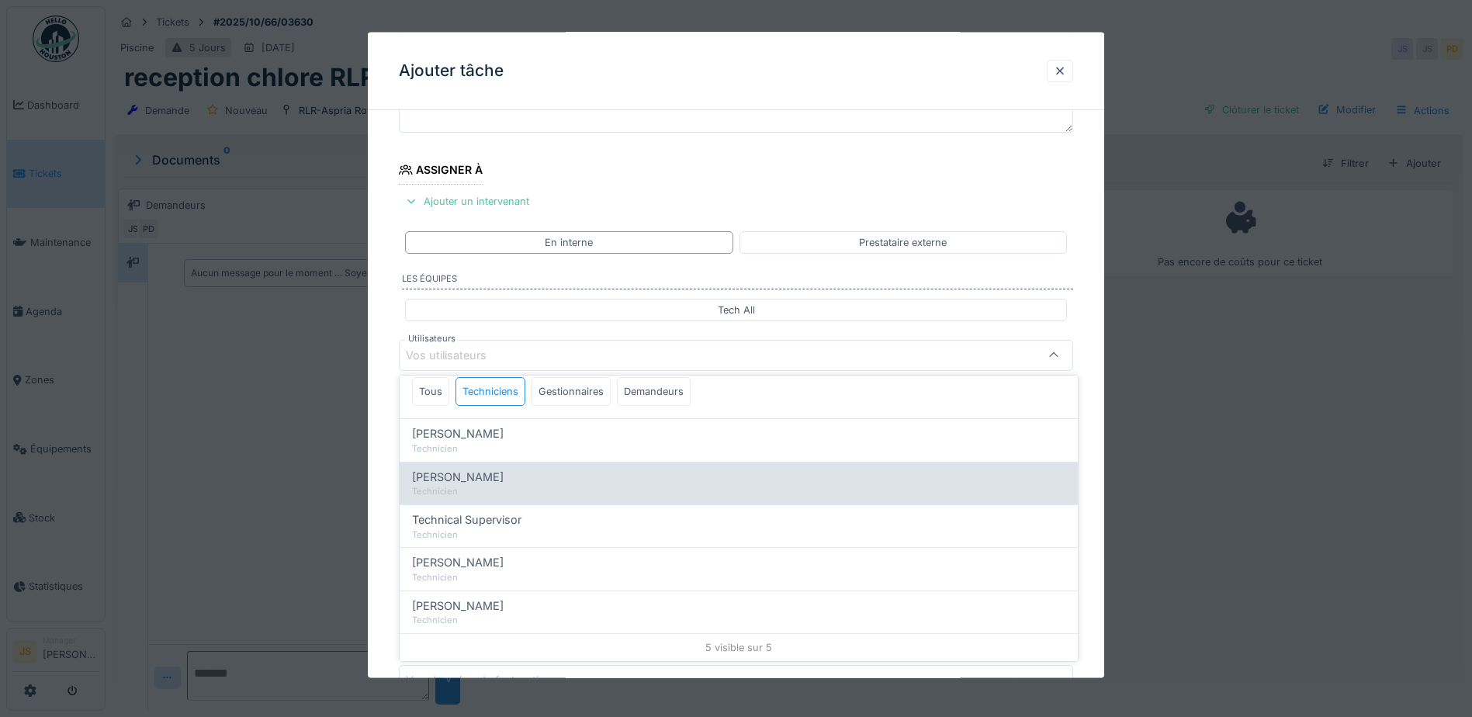
scroll to position [0, 0]
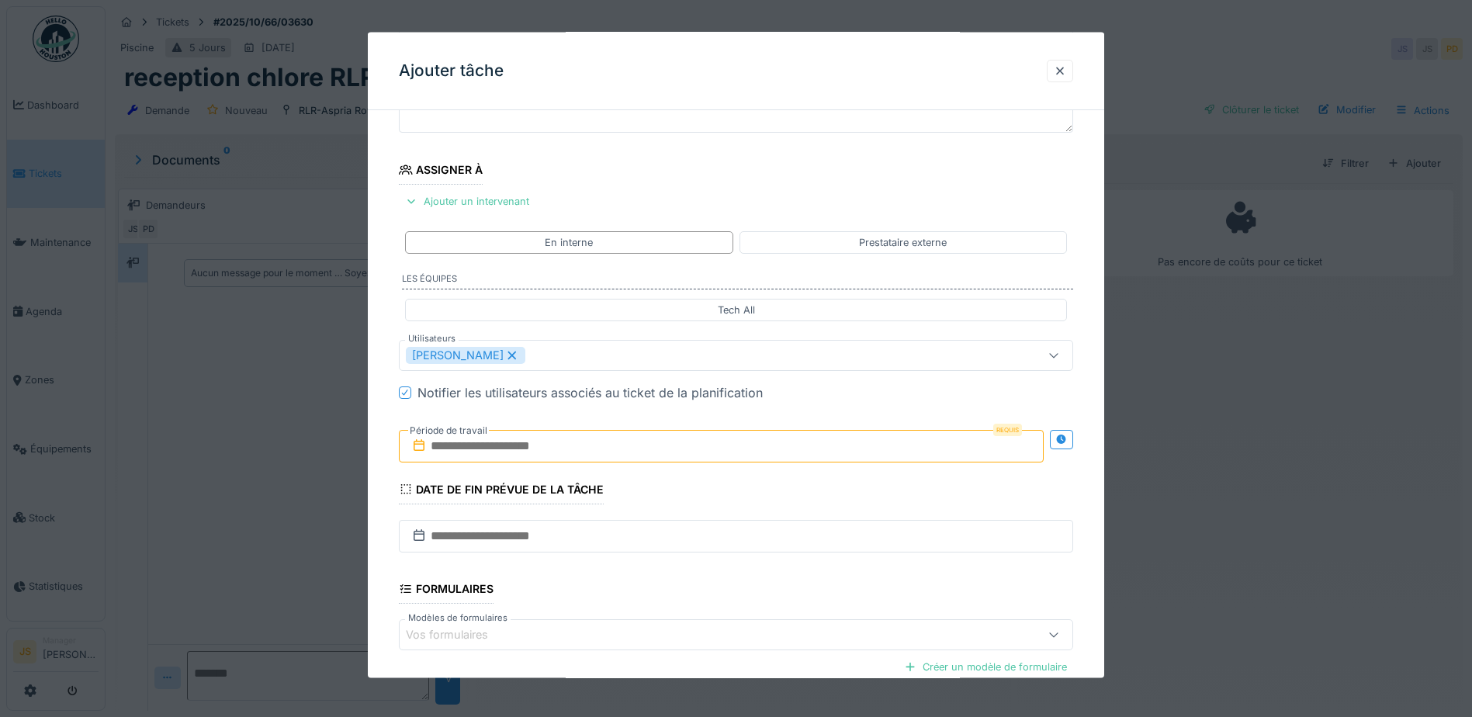
click at [379, 523] on div "**********" at bounding box center [736, 413] width 736 height 863
click at [466, 454] on input "text" at bounding box center [721, 445] width 645 height 33
click at [674, 646] on div "30" at bounding box center [673, 648] width 21 height 21
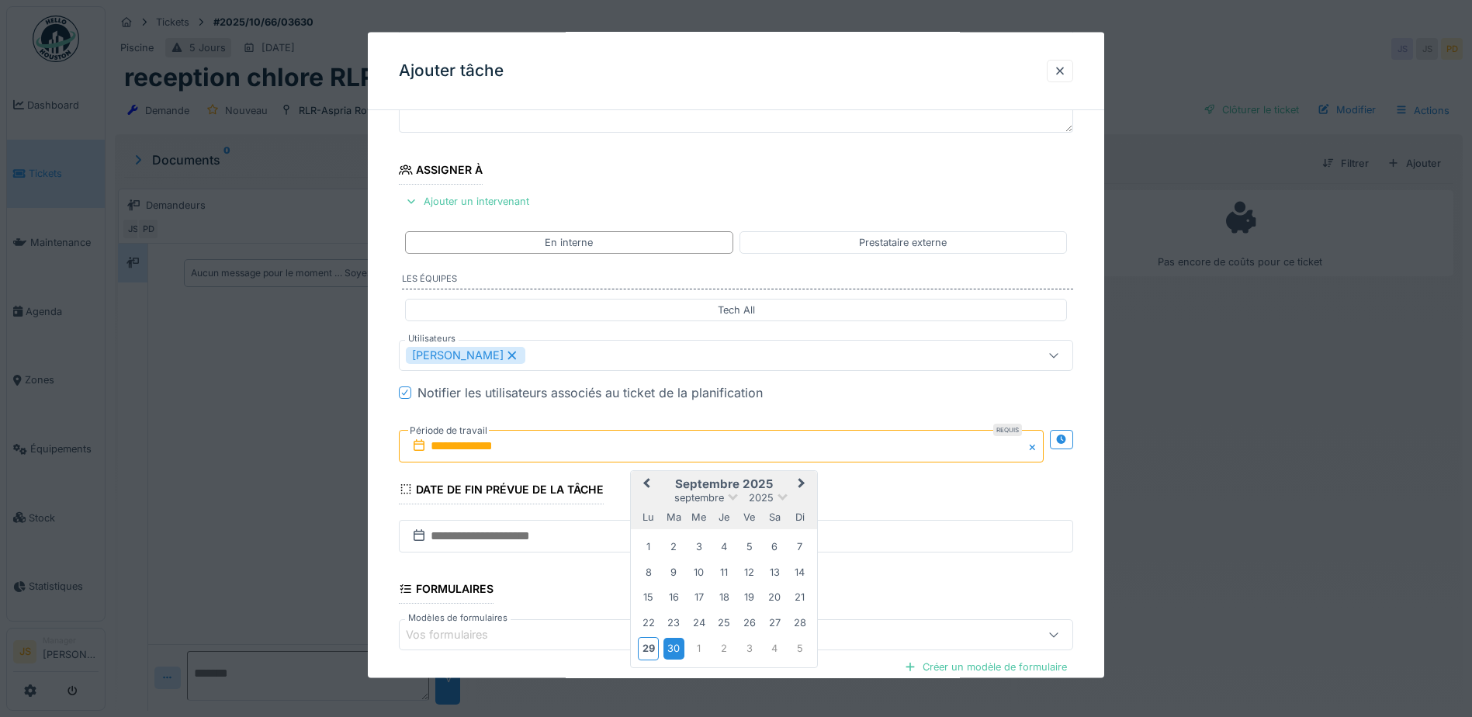
click at [674, 646] on div "30" at bounding box center [673, 648] width 21 height 21
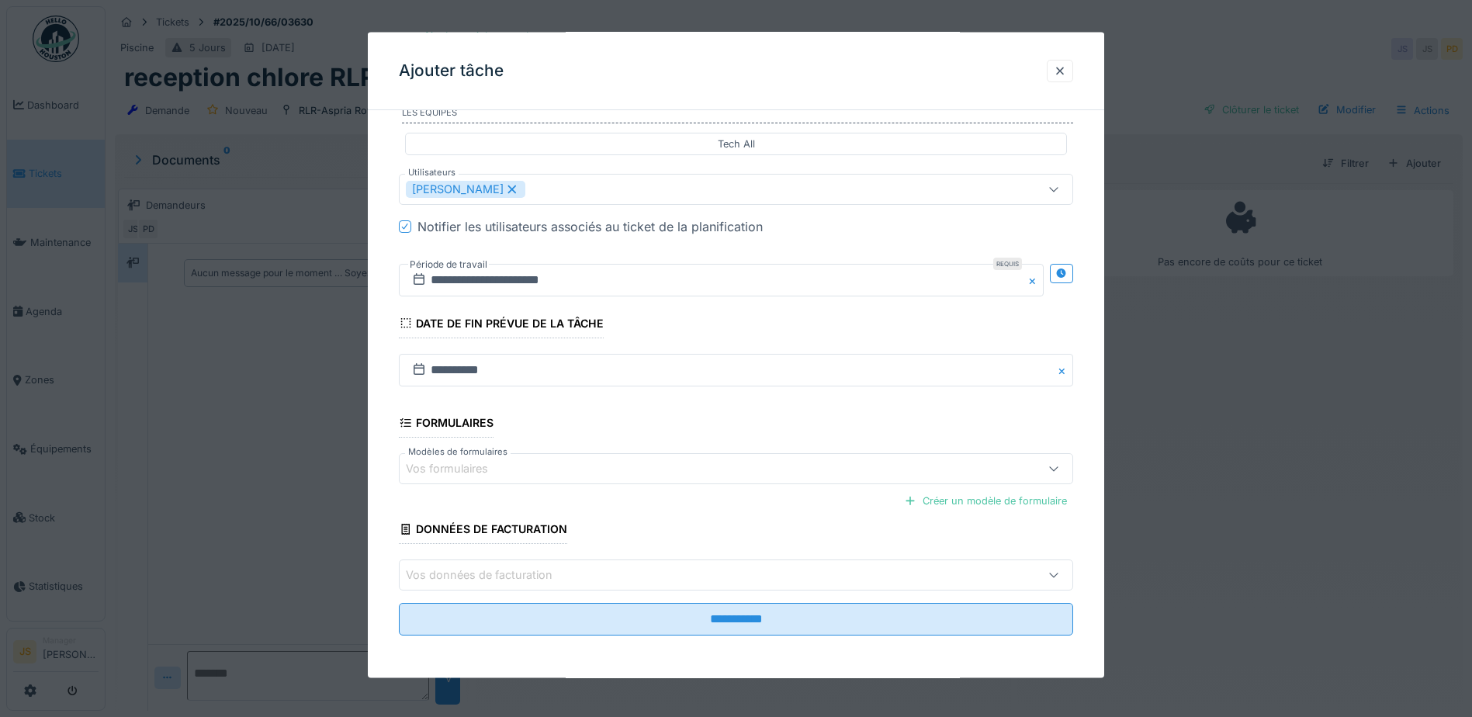
scroll to position [307, 0]
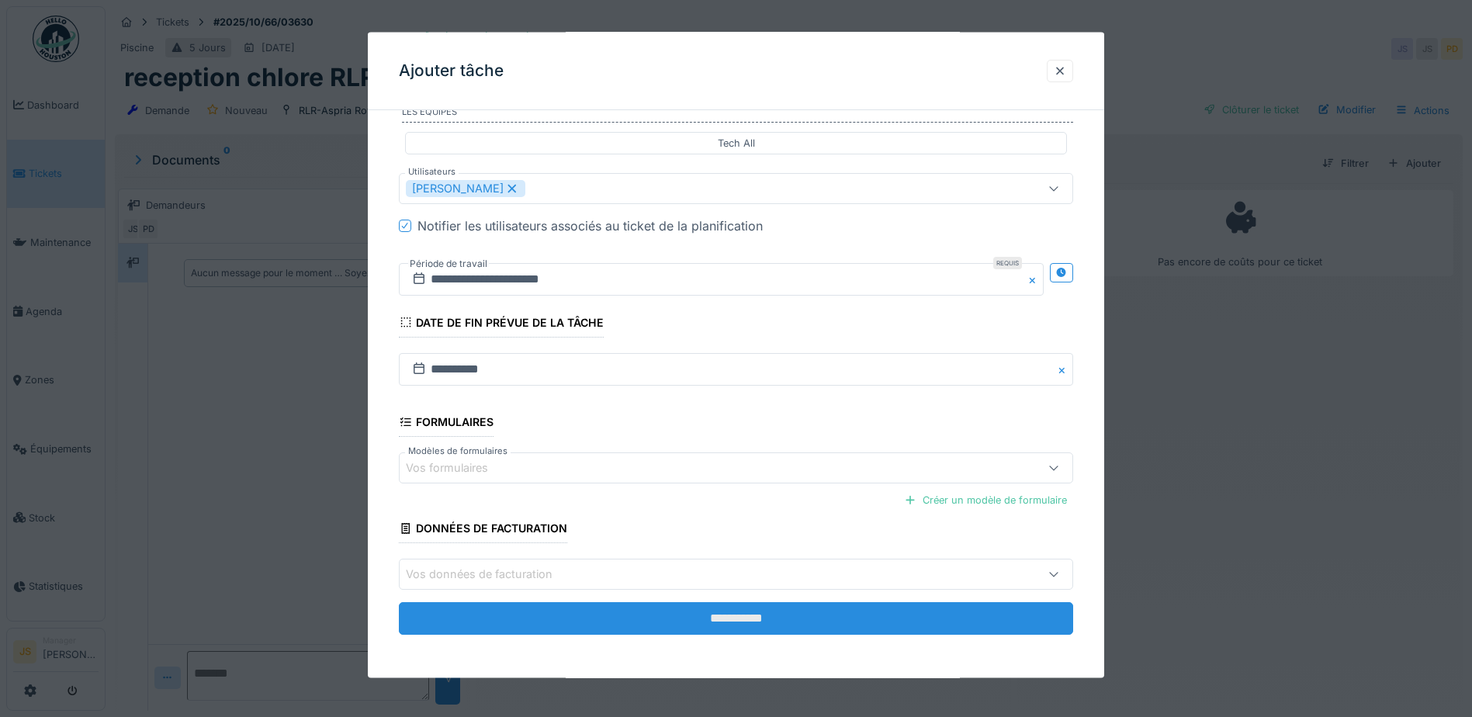
click at [769, 611] on input "**********" at bounding box center [736, 618] width 674 height 33
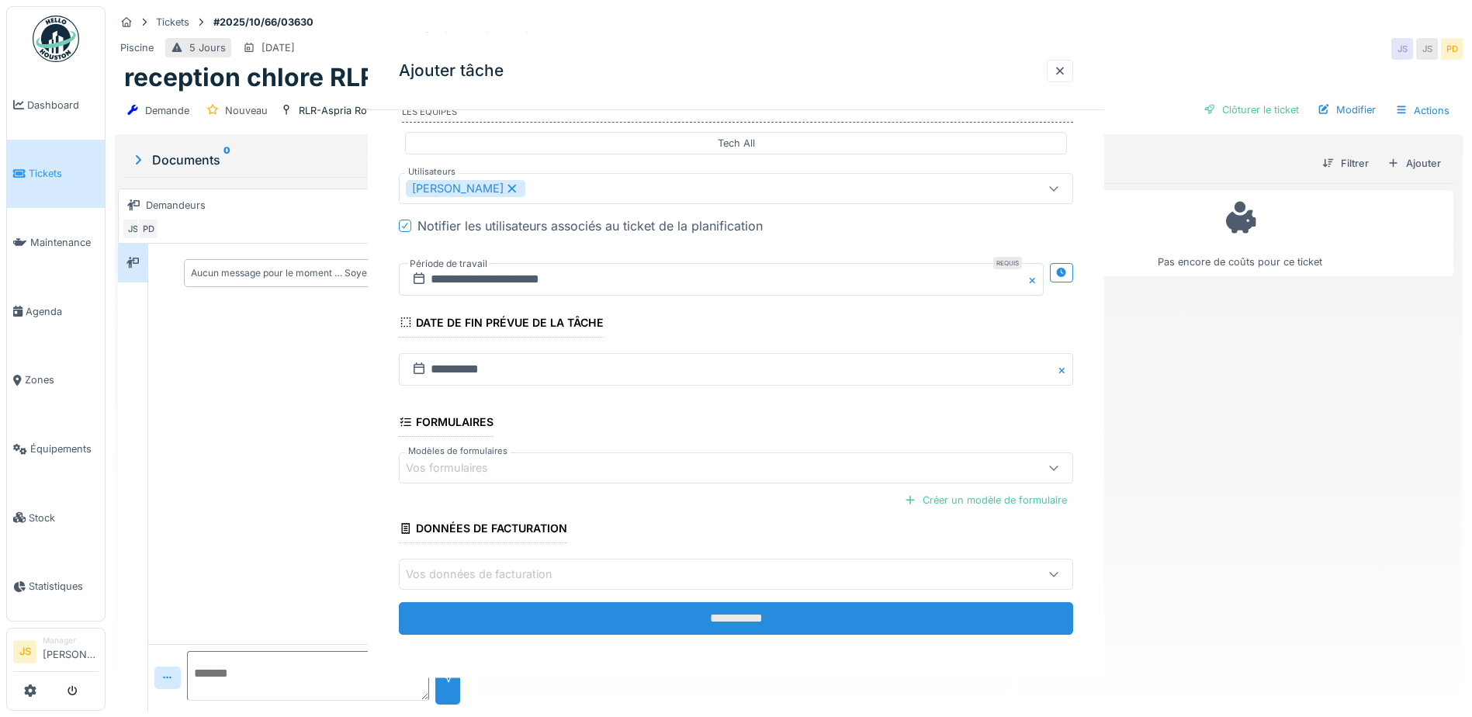
scroll to position [0, 0]
